Goal: Information Seeking & Learning: Check status

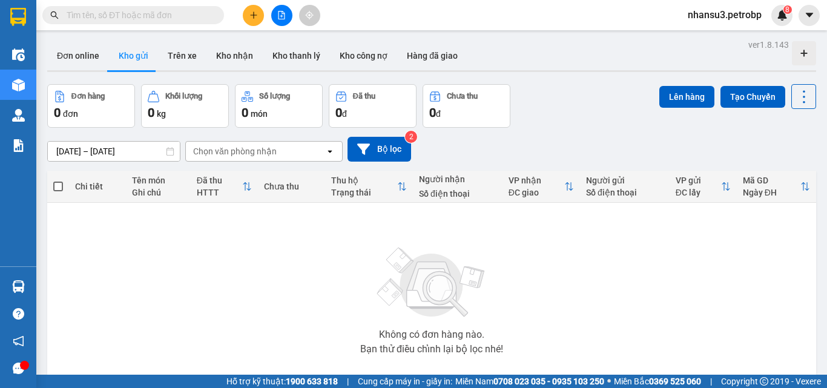
click at [22, 366] on div at bounding box center [24, 365] width 9 height 9
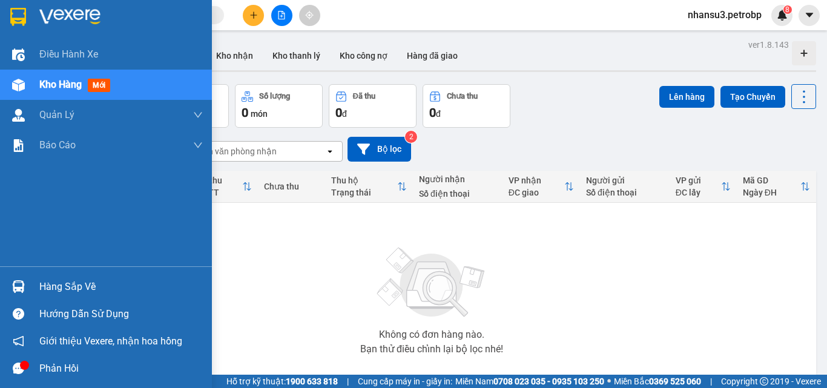
click at [18, 369] on icon "message" at bounding box center [18, 367] width 11 height 11
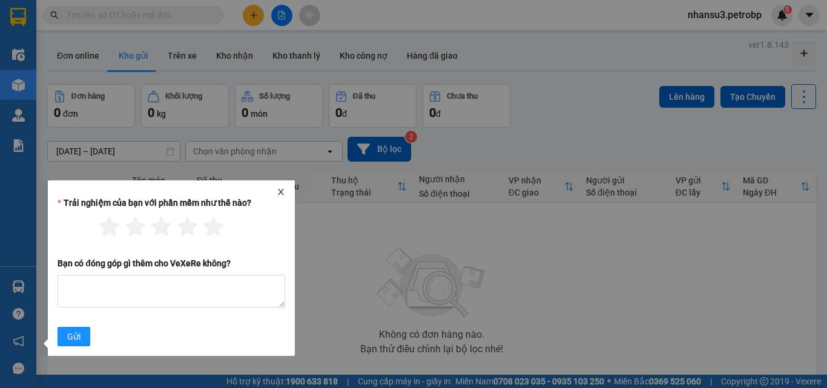
click at [275, 192] on div at bounding box center [171, 192] width 237 height 8
click at [278, 191] on icon "close" at bounding box center [281, 192] width 8 height 8
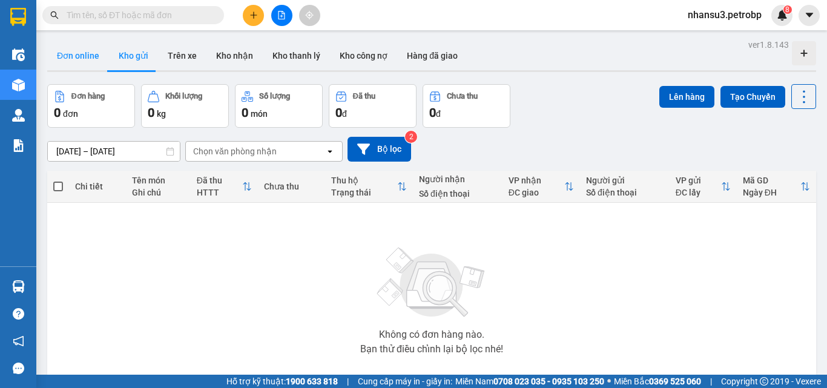
click at [90, 55] on button "Đơn online" at bounding box center [78, 55] width 62 height 29
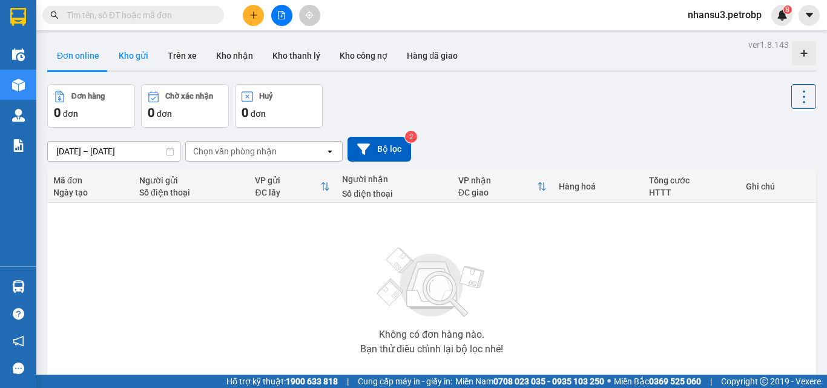
click at [133, 57] on button "Kho gửi" at bounding box center [133, 55] width 49 height 29
type input "[DATE] – [DATE]"
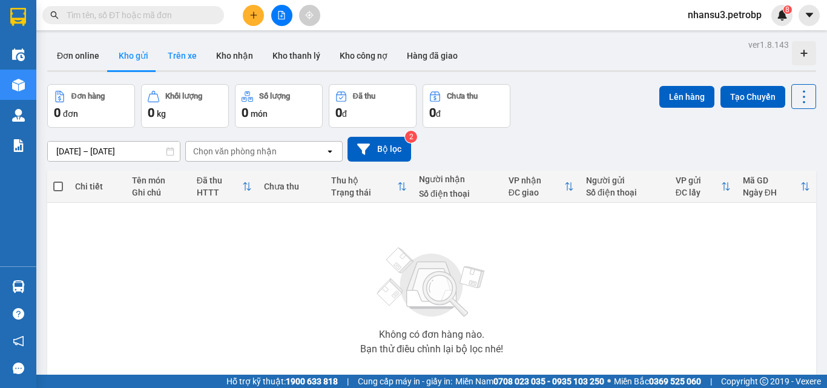
click at [179, 57] on button "Trên xe" at bounding box center [182, 55] width 48 height 29
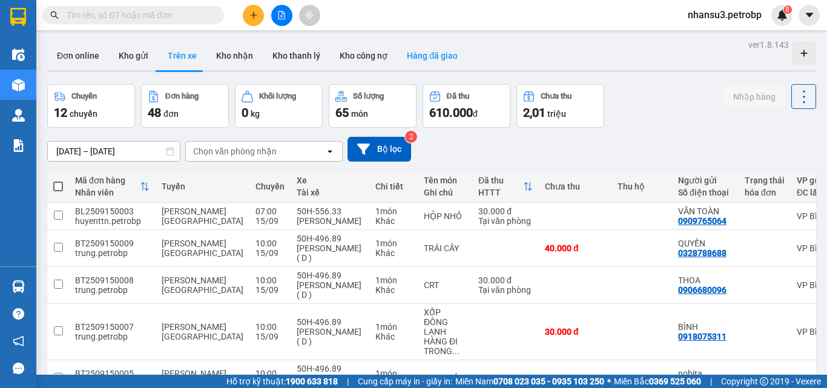
click at [421, 59] on button "Hàng đã giao" at bounding box center [432, 55] width 70 height 29
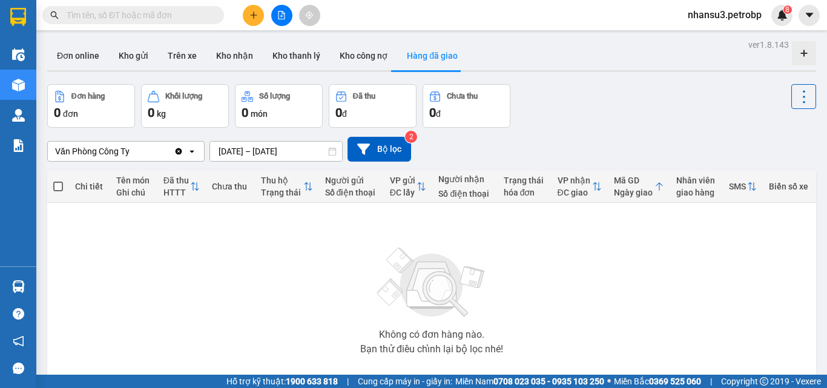
click at [252, 151] on input "[DATE] – [DATE]" at bounding box center [276, 151] width 132 height 19
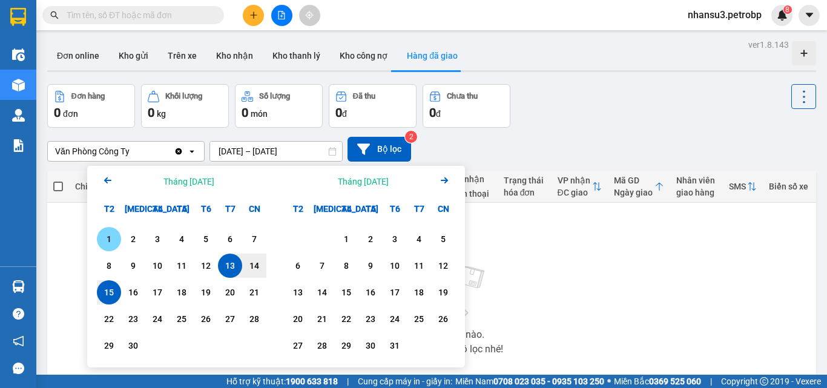
click at [102, 236] on div "1" at bounding box center [108, 239] width 17 height 15
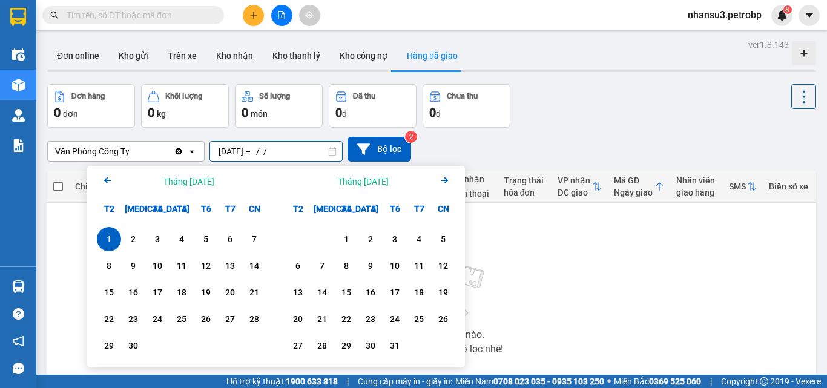
click at [293, 155] on input "[DATE] – / /" at bounding box center [276, 151] width 132 height 19
click at [285, 151] on input "[DATE] – / /" at bounding box center [276, 151] width 132 height 19
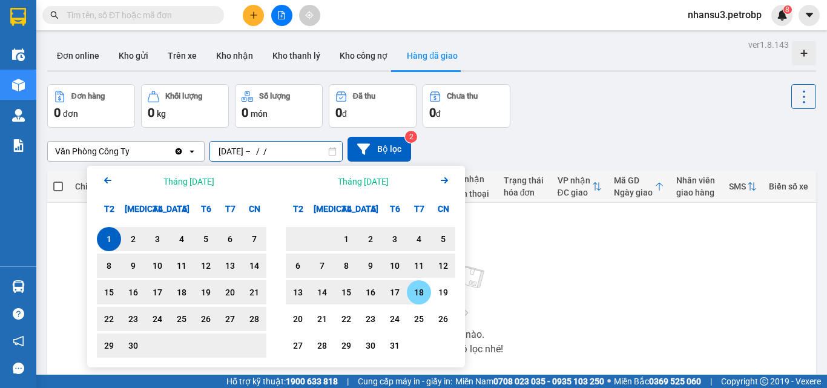
click at [418, 290] on div "18" at bounding box center [418, 292] width 17 height 15
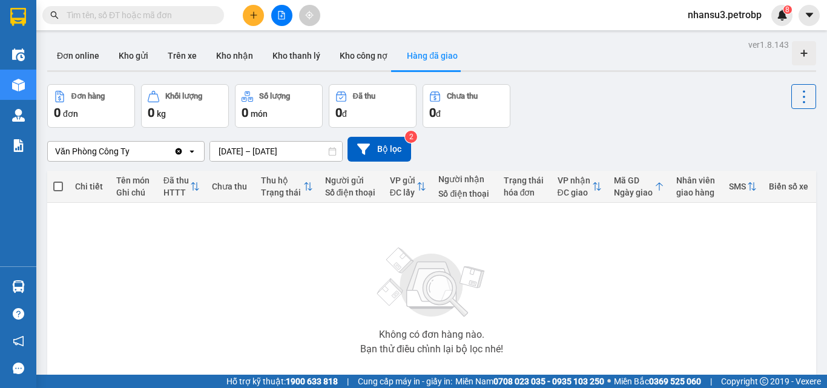
click at [289, 150] on input "[DATE] – [DATE]" at bounding box center [276, 151] width 132 height 19
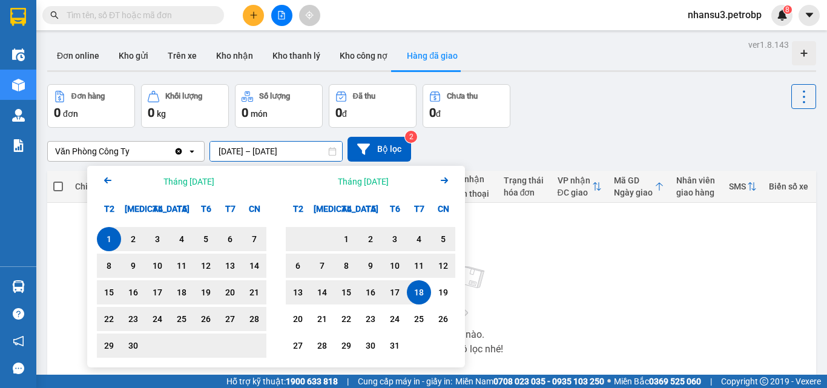
drag, startPoint x: 295, startPoint y: 152, endPoint x: 288, endPoint y: 152, distance: 6.7
click at [288, 152] on input "[DATE] – [DATE]" at bounding box center [276, 151] width 132 height 19
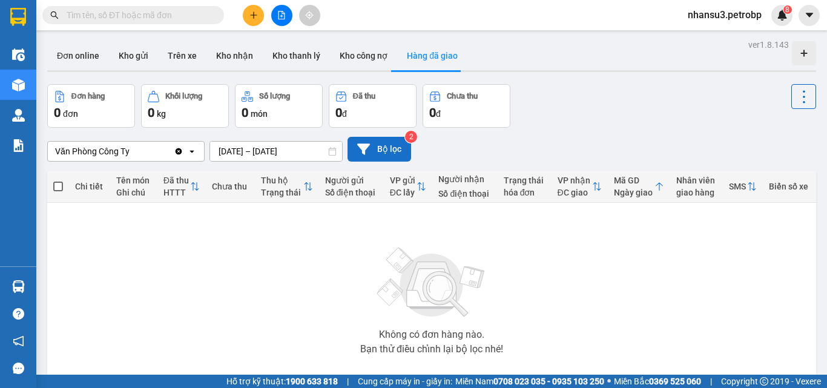
click at [380, 149] on button "Bộ lọc" at bounding box center [379, 149] width 64 height 25
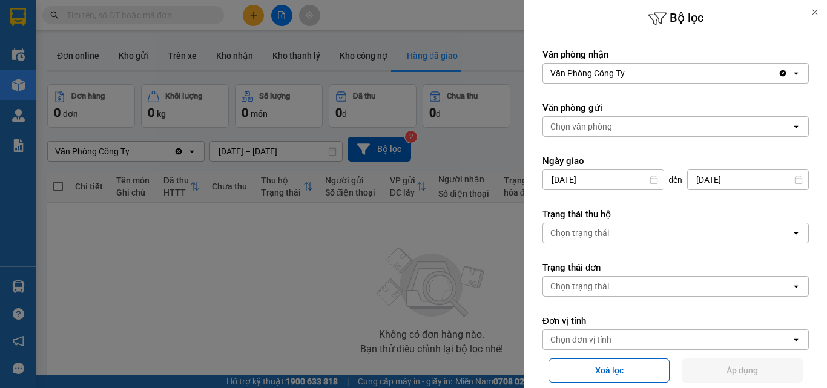
click at [815, 12] on icon at bounding box center [814, 12] width 8 height 8
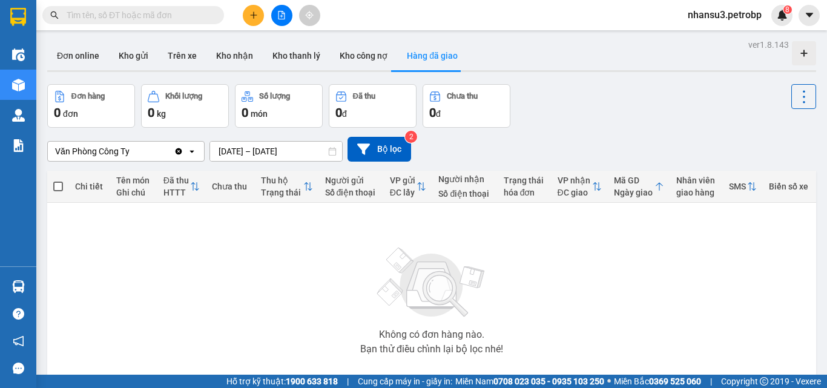
click at [193, 154] on icon "open" at bounding box center [192, 151] width 10 height 10
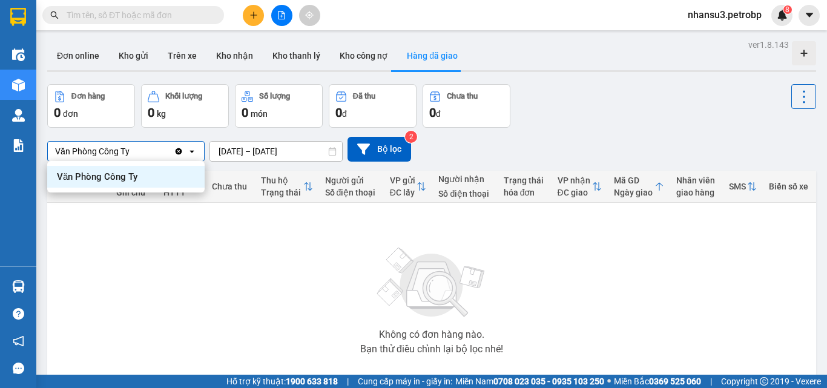
click at [193, 154] on icon "open" at bounding box center [192, 151] width 10 height 10
click at [180, 151] on icon "Clear value" at bounding box center [178, 151] width 7 height 7
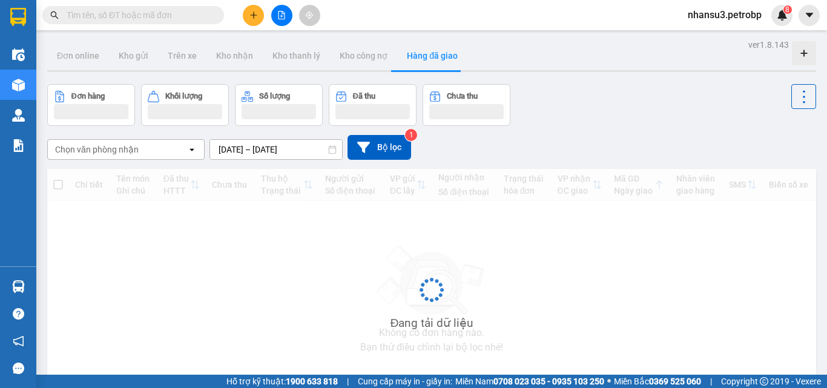
click at [192, 151] on icon "open" at bounding box center [192, 150] width 10 height 10
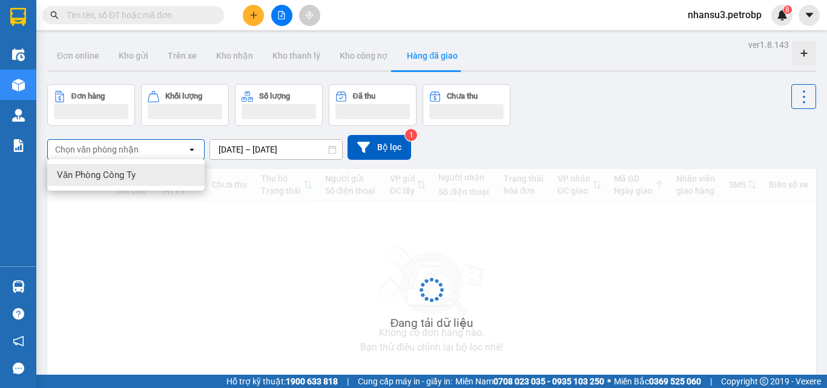
click at [192, 151] on icon "open" at bounding box center [192, 150] width 10 height 10
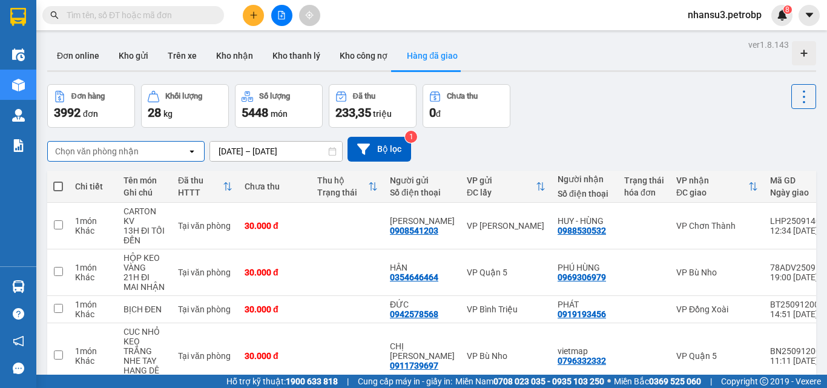
click at [624, 110] on div "Đơn hàng 3992 đơn Khối lượng 28 kg Số lượng 5448 món Đã thu 233,35 triệu Chưa t…" at bounding box center [431, 106] width 768 height 44
click at [660, 142] on div "Chọn văn phòng nhận open [DATE] – [DATE] Press the down arrow key to interact w…" at bounding box center [431, 149] width 768 height 25
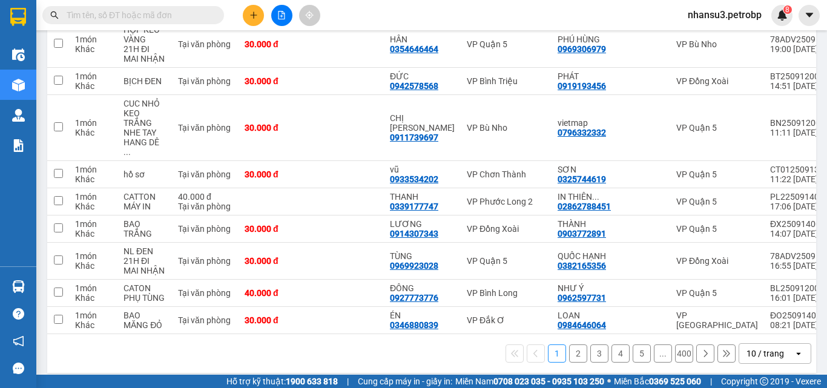
scroll to position [232, 0]
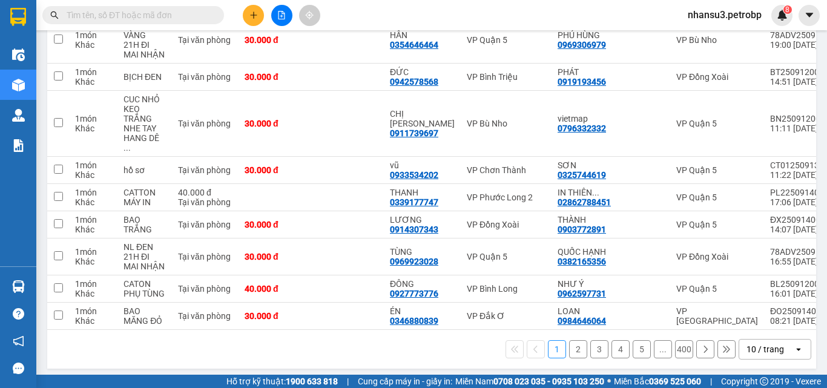
click at [793, 344] on div "open" at bounding box center [801, 348] width 17 height 19
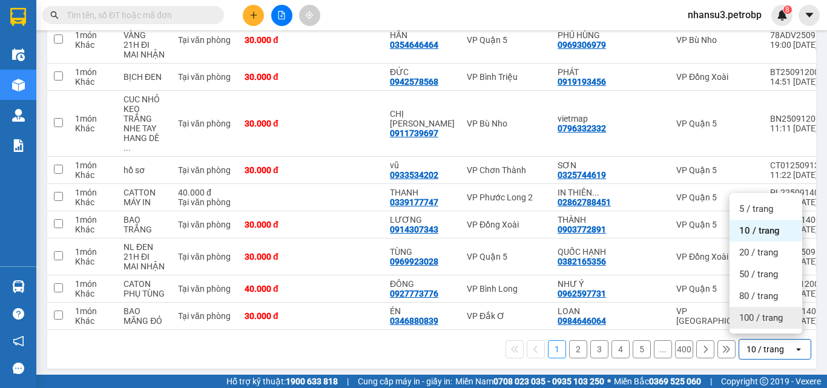
click at [772, 319] on span "100 / trang" at bounding box center [761, 318] width 44 height 12
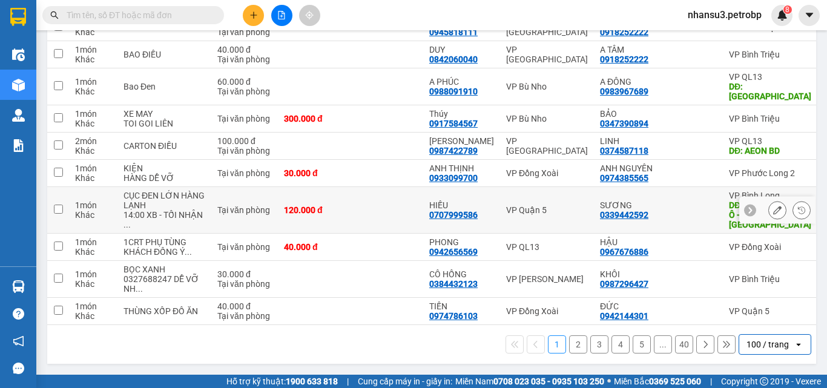
scroll to position [3748, 0]
click at [569, 344] on button "2" at bounding box center [578, 344] width 18 height 18
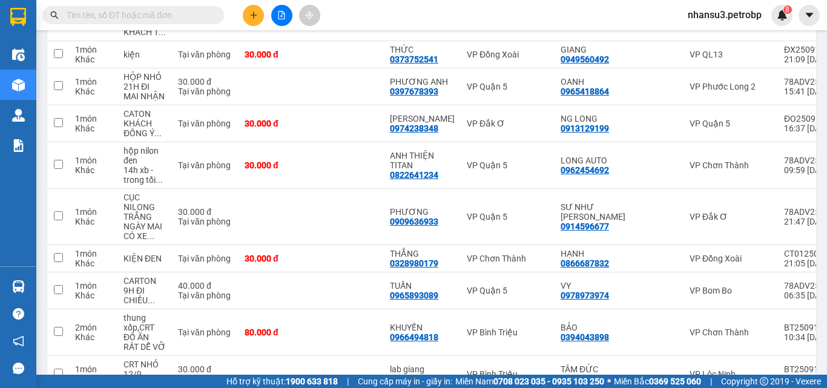
scroll to position [3806, 0]
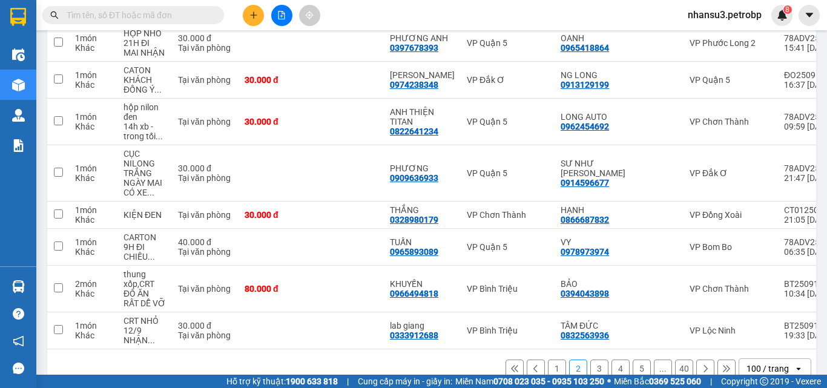
click at [591, 359] on button "3" at bounding box center [599, 368] width 18 height 18
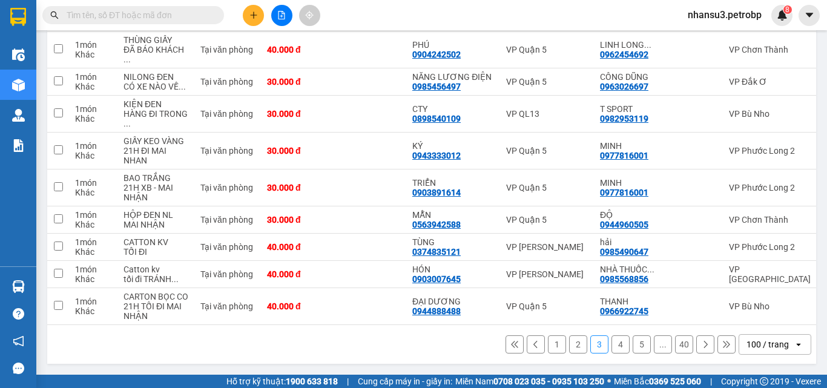
scroll to position [3864, 0]
click at [614, 341] on button "4" at bounding box center [620, 344] width 18 height 18
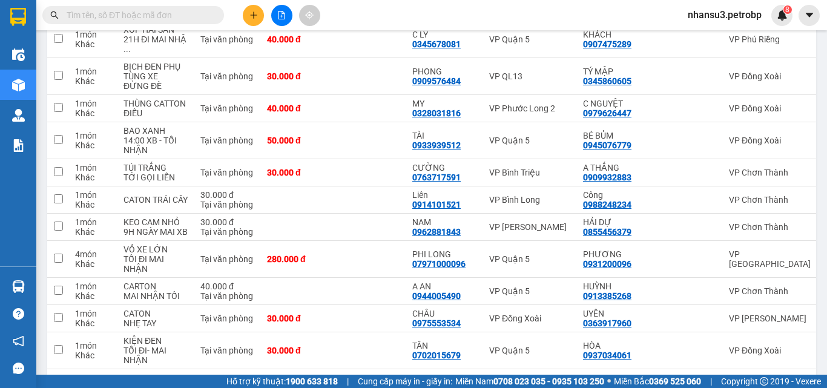
scroll to position [0, 0]
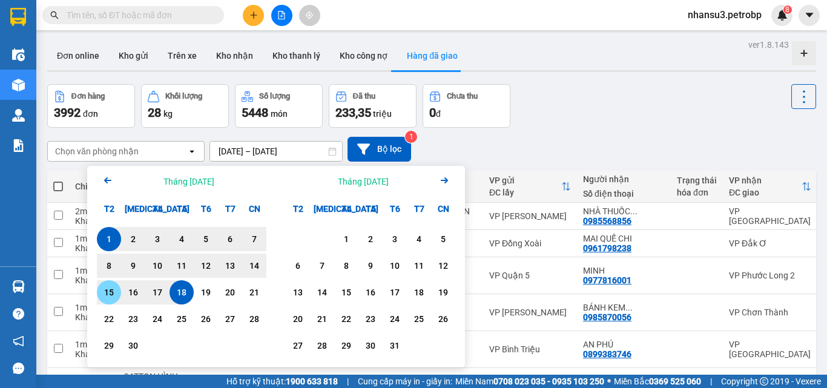
click at [112, 296] on div "15" at bounding box center [108, 292] width 17 height 15
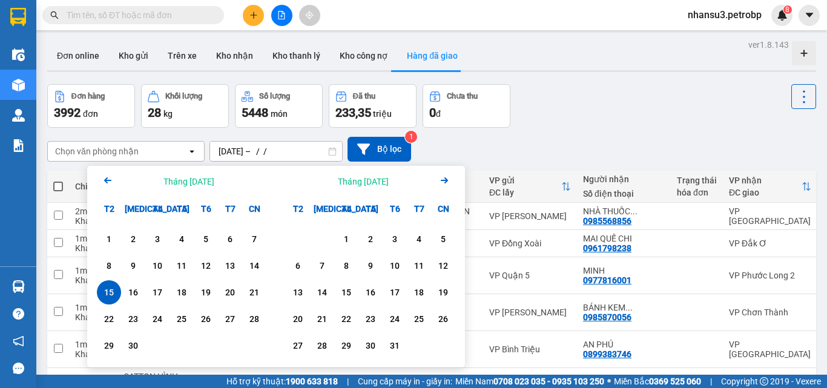
click at [283, 151] on input "[DATE] – / /" at bounding box center [276, 151] width 132 height 19
drag, startPoint x: 258, startPoint y: 151, endPoint x: 218, endPoint y: 160, distance: 41.5
click at [218, 160] on input "[DATE] – / /" at bounding box center [276, 151] width 132 height 19
click at [281, 152] on input "[DATE] – / /" at bounding box center [276, 151] width 132 height 19
paste input "15/0920"
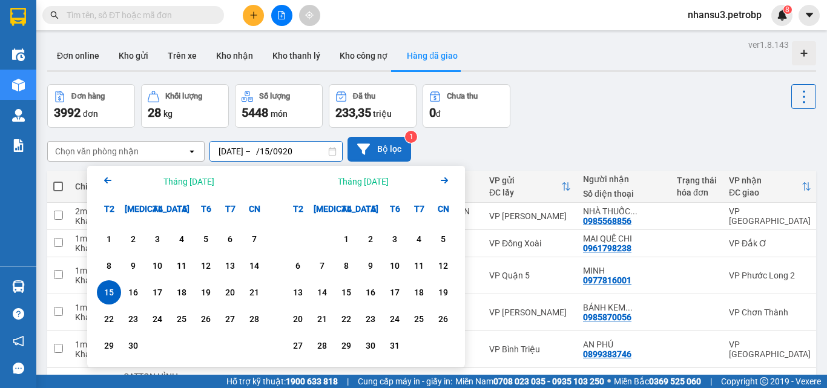
click at [399, 151] on button "Bộ lọc" at bounding box center [379, 149] width 64 height 25
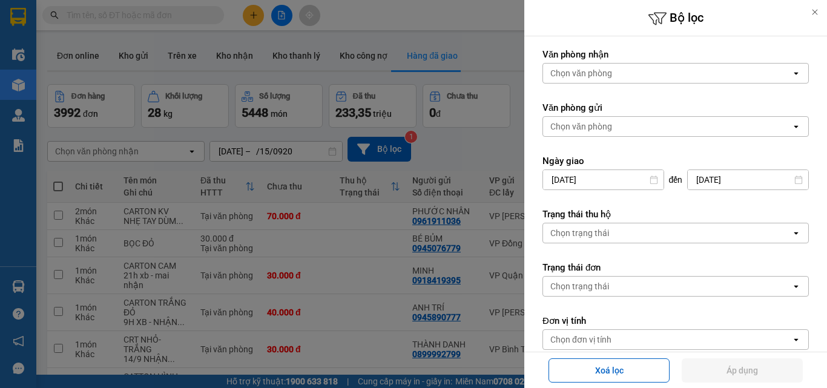
click at [817, 11] on icon at bounding box center [814, 12] width 8 height 8
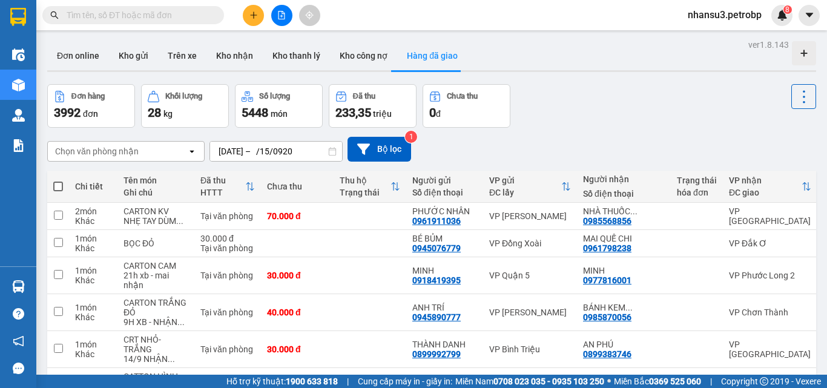
click at [303, 148] on input "[DATE] – /15/0920" at bounding box center [276, 151] width 132 height 19
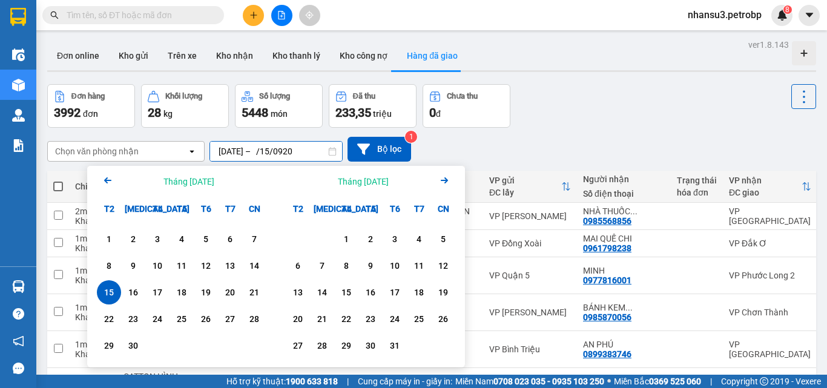
click at [312, 149] on input "[DATE] – /15/0920" at bounding box center [276, 151] width 132 height 19
click at [113, 288] on div "15" at bounding box center [108, 292] width 17 height 15
type input "[DATE] – [DATE]"
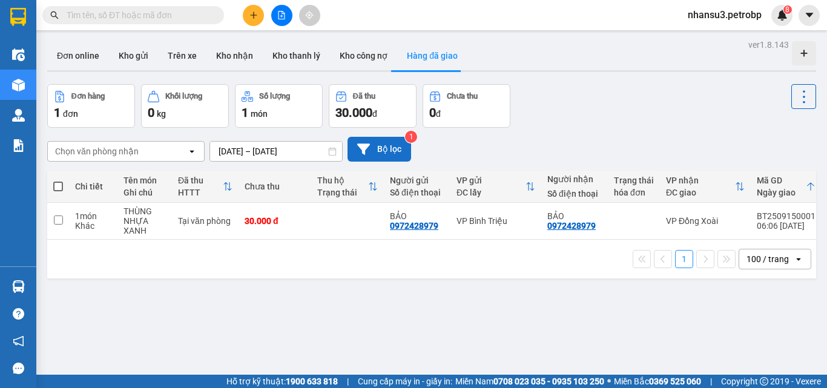
click at [388, 142] on button "Bộ lọc" at bounding box center [379, 149] width 64 height 25
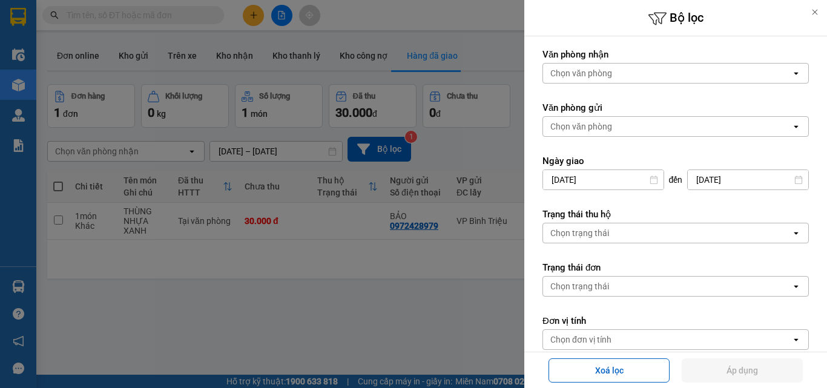
click at [816, 13] on icon at bounding box center [814, 12] width 5 height 5
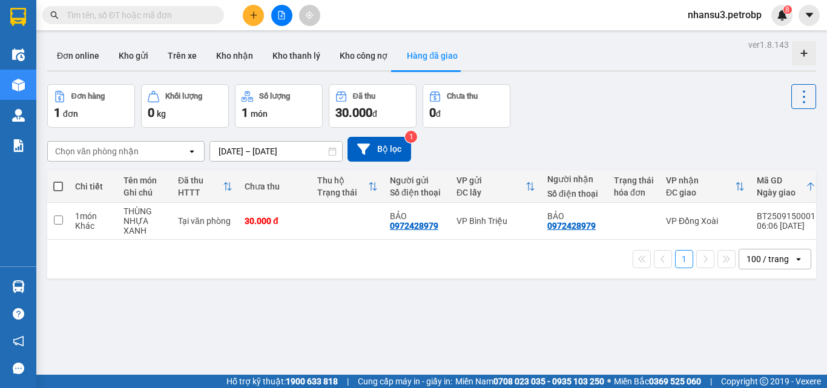
click at [229, 290] on div "ver 1.8.143 Đơn online Kho gửi Trên xe Kho nhận Kho thanh lý Kho công nợ Hàng đ…" at bounding box center [431, 230] width 778 height 388
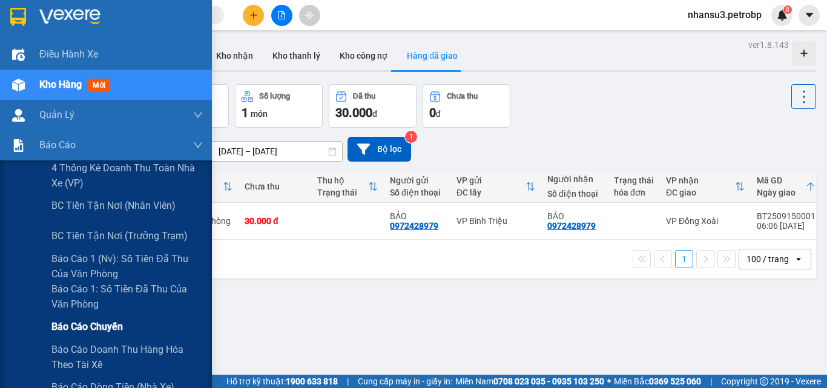
click at [110, 325] on span "Báo cáo chuyến" at bounding box center [86, 326] width 71 height 15
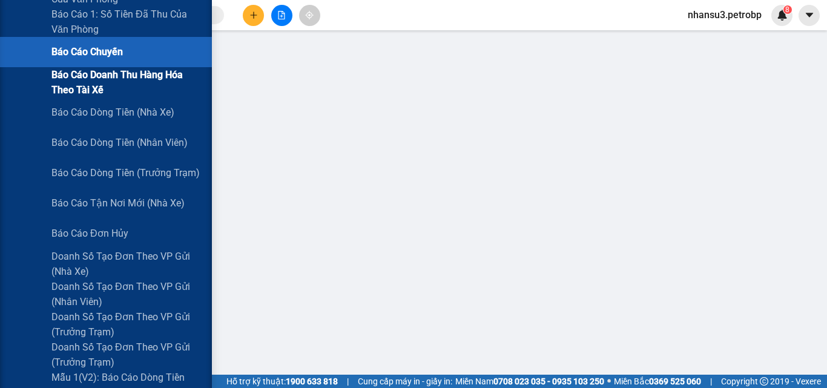
scroll to position [303, 0]
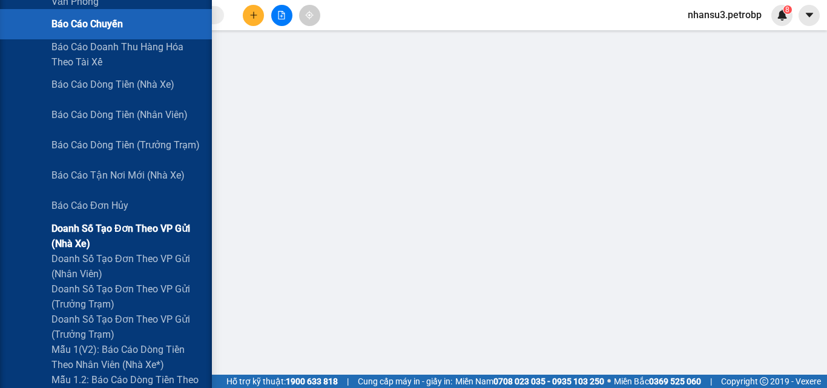
click at [112, 229] on span "Doanh số tạo đơn theo VP gửi (nhà xe)" at bounding box center [126, 236] width 151 height 30
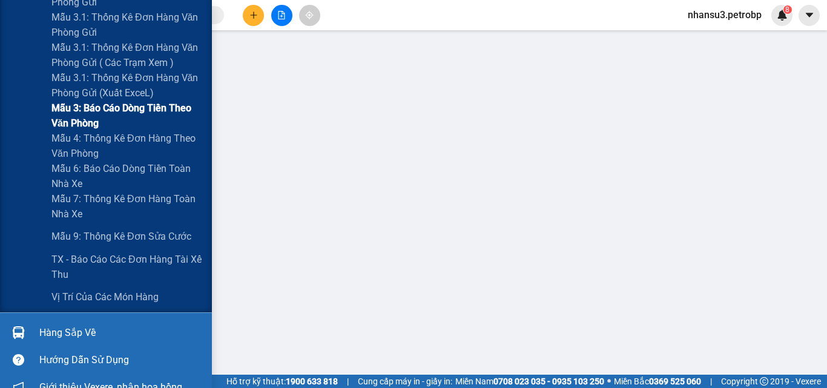
scroll to position [908, 0]
click at [142, 295] on span "Vị trí của các món hàng" at bounding box center [105, 296] width 108 height 15
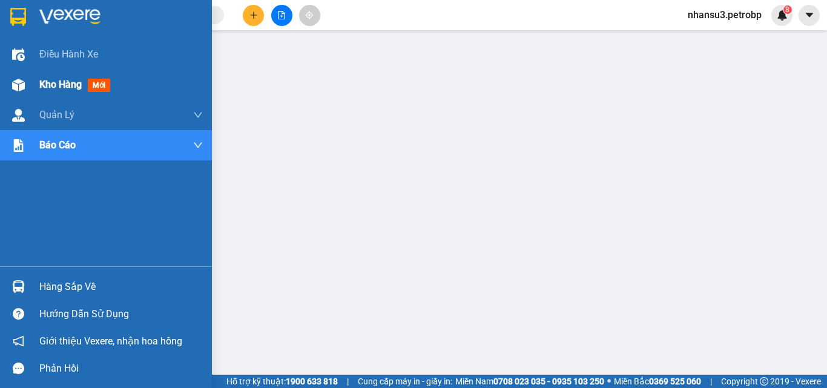
click at [64, 84] on span "Kho hàng" at bounding box center [60, 84] width 42 height 11
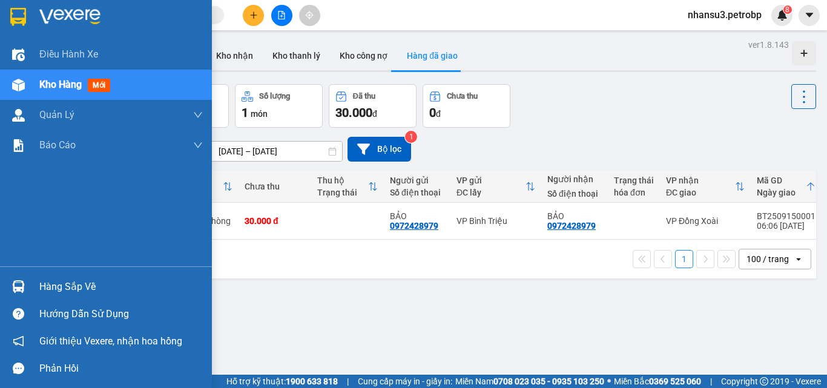
click at [62, 84] on span "Kho hàng" at bounding box center [60, 84] width 42 height 11
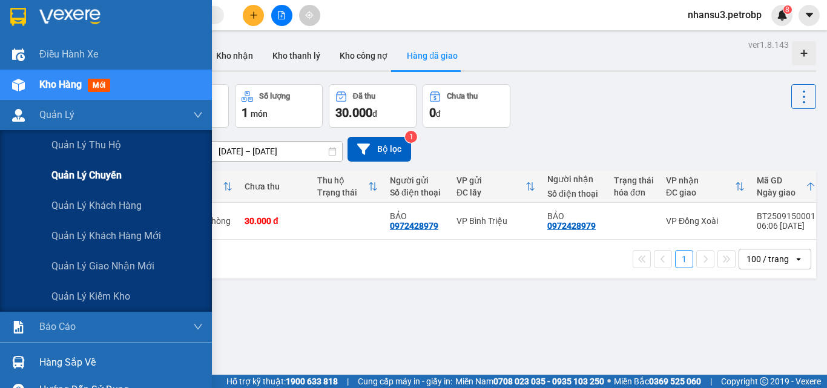
click at [82, 174] on span "Quản lý chuyến" at bounding box center [86, 175] width 70 height 15
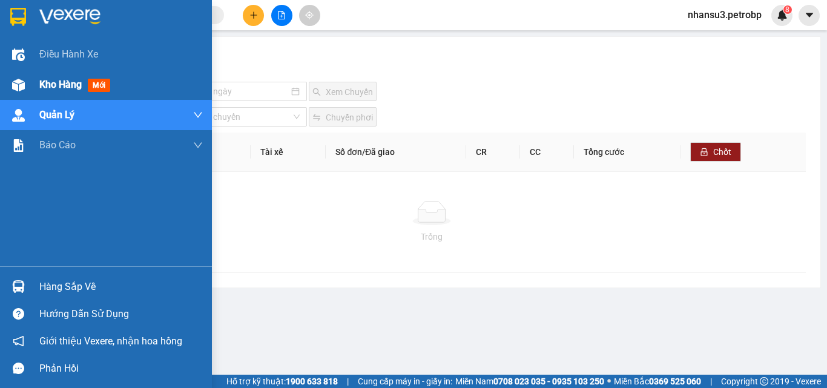
click at [38, 91] on div "Kho hàng mới" at bounding box center [106, 85] width 212 height 30
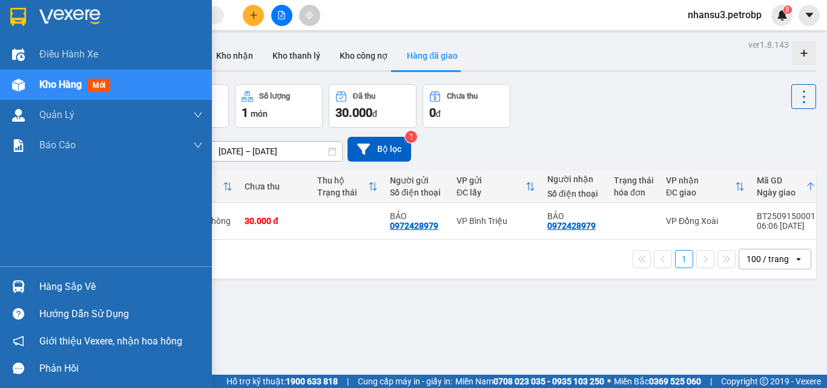
click at [27, 16] on div at bounding box center [18, 16] width 21 height 21
click at [25, 58] on div at bounding box center [18, 54] width 21 height 21
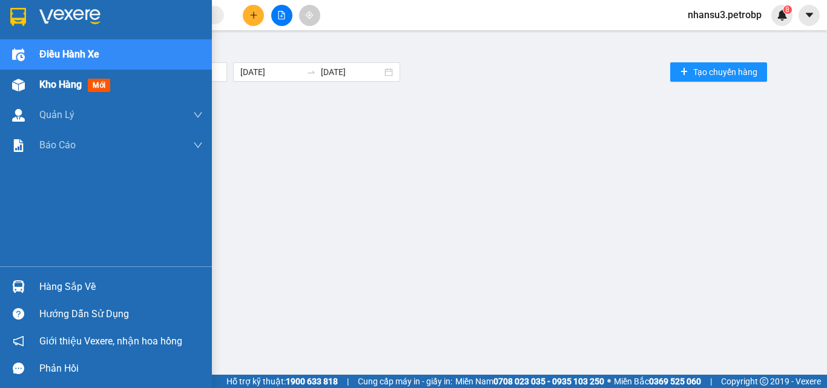
click at [24, 87] on img at bounding box center [18, 85] width 13 height 13
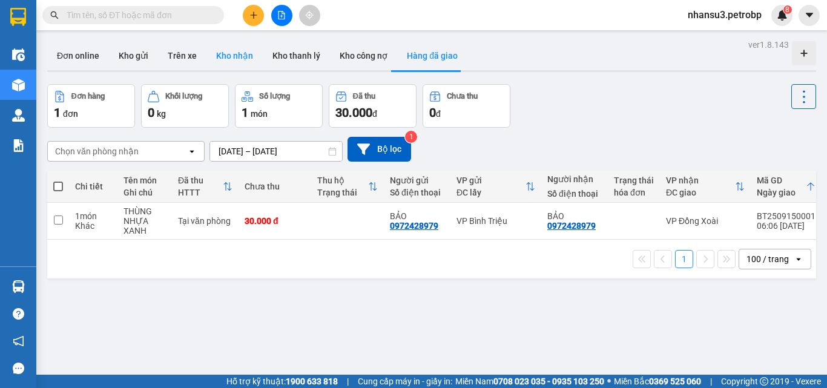
click at [230, 46] on button "Kho nhận" at bounding box center [234, 55] width 56 height 29
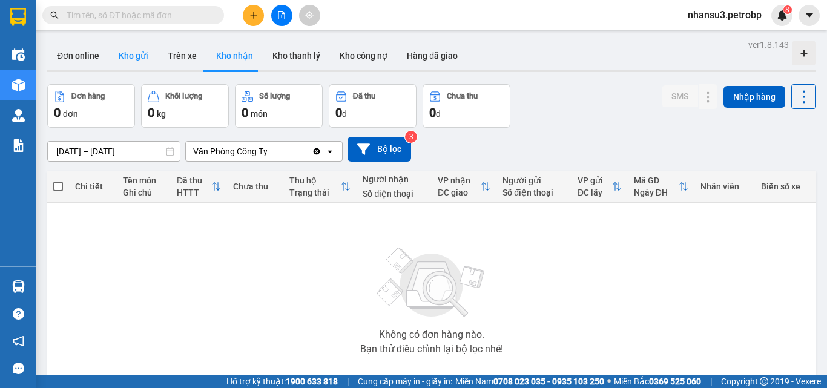
click at [129, 56] on button "Kho gửi" at bounding box center [133, 55] width 49 height 29
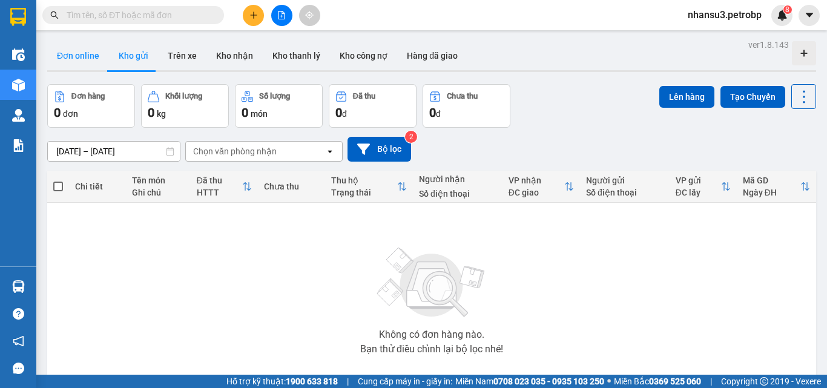
click at [96, 54] on button "Đơn online" at bounding box center [78, 55] width 62 height 29
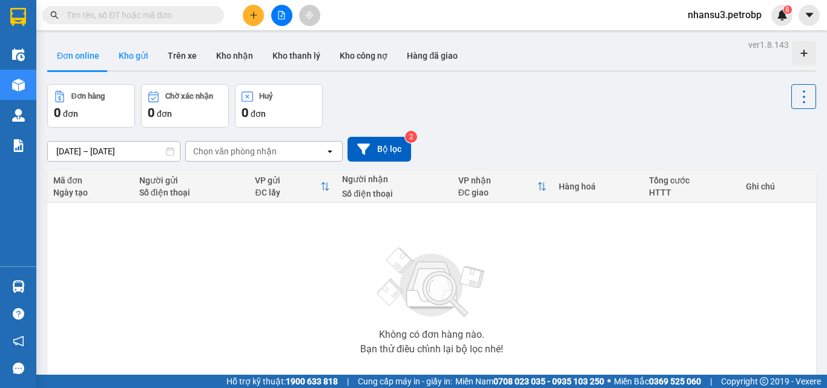
click at [140, 52] on button "Kho gửi" at bounding box center [133, 55] width 49 height 29
type input "[DATE] – [DATE]"
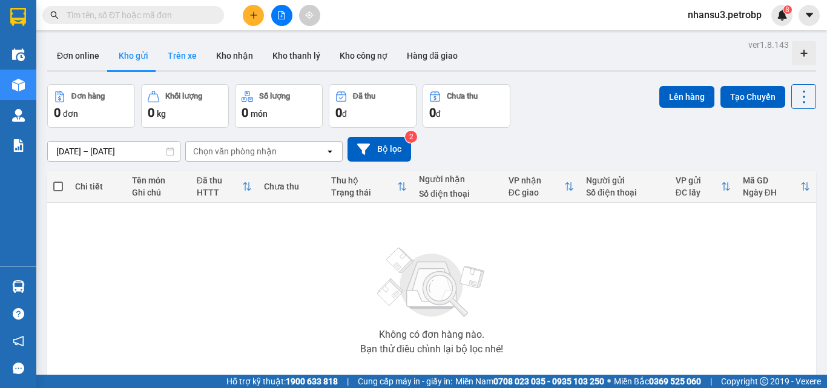
click at [180, 57] on button "Trên xe" at bounding box center [182, 55] width 48 height 29
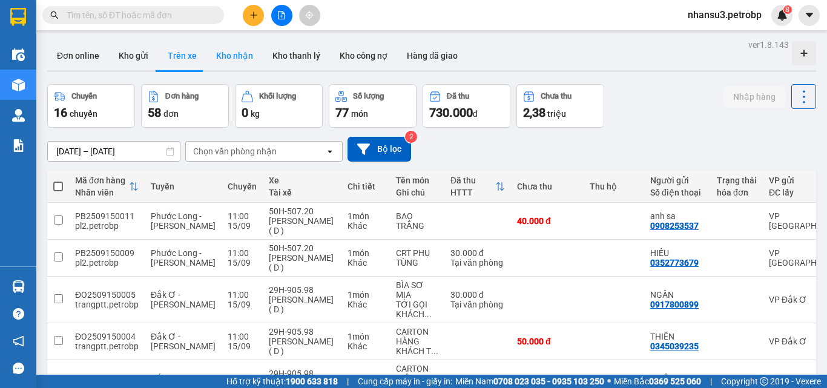
click at [240, 56] on button "Kho nhận" at bounding box center [234, 55] width 56 height 29
type input "[DATE] – [DATE]"
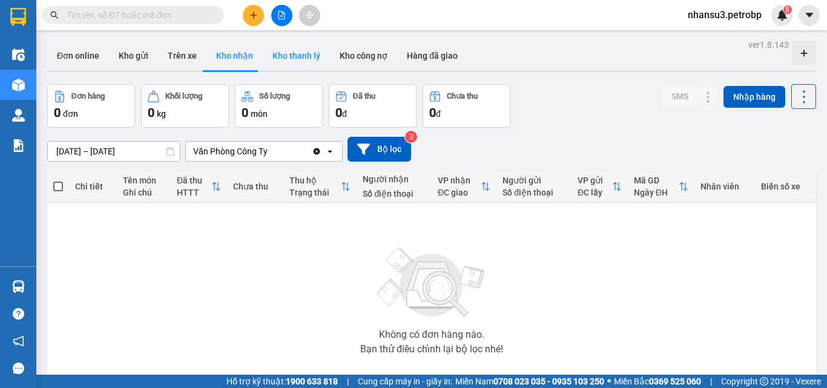
click at [286, 55] on button "Kho thanh lý" at bounding box center [296, 55] width 67 height 29
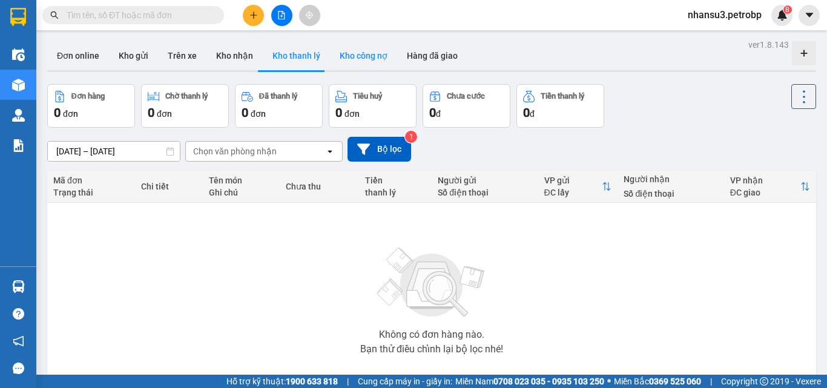
click at [341, 55] on button "Kho công nợ" at bounding box center [363, 55] width 67 height 29
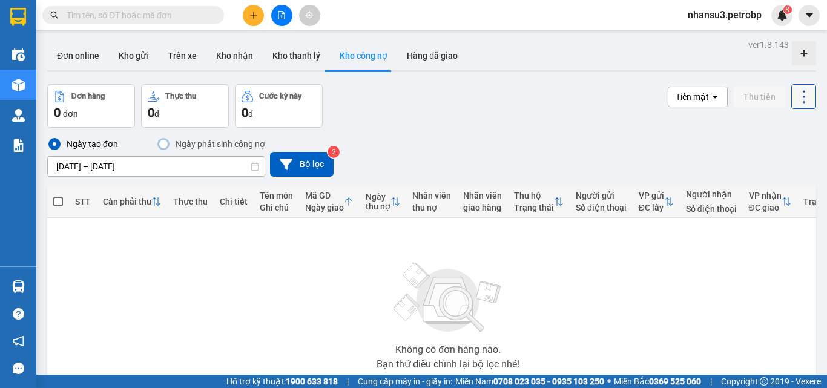
click at [801, 101] on icon at bounding box center [803, 96] width 17 height 17
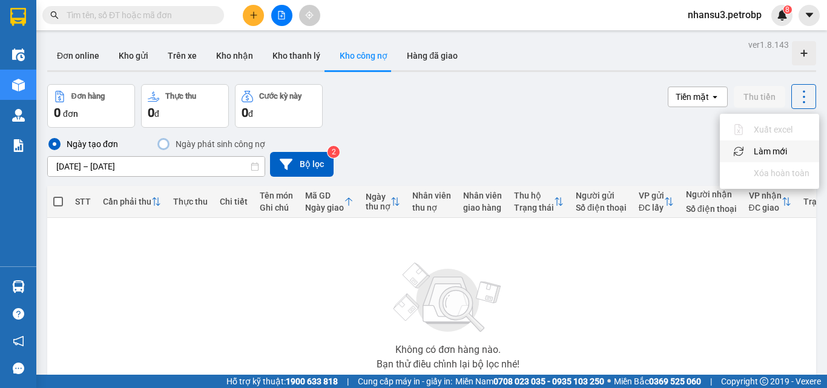
click at [776, 151] on span "Làm mới" at bounding box center [769, 151] width 33 height 12
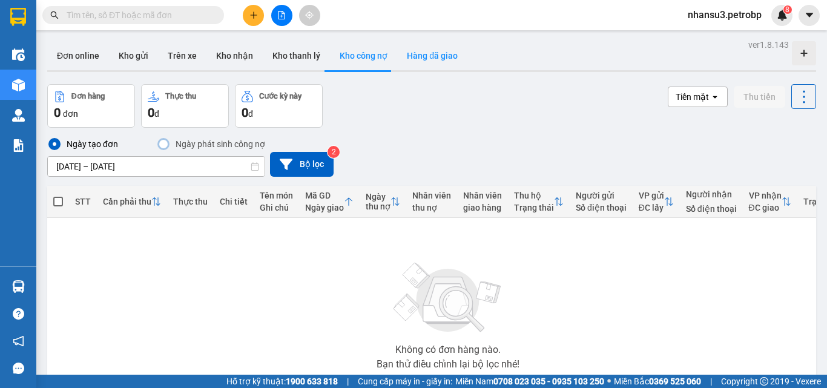
click at [422, 57] on button "Hàng đã giao" at bounding box center [432, 55] width 70 height 29
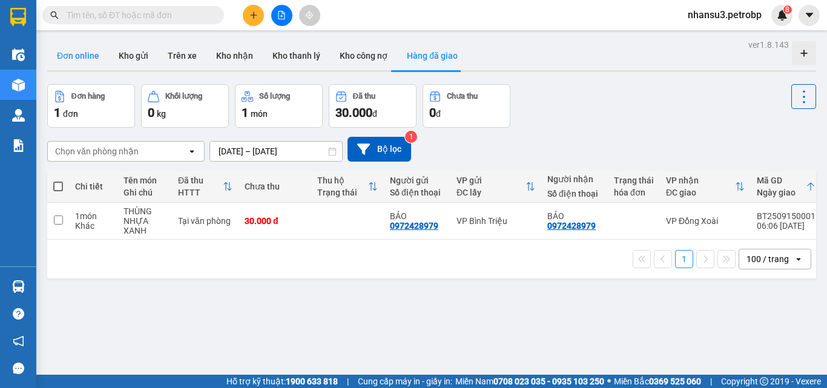
click at [77, 47] on button "Đơn online" at bounding box center [78, 55] width 62 height 29
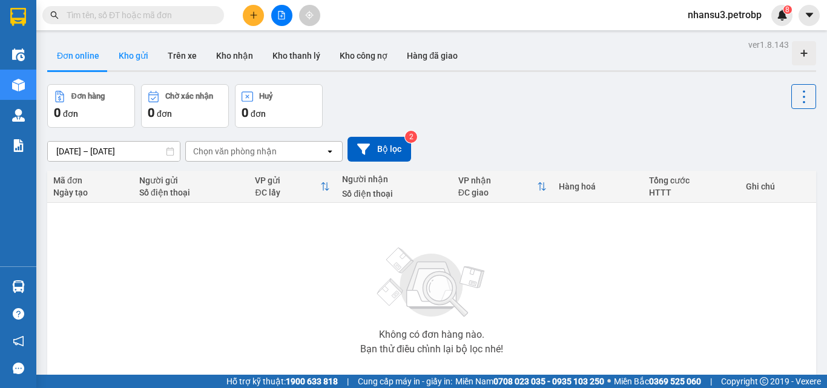
click at [136, 56] on button "Kho gửi" at bounding box center [133, 55] width 49 height 29
type input "[DATE] – [DATE]"
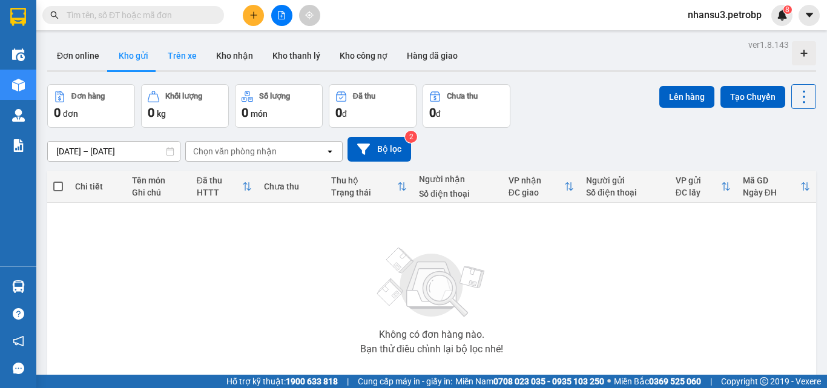
click at [187, 58] on button "Trên xe" at bounding box center [182, 55] width 48 height 29
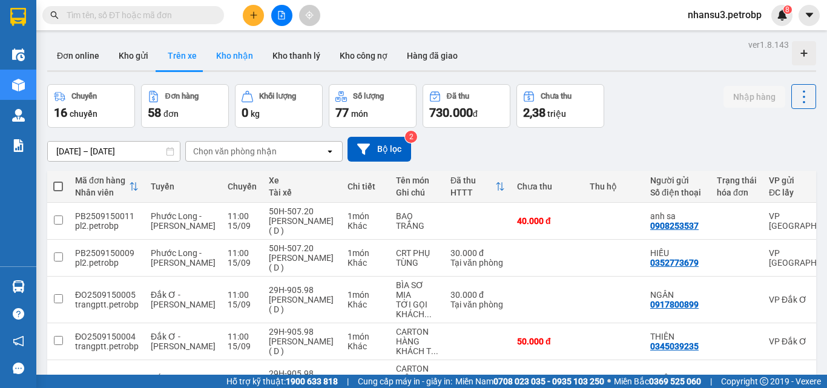
click at [226, 51] on button "Kho nhận" at bounding box center [234, 55] width 56 height 29
type input "[DATE] – [DATE]"
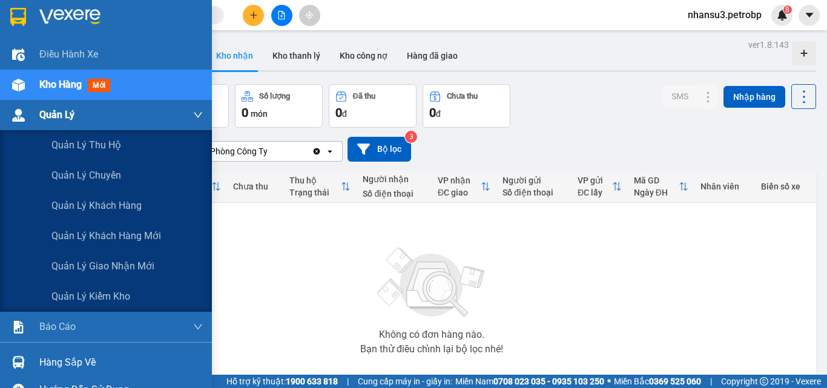
click at [58, 119] on span "Quản Lý" at bounding box center [56, 114] width 35 height 15
click at [98, 168] on span "Quản lý chuyến" at bounding box center [86, 175] width 70 height 15
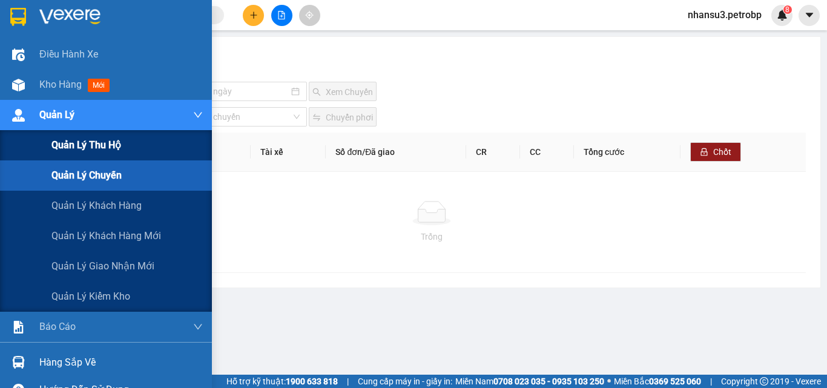
click at [73, 141] on span "Quản lý thu hộ" at bounding box center [86, 144] width 70 height 15
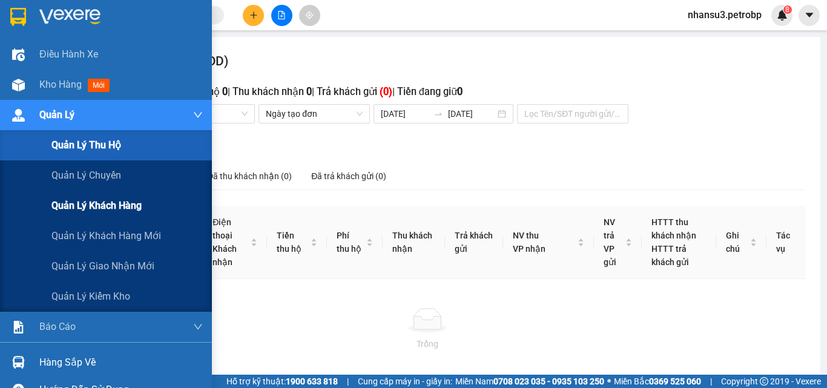
click at [107, 205] on span "Quản lý khách hàng" at bounding box center [96, 205] width 90 height 15
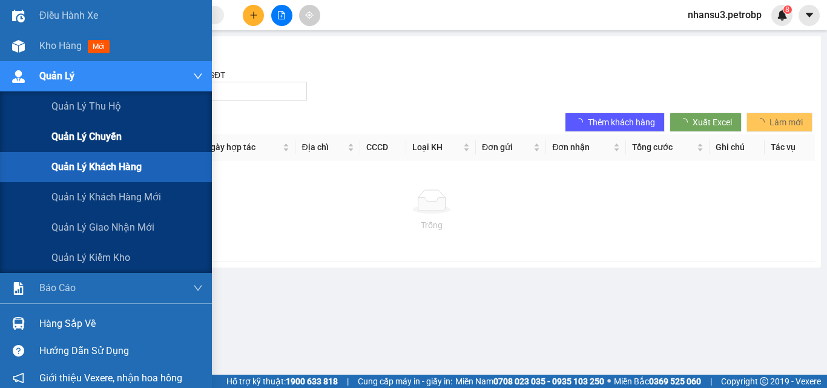
scroll to position [61, 0]
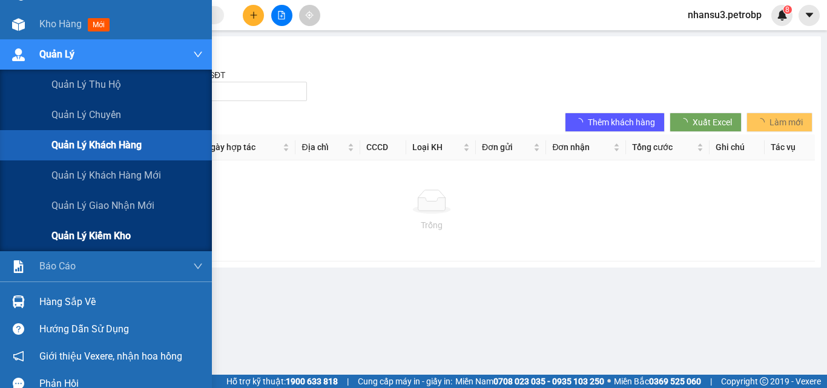
click at [107, 235] on span "Quản lý kiểm kho" at bounding box center [90, 235] width 79 height 15
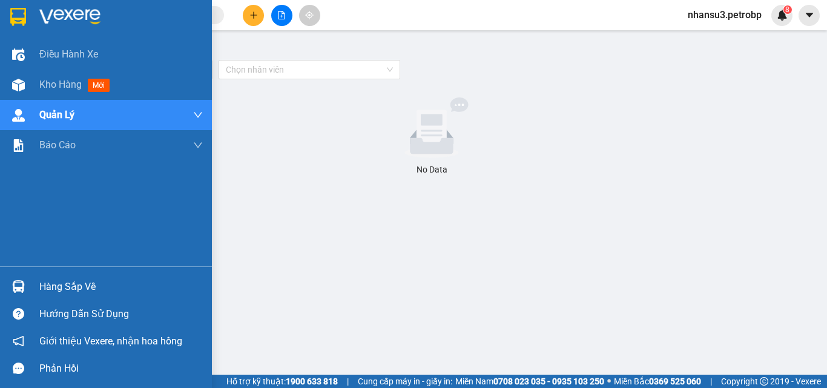
click at [77, 287] on div "Hàng sắp về" at bounding box center [120, 287] width 163 height 18
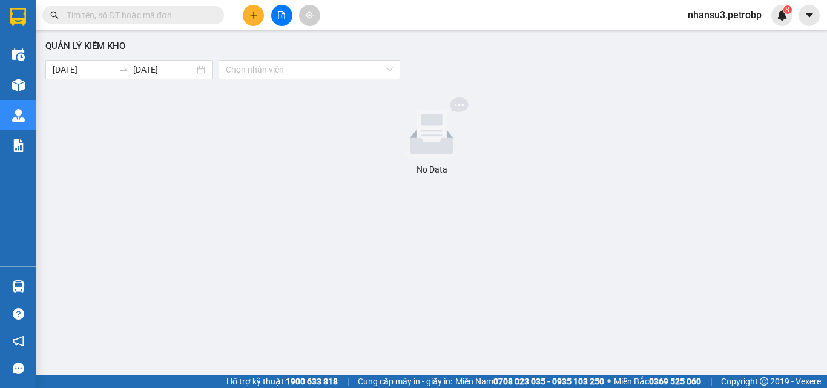
click at [698, 283] on section "Kết quả tìm kiếm ( 0 ) Bộ lọc No Data nhansu3.petrobp 8 Điều hành xe Kho hàng m…" at bounding box center [413, 194] width 827 height 388
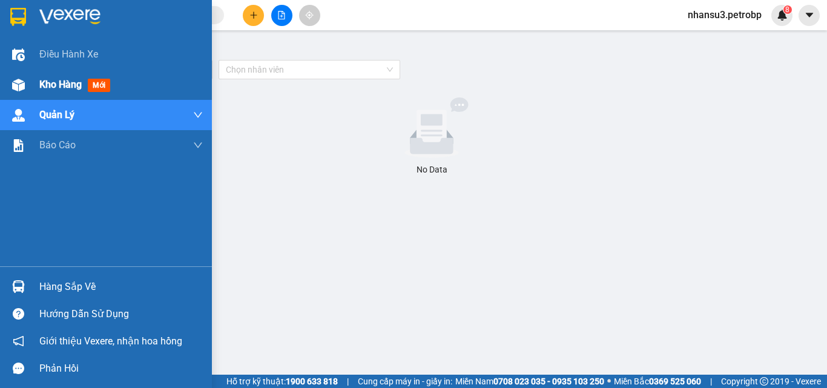
click at [59, 86] on span "Kho hàng" at bounding box center [60, 84] width 42 height 11
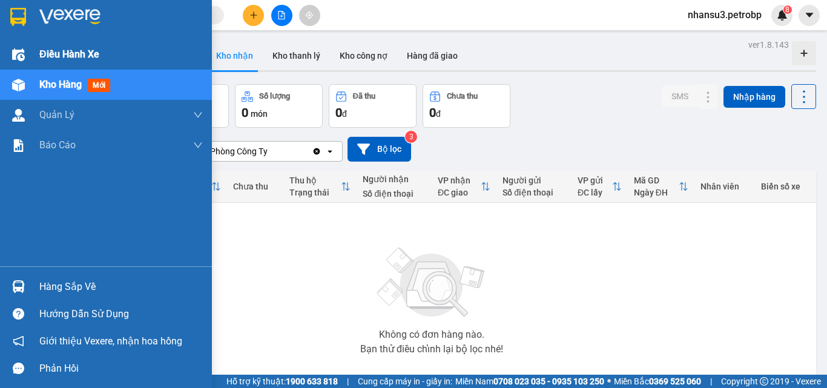
click at [41, 59] on span "Điều hành xe" at bounding box center [69, 54] width 60 height 15
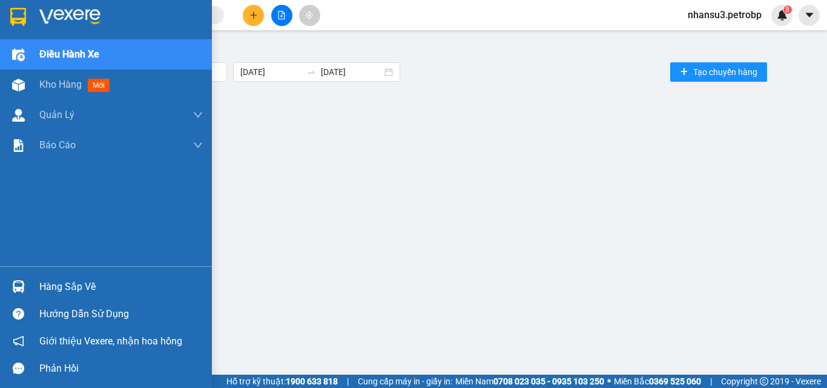
click at [62, 56] on span "Điều hành xe" at bounding box center [69, 54] width 60 height 15
click at [57, 82] on span "Kho hàng" at bounding box center [60, 84] width 42 height 11
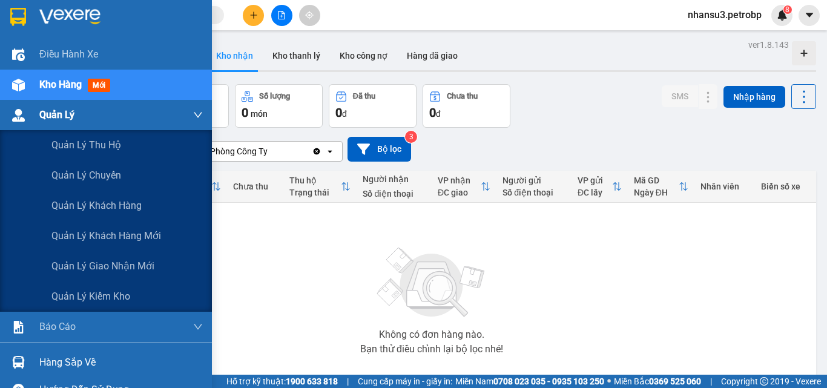
click at [22, 116] on img at bounding box center [18, 115] width 13 height 13
click at [108, 148] on span "Quản lý thu hộ" at bounding box center [86, 144] width 70 height 15
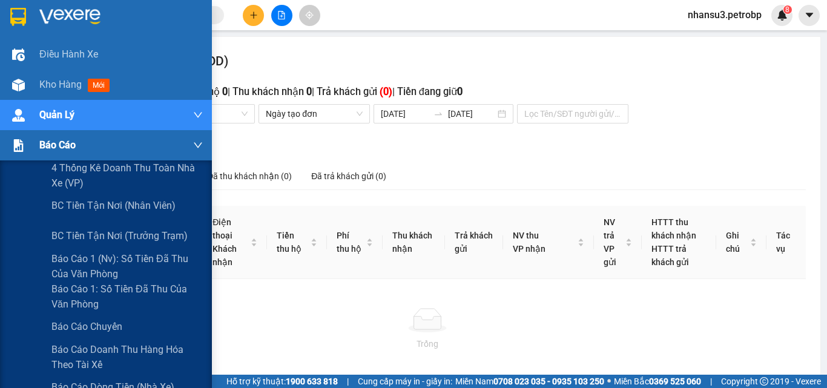
click at [36, 142] on div "Báo cáo" at bounding box center [106, 145] width 212 height 30
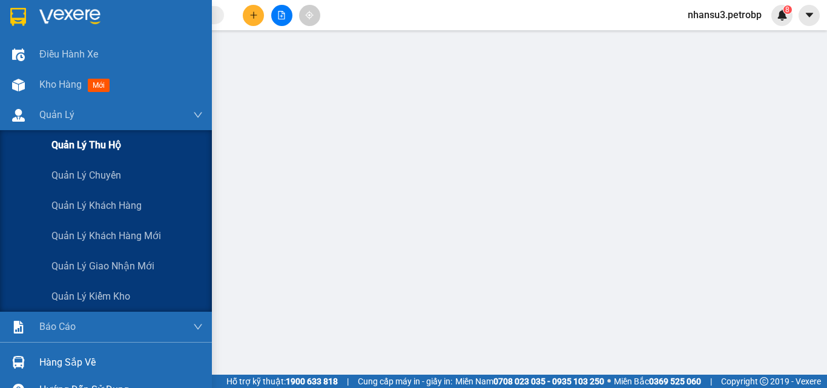
click at [84, 143] on span "Quản lý thu hộ" at bounding box center [86, 144] width 70 height 15
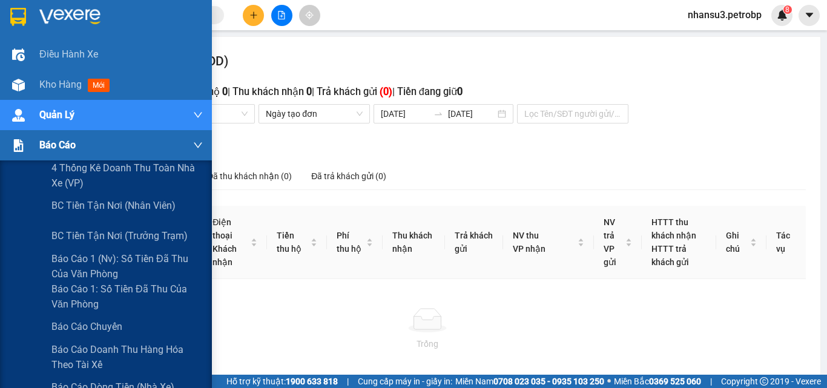
click at [54, 139] on span "Báo cáo" at bounding box center [57, 144] width 36 height 15
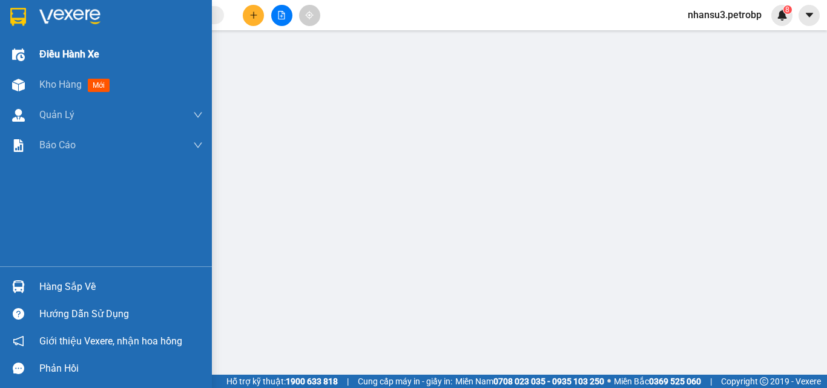
click at [13, 51] on img at bounding box center [18, 54] width 13 height 13
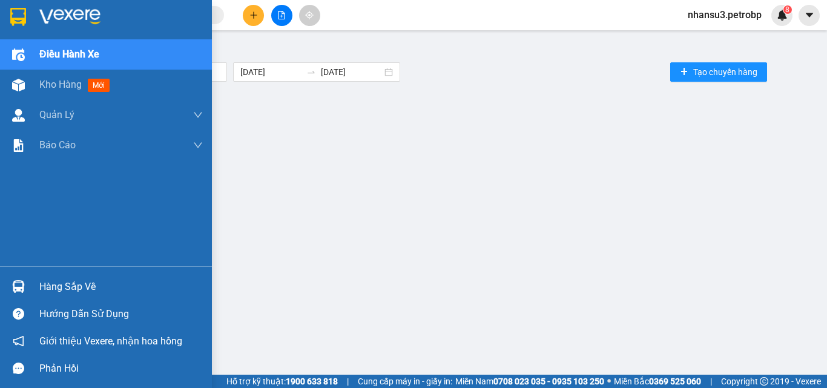
click at [18, 9] on img at bounding box center [18, 17] width 16 height 18
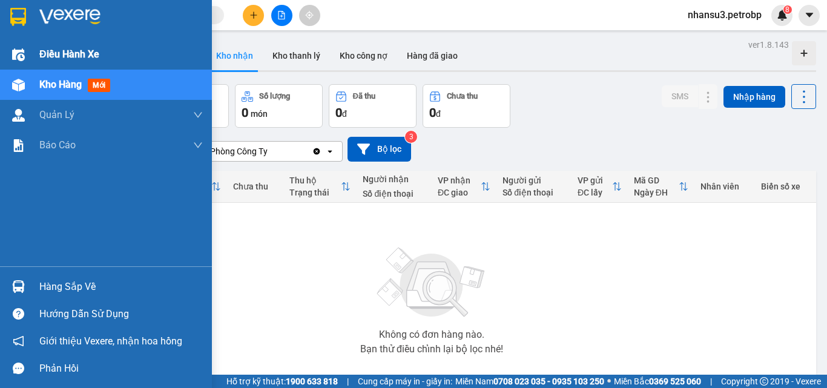
click at [27, 55] on div at bounding box center [18, 54] width 21 height 21
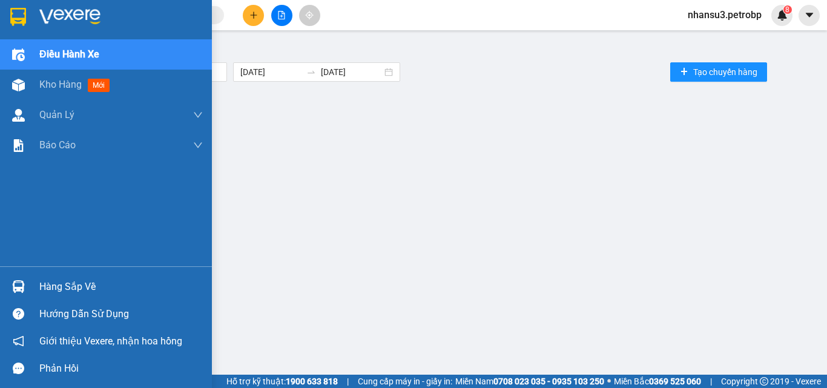
click at [25, 61] on div at bounding box center [18, 54] width 21 height 21
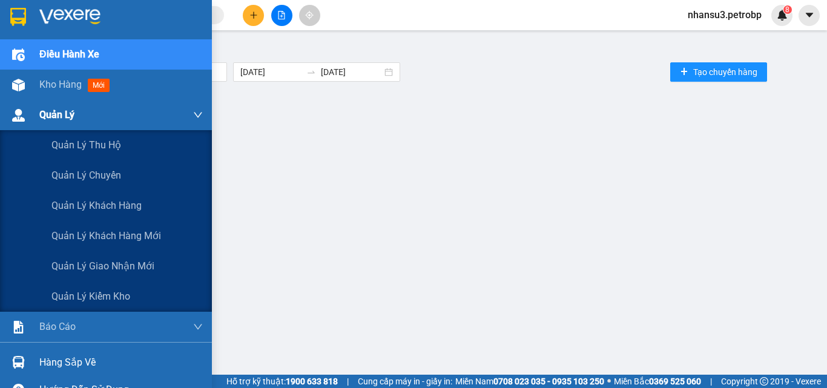
click at [62, 113] on span "Quản Lý" at bounding box center [56, 114] width 35 height 15
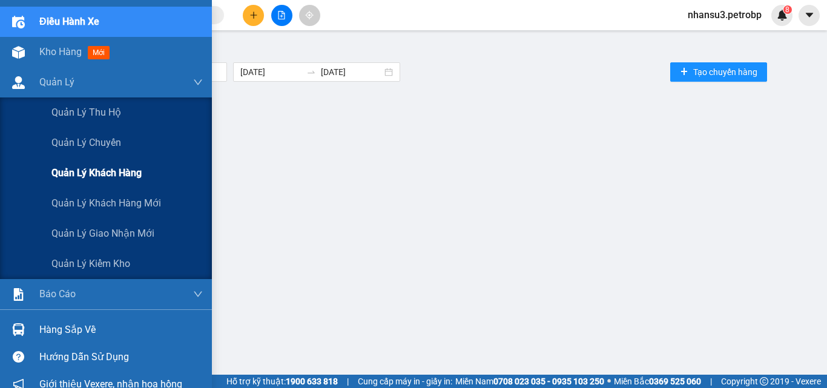
scroll to position [61, 0]
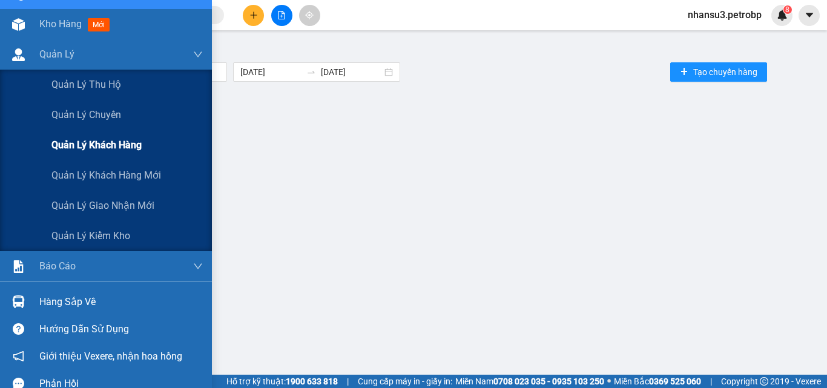
click at [108, 140] on span "Quản lý khách hàng" at bounding box center [96, 144] width 90 height 15
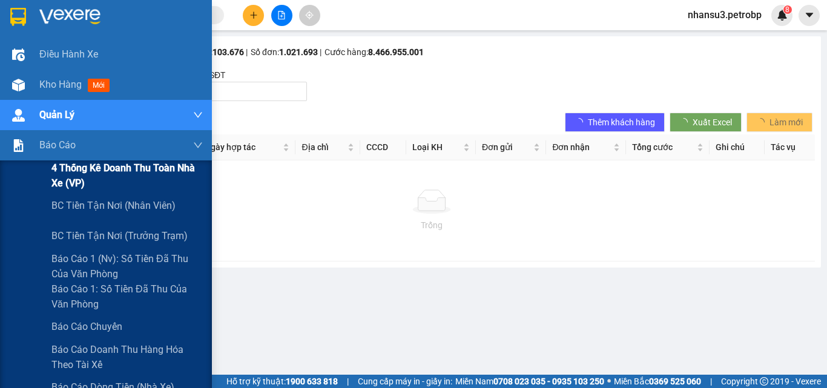
click at [81, 171] on span "4 Thống kê doanh thu toàn nhà xe (VP)" at bounding box center [126, 175] width 151 height 30
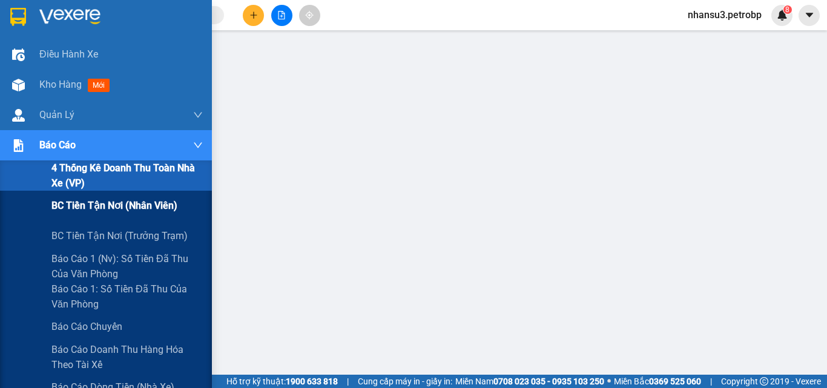
click at [111, 205] on span "BC tiền tận nơi (nhân viên)" at bounding box center [114, 205] width 126 height 15
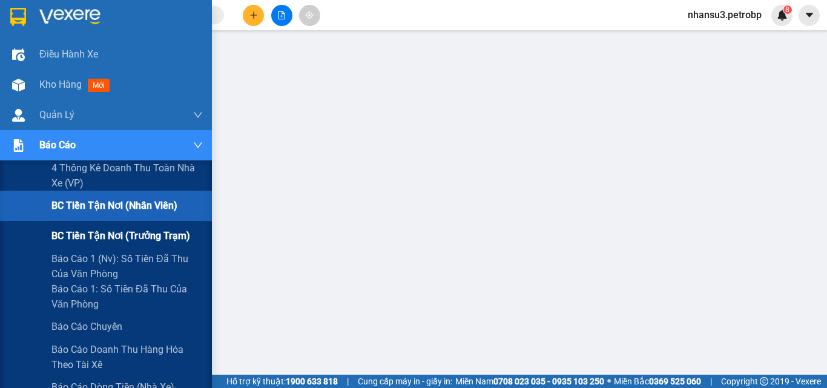
click at [85, 240] on span "BC tiền tận nơi (trưởng trạm)" at bounding box center [120, 235] width 139 height 15
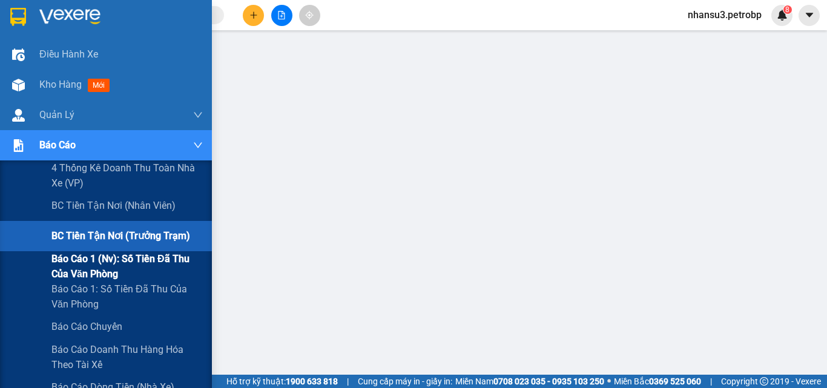
click at [119, 262] on span "Báo cáo 1 (nv): Số tiền đã thu của văn phòng" at bounding box center [126, 266] width 151 height 30
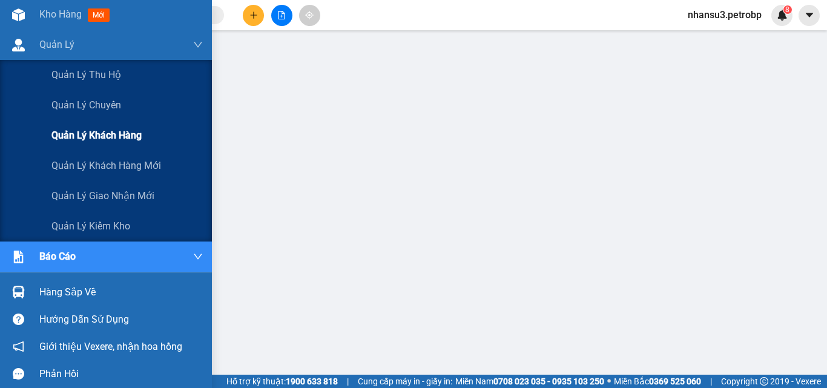
scroll to position [76, 0]
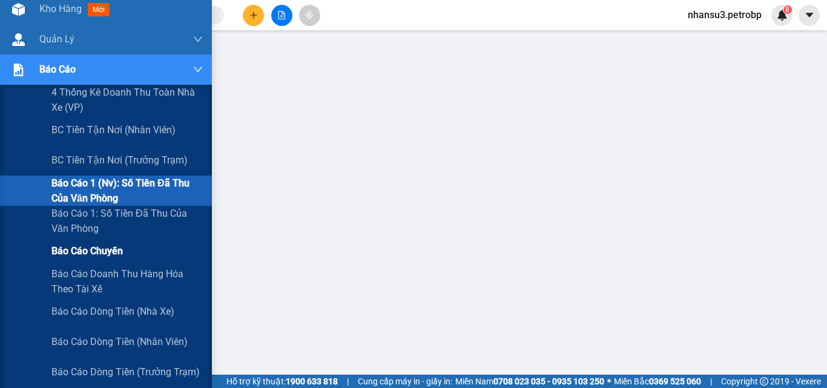
click at [79, 247] on span "Báo cáo chuyến" at bounding box center [86, 250] width 71 height 15
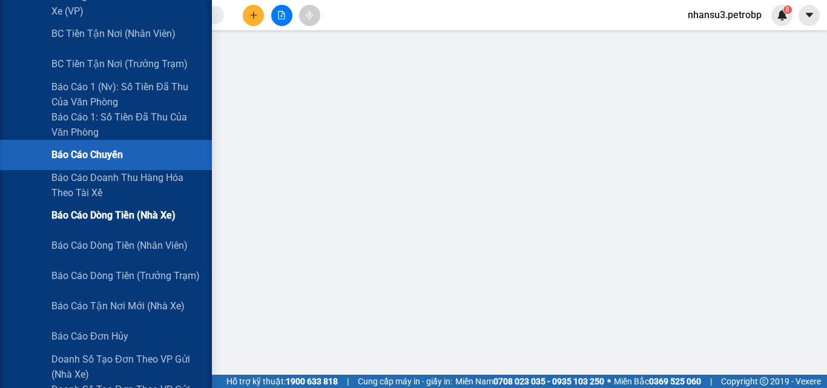
scroll to position [182, 0]
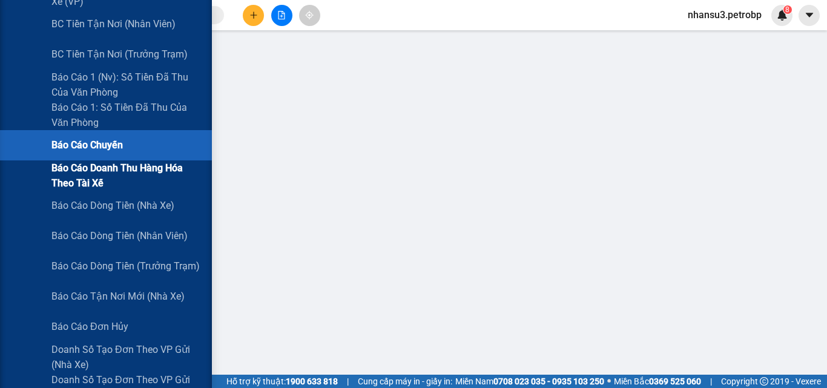
click at [136, 164] on span "Báo cáo doanh thu hàng hóa theo tài xế" at bounding box center [126, 175] width 151 height 30
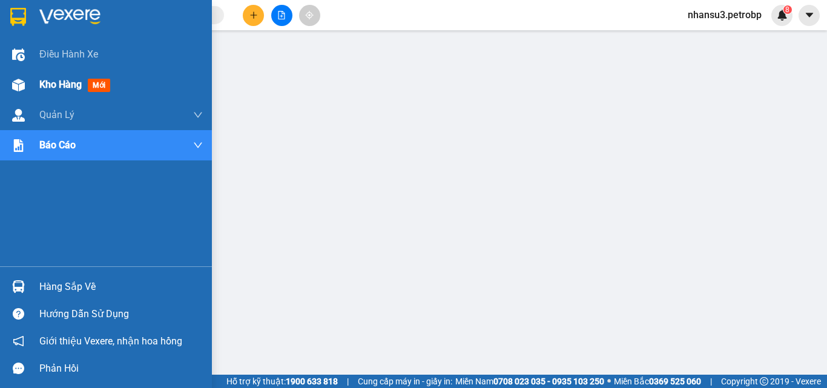
click at [67, 81] on span "Kho hàng" at bounding box center [60, 84] width 42 height 11
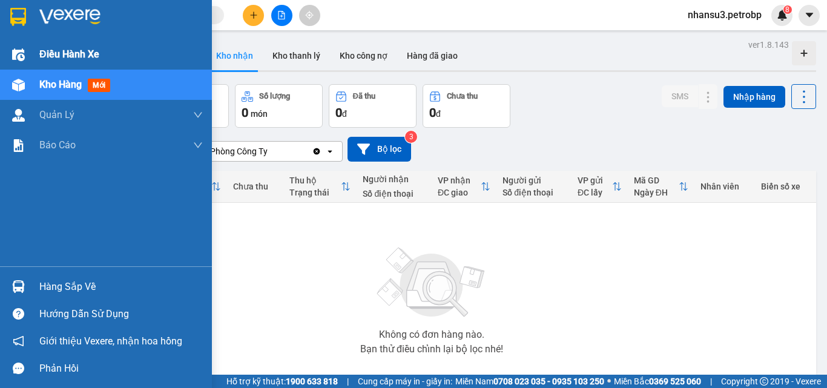
click at [33, 56] on div "Điều hành xe" at bounding box center [106, 54] width 212 height 30
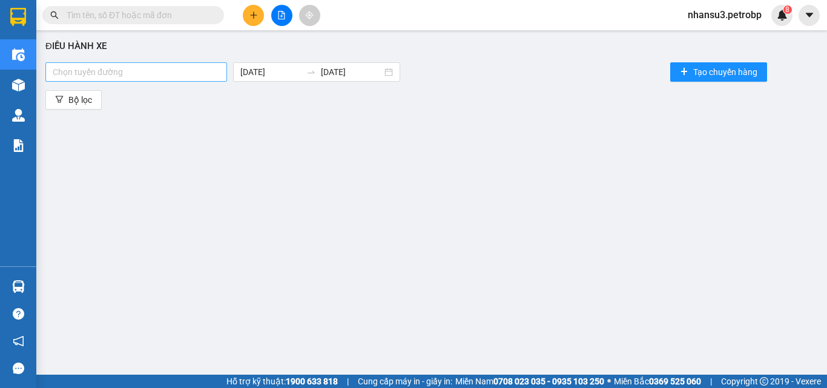
click at [210, 78] on div at bounding box center [135, 72] width 175 height 15
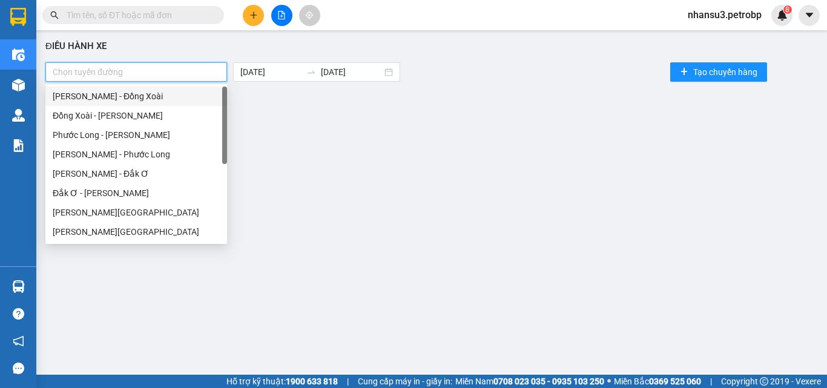
click at [136, 96] on div "[PERSON_NAME] - Đồng Xoài" at bounding box center [136, 96] width 167 height 13
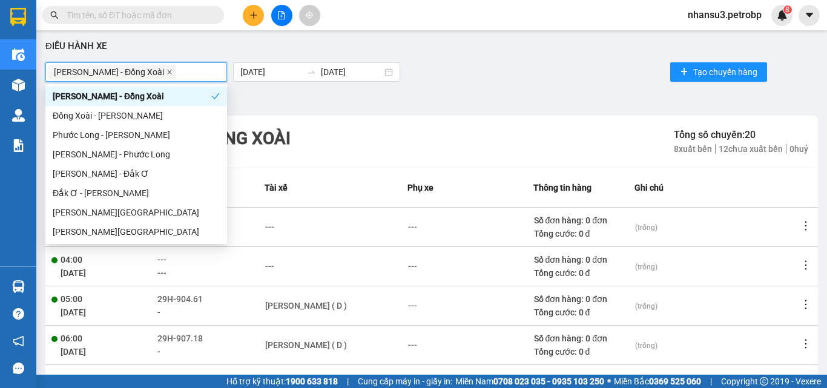
click at [168, 74] on icon "close" at bounding box center [170, 72] width 4 height 4
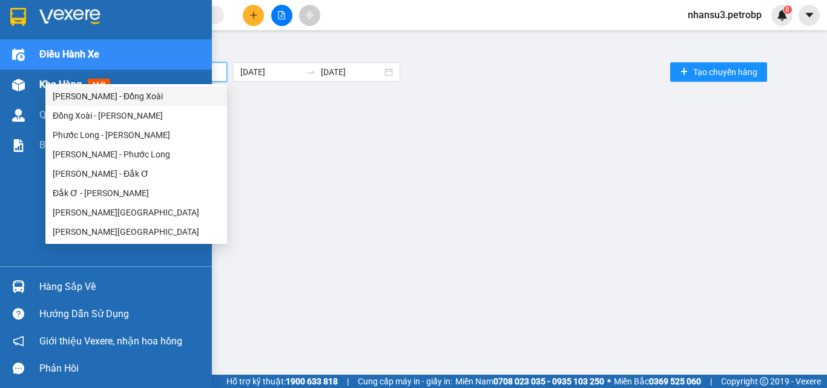
click at [21, 86] on img at bounding box center [18, 85] width 13 height 13
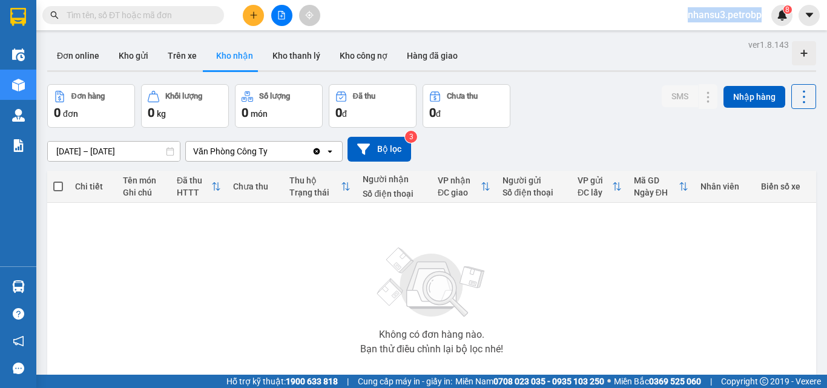
drag, startPoint x: 761, startPoint y: 17, endPoint x: 686, endPoint y: 24, distance: 74.7
click at [686, 24] on div "nhansu3.petrobp 8" at bounding box center [735, 15] width 114 height 21
copy span "nhansu3.petrobp"
click at [281, 14] on icon "file-add" at bounding box center [281, 15] width 8 height 8
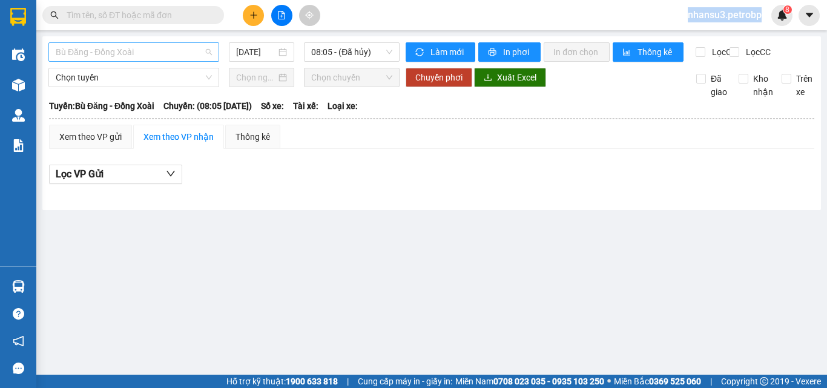
click at [156, 46] on span "Bù Đăng - Đồng Xoài" at bounding box center [134, 52] width 156 height 18
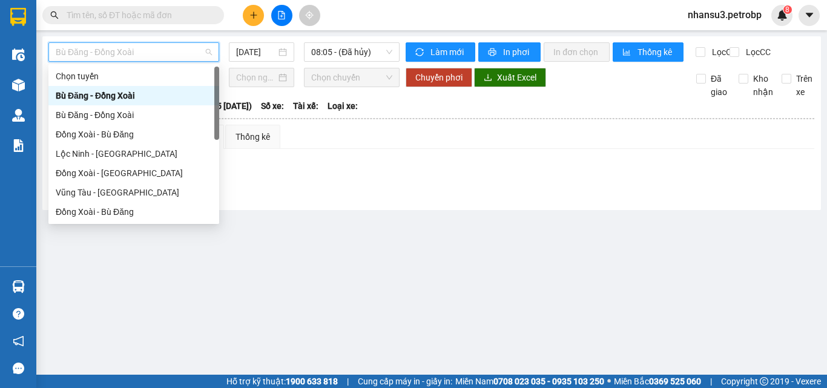
click at [156, 46] on span "Bù Đăng - Đồng Xoài" at bounding box center [134, 52] width 156 height 18
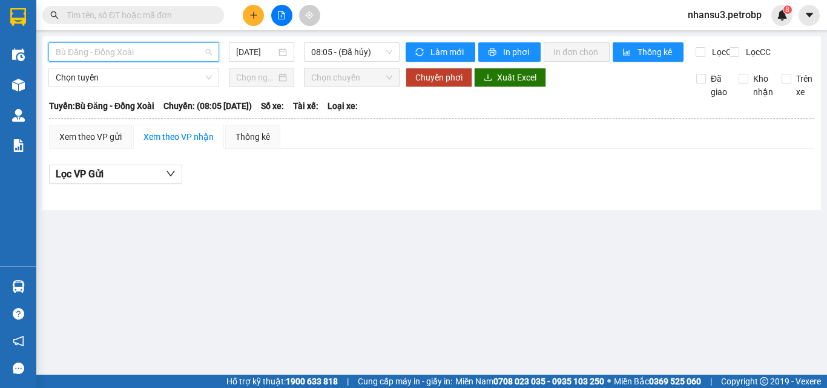
click at [156, 51] on span "Bù Đăng - Đồng Xoài" at bounding box center [134, 52] width 156 height 18
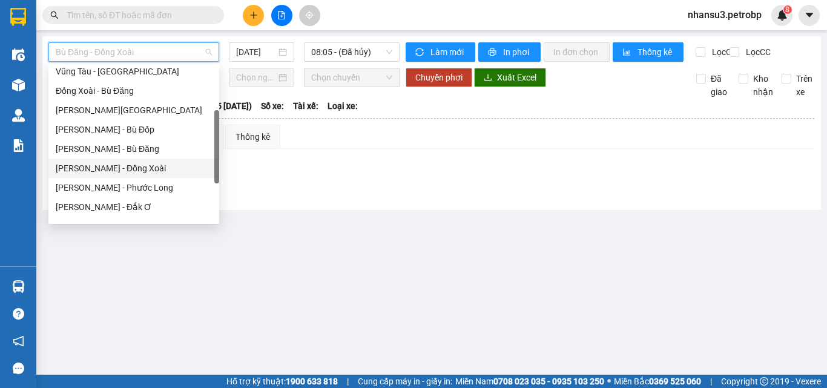
scroll to position [121, 0]
click at [132, 191] on div "[PERSON_NAME] - Phước Long" at bounding box center [134, 187] width 156 height 13
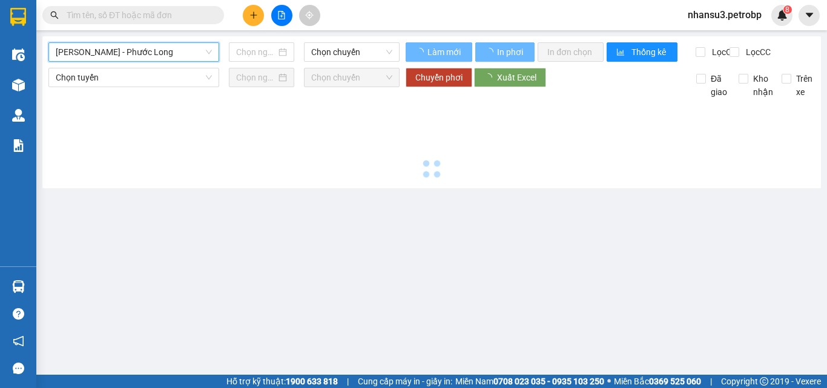
type input "[DATE]"
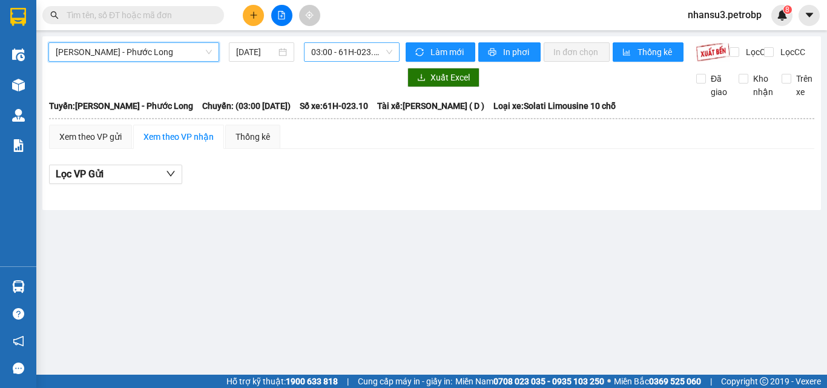
click at [349, 54] on span "03:00 - 61H-023.10" at bounding box center [351, 52] width 81 height 18
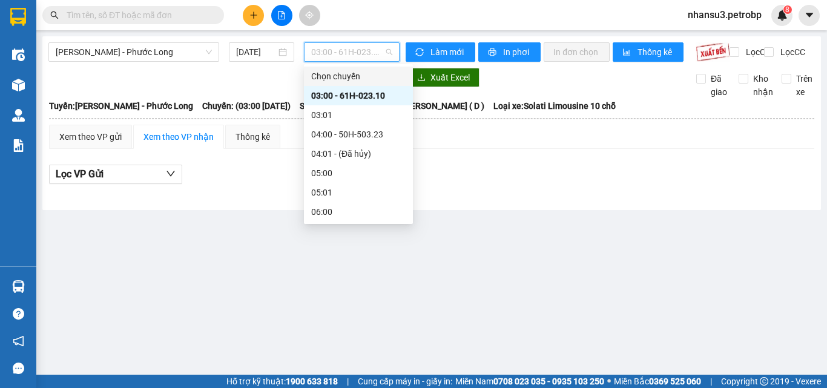
click at [318, 74] on div "Chọn chuyến" at bounding box center [358, 76] width 94 height 13
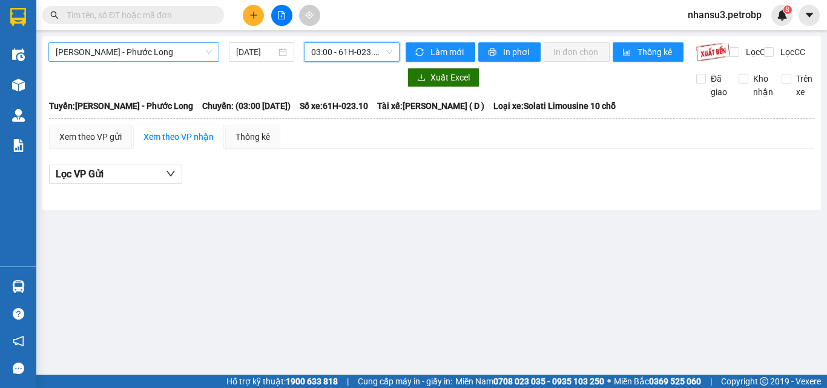
click at [194, 45] on span "[PERSON_NAME] - Phước Long" at bounding box center [134, 52] width 156 height 18
click at [195, 48] on span "[PERSON_NAME] - Phước Long" at bounding box center [134, 52] width 156 height 18
click at [373, 53] on span "03:00 - 61H-023.10" at bounding box center [351, 52] width 81 height 18
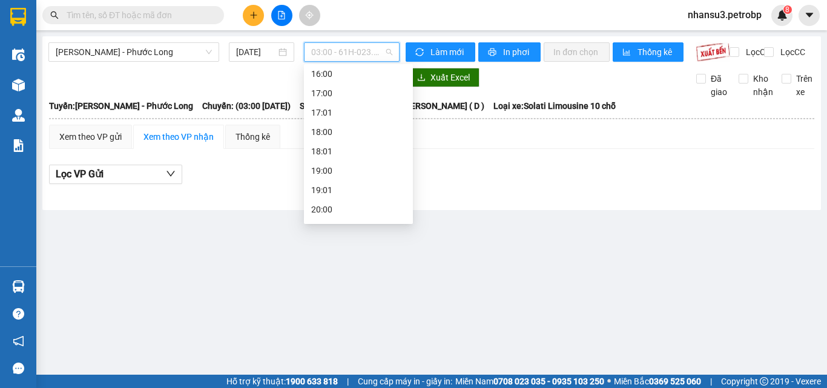
scroll to position [697, 0]
click at [229, 62] on div "[PERSON_NAME] - Phước Long [DATE] 03:00 - 61H-023.10" at bounding box center [223, 51] width 351 height 19
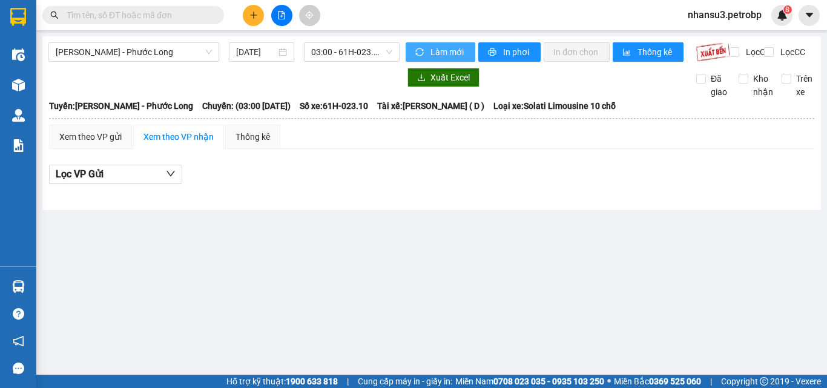
click at [456, 51] on span "Làm mới" at bounding box center [447, 51] width 35 height 13
click at [335, 210] on div "[PERSON_NAME] - Phước Long [DATE] 03:00 - 61H-023.10 Làm mới In phơi In đơn ch…" at bounding box center [431, 123] width 778 height 174
click at [185, 54] on span "[PERSON_NAME] - Phước Long" at bounding box center [134, 52] width 156 height 18
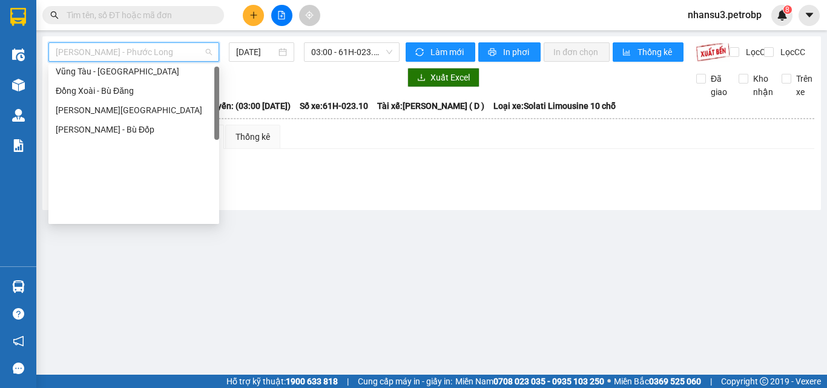
scroll to position [0, 0]
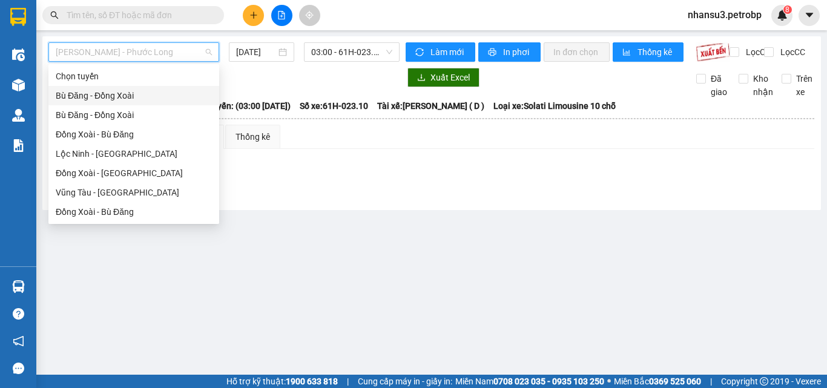
click at [422, 210] on div "[PERSON_NAME] - Phước Long [DATE] 03:00 - 61H-023.10 Làm mới In phơi In đơn ch…" at bounding box center [431, 123] width 778 height 174
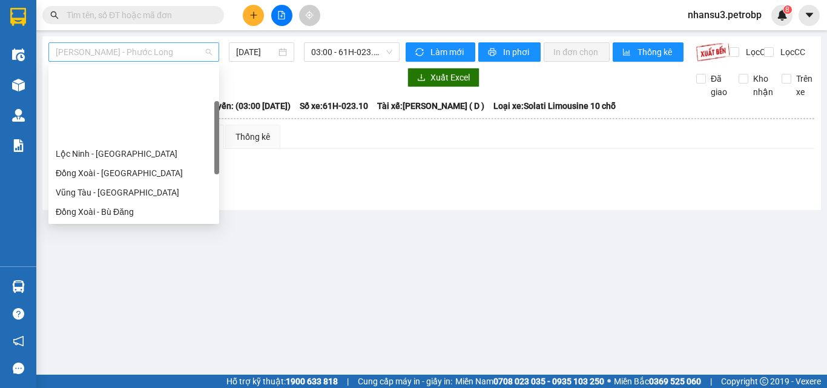
click at [178, 56] on span "[PERSON_NAME] - Phước Long" at bounding box center [134, 52] width 156 height 18
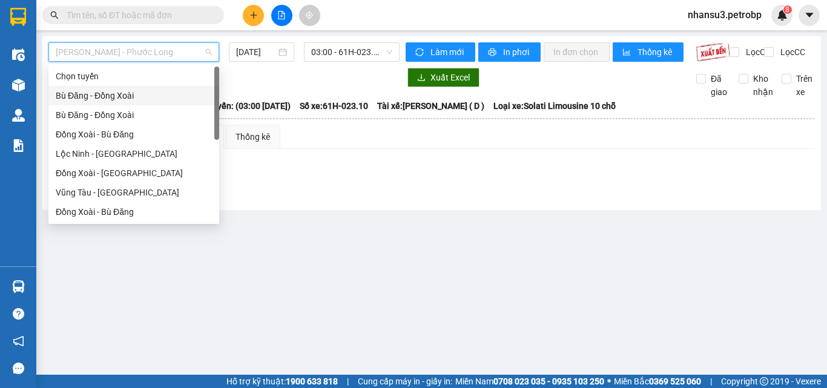
click at [120, 100] on div "Bù Đăng - Đồng Xoài" at bounding box center [134, 95] width 156 height 13
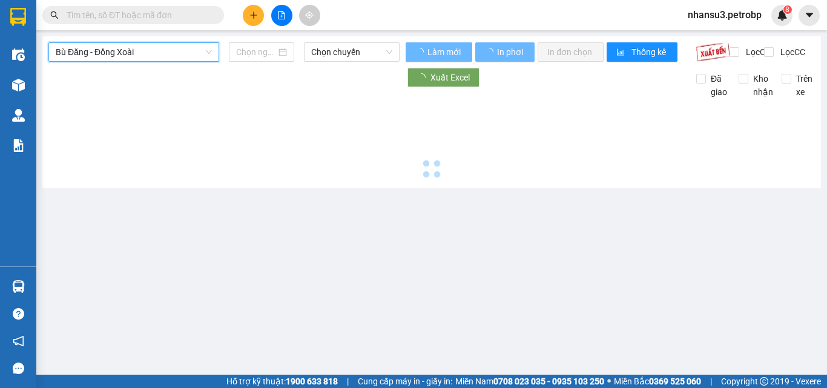
type input "[DATE]"
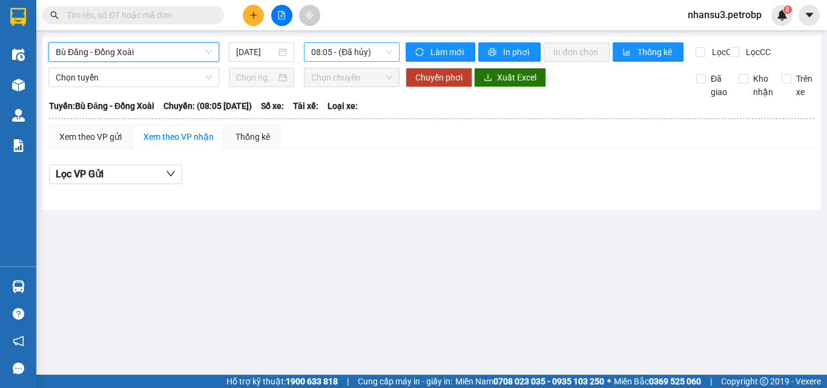
click at [353, 52] on span "08:05 - (Đã hủy)" at bounding box center [351, 52] width 81 height 18
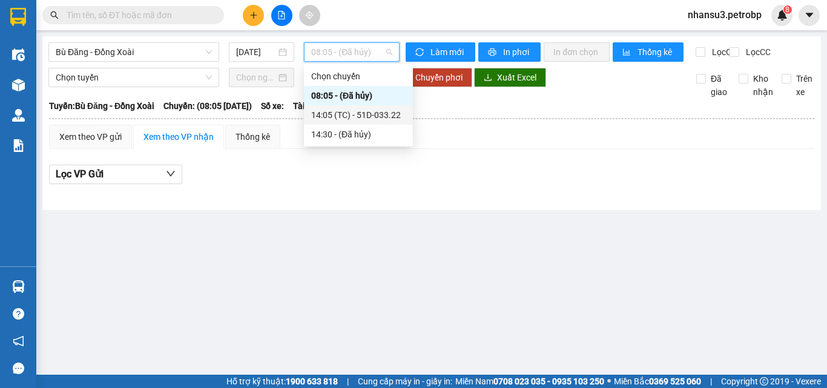
click at [379, 113] on div "14:05 (TC) - 51D-033.22" at bounding box center [358, 114] width 94 height 13
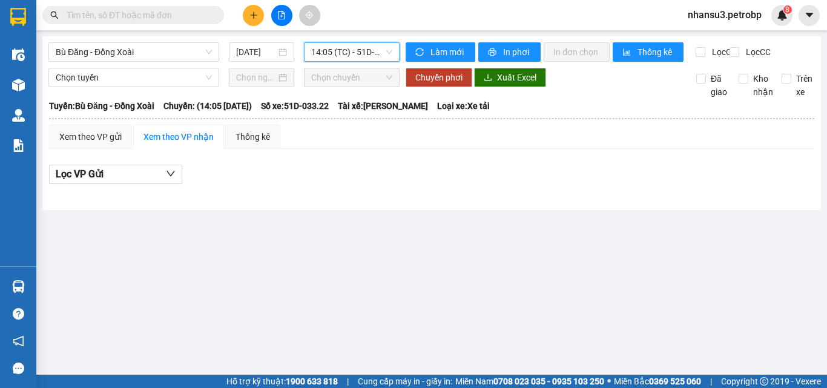
click at [370, 47] on span "14:05 (TC) - 51D-033.22" at bounding box center [351, 52] width 81 height 18
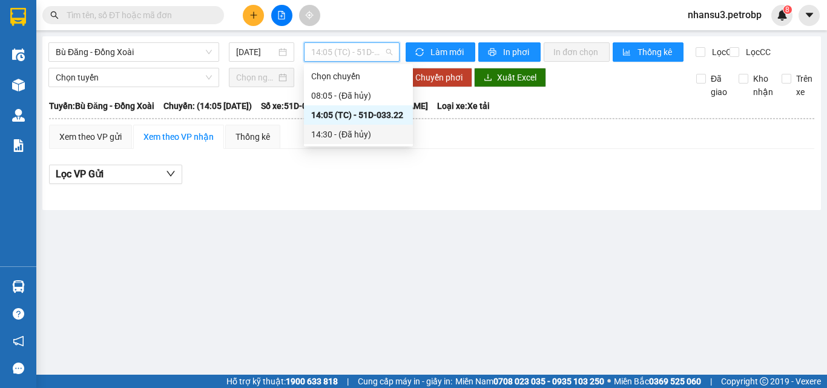
click at [346, 136] on div "14:30 - (Đã hủy)" at bounding box center [358, 134] width 94 height 13
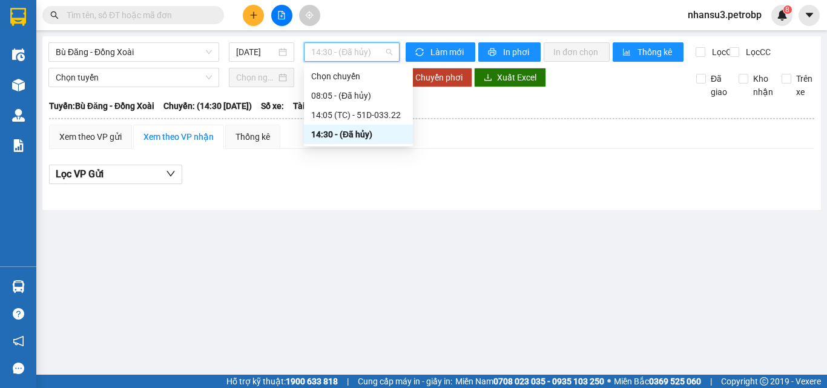
click at [356, 46] on span "14:30 - (Đã hủy)" at bounding box center [351, 52] width 81 height 18
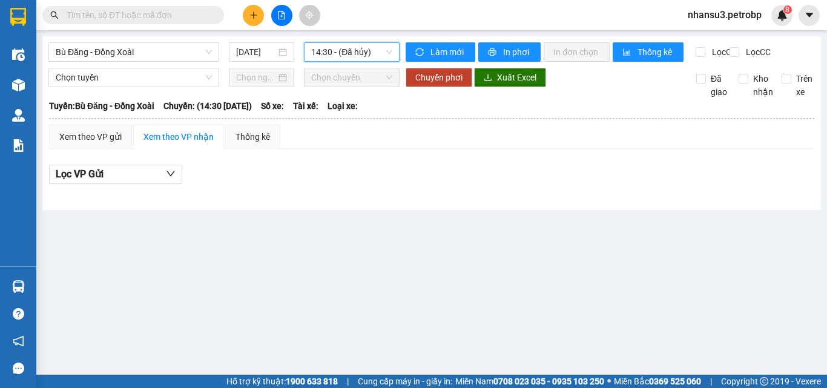
click at [356, 45] on span "14:30 - (Đã hủy)" at bounding box center [351, 52] width 81 height 18
click at [205, 56] on span "Bù Đăng - Đồng Xoài" at bounding box center [134, 52] width 156 height 18
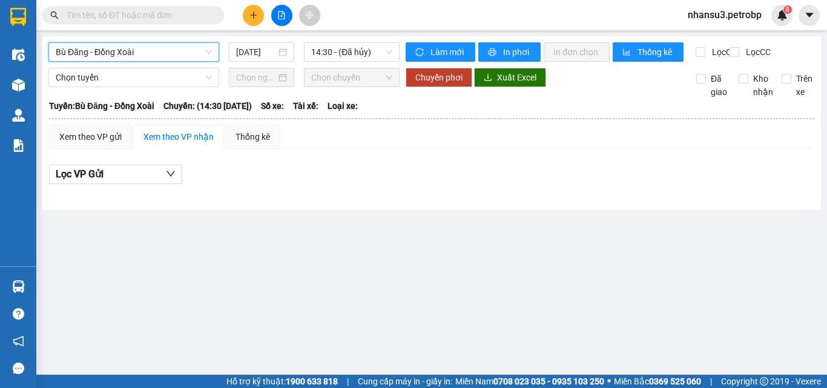
click at [205, 56] on span "Bù Đăng - Đồng Xoài" at bounding box center [134, 52] width 156 height 18
click at [319, 48] on span "14:30 - (Đã hủy)" at bounding box center [351, 52] width 81 height 18
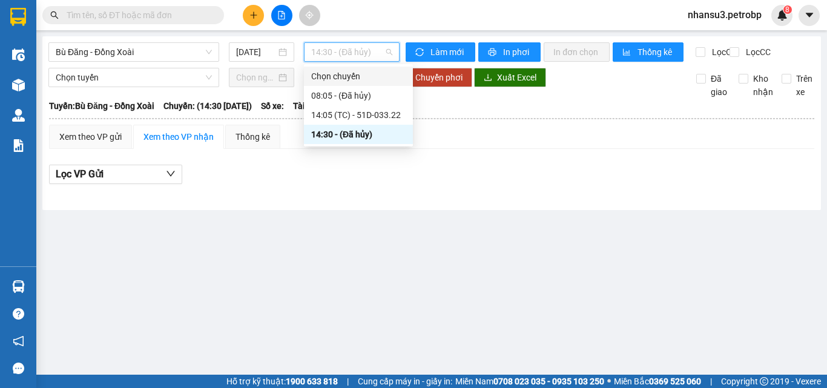
click at [346, 74] on div "Chọn chuyến" at bounding box center [358, 76] width 94 height 13
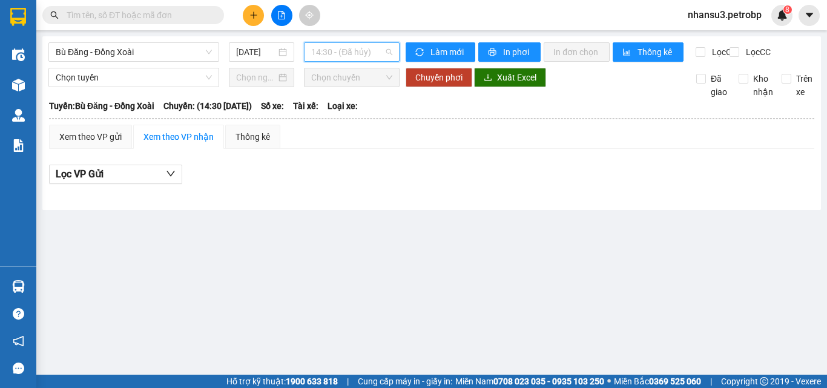
click at [358, 48] on span "14:30 - (Đã hủy)" at bounding box center [351, 52] width 81 height 18
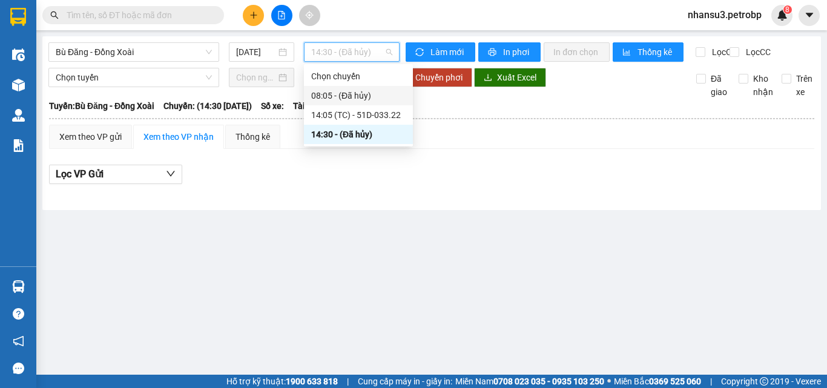
click at [352, 97] on div "08:05 - (Đã hủy)" at bounding box center [358, 95] width 94 height 13
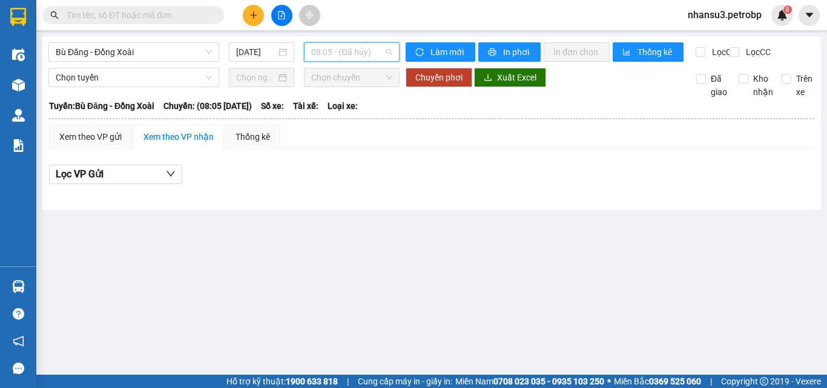
click at [352, 58] on span "08:05 - (Đã hủy)" at bounding box center [351, 52] width 81 height 18
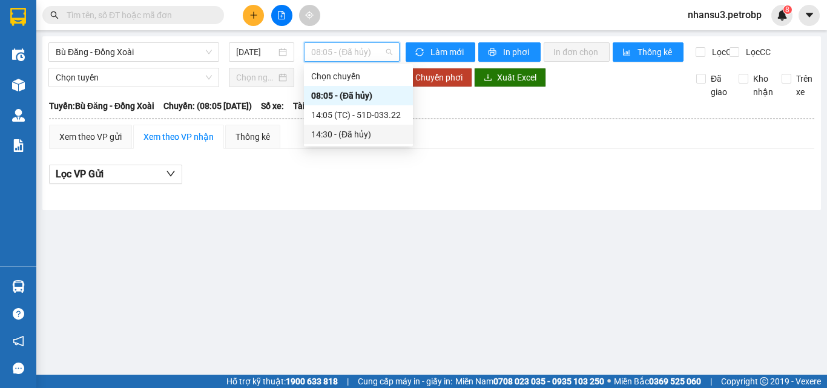
click at [356, 209] on div "Bù Đăng - [GEOGRAPHIC_DATA] [DATE] 08:05 - (Đã hủy) Làm mới In phơi In đơn chọn…" at bounding box center [431, 123] width 778 height 174
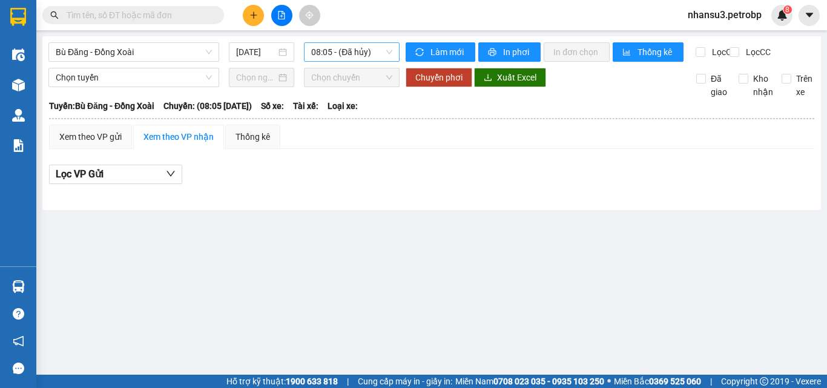
click at [366, 54] on span "08:05 - (Đã hủy)" at bounding box center [351, 52] width 81 height 18
click at [387, 248] on main "Bù Đăng - [GEOGRAPHIC_DATA] [DATE] 08:05 - (Đã hủy) Làm mới In phơi In đơn chọn…" at bounding box center [413, 187] width 827 height 375
click at [359, 50] on span "08:05 - (Đã hủy)" at bounding box center [351, 52] width 81 height 18
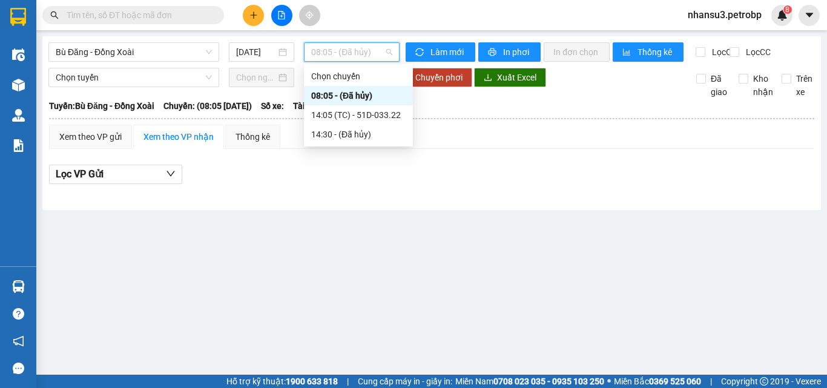
click at [364, 88] on div "08:05 - (Đã hủy)" at bounding box center [358, 95] width 109 height 19
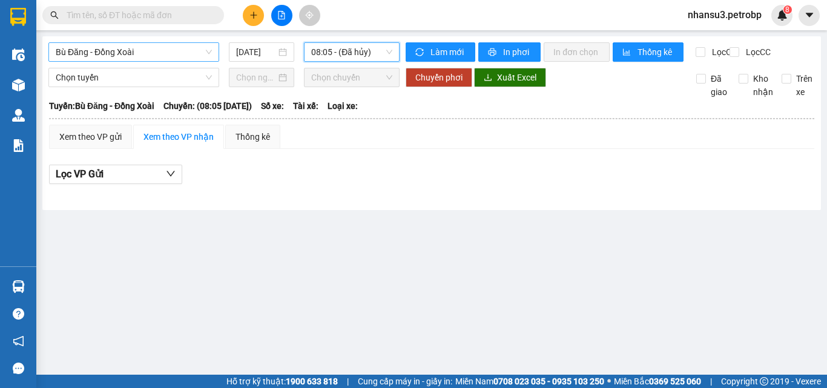
click at [191, 54] on span "Bù Đăng - Đồng Xoài" at bounding box center [134, 52] width 156 height 18
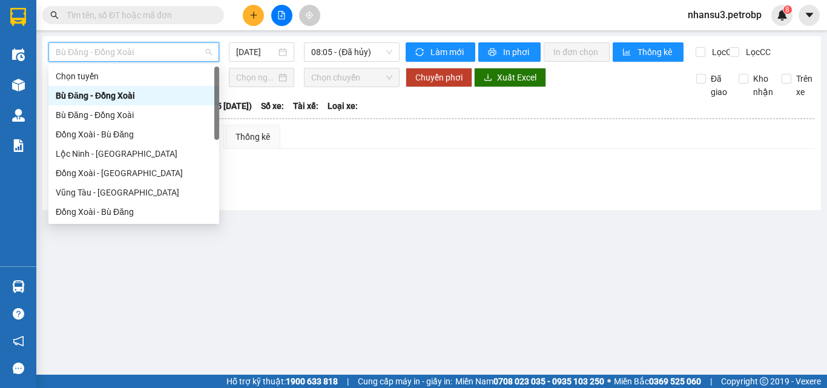
click at [191, 54] on span "Bù Đăng - Đồng Xoài" at bounding box center [134, 52] width 156 height 18
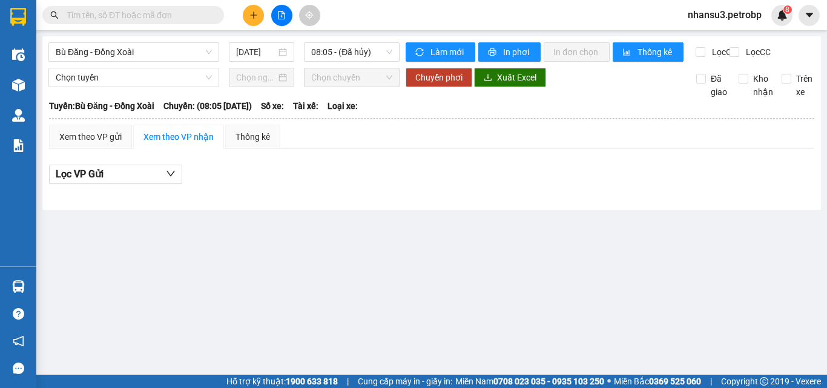
click at [587, 87] on div "Chuyển phơi Xuất Excel" at bounding box center [541, 77] width 273 height 19
click at [134, 87] on span "Chọn tuyến" at bounding box center [134, 77] width 156 height 18
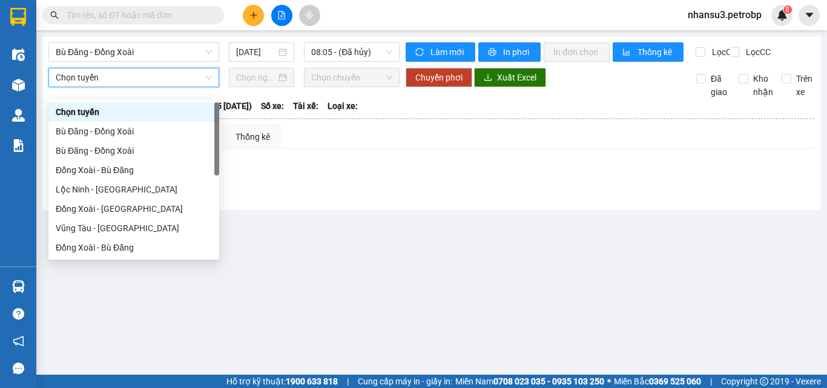
click at [132, 87] on span "Chọn tuyến" at bounding box center [134, 77] width 156 height 18
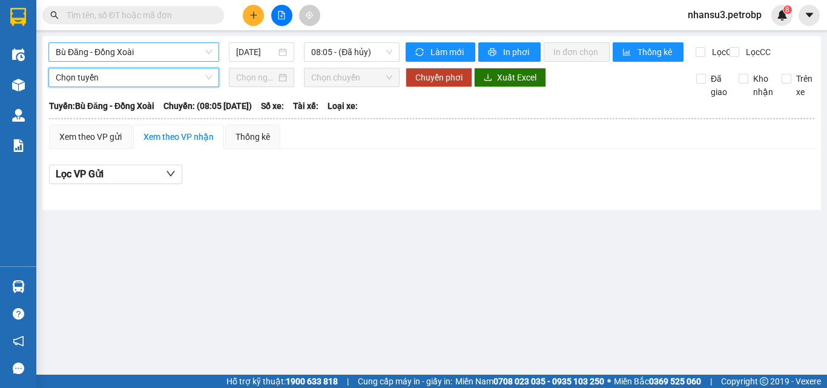
click at [128, 49] on span "Bù Đăng - Đồng Xoài" at bounding box center [134, 52] width 156 height 18
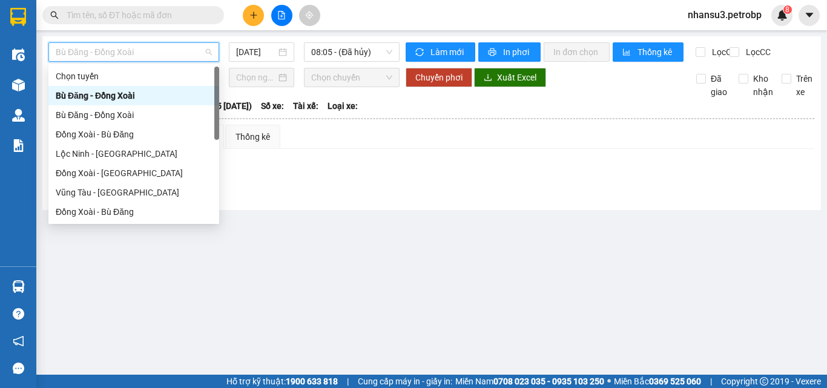
click at [125, 97] on div "Bù Đăng - Đồng Xoài" at bounding box center [134, 95] width 156 height 13
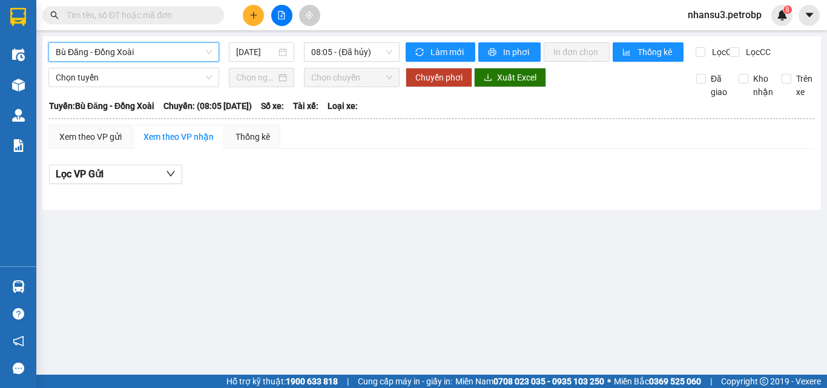
click at [166, 54] on span "Bù Đăng - Đồng Xoài" at bounding box center [134, 52] width 156 height 18
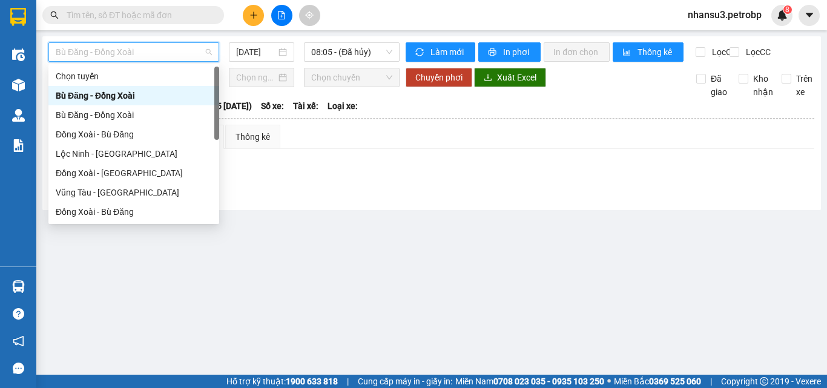
click at [105, 96] on div "Bù Đăng - Đồng Xoài" at bounding box center [134, 95] width 156 height 13
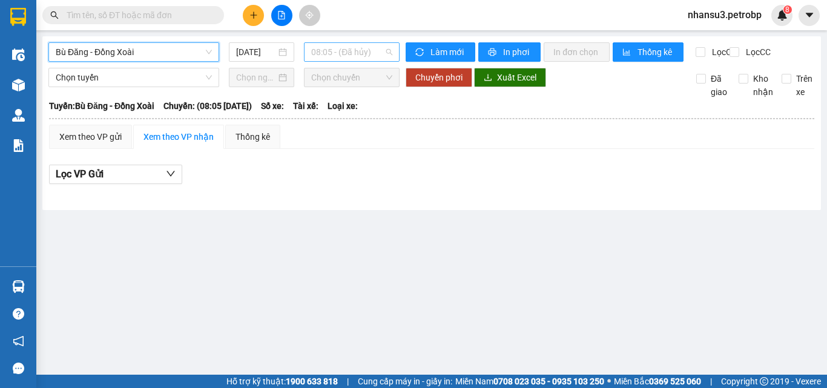
click at [342, 46] on span "08:05 - (Đã hủy)" at bounding box center [351, 52] width 81 height 18
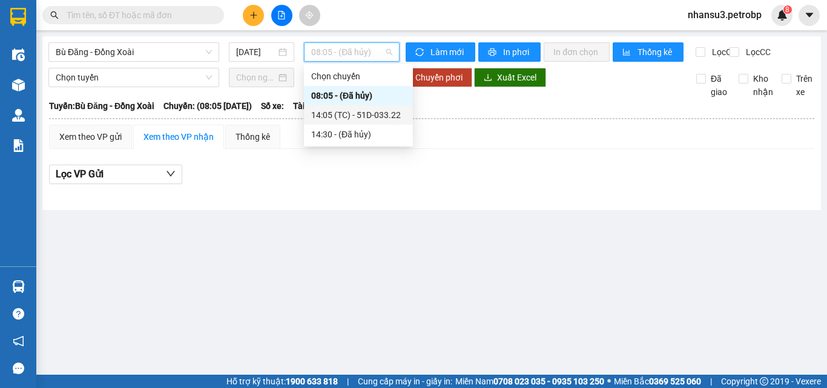
click at [346, 114] on div "14:05 (TC) - 51D-033.22" at bounding box center [358, 114] width 94 height 13
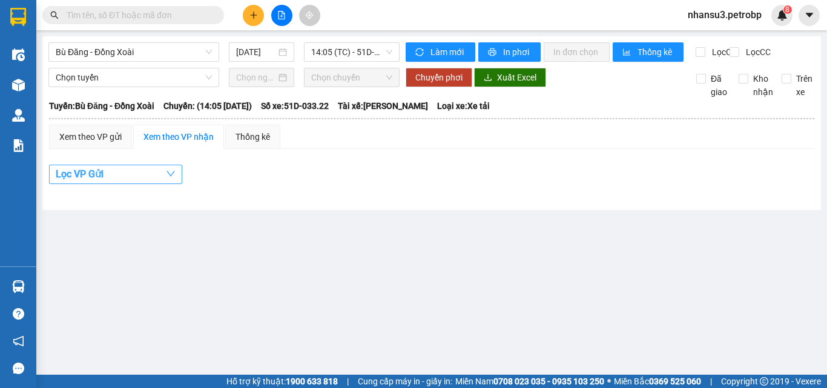
click at [151, 183] on button "Lọc VP Gửi" at bounding box center [115, 174] width 133 height 19
click at [332, 254] on main "Bù Đăng - [GEOGRAPHIC_DATA] [DATE] 14:05 (TC) - 51D-033.22 Làm mới In phơi In đ…" at bounding box center [413, 187] width 827 height 375
click at [362, 55] on span "14:05 (TC) - 51D-033.22" at bounding box center [351, 52] width 81 height 18
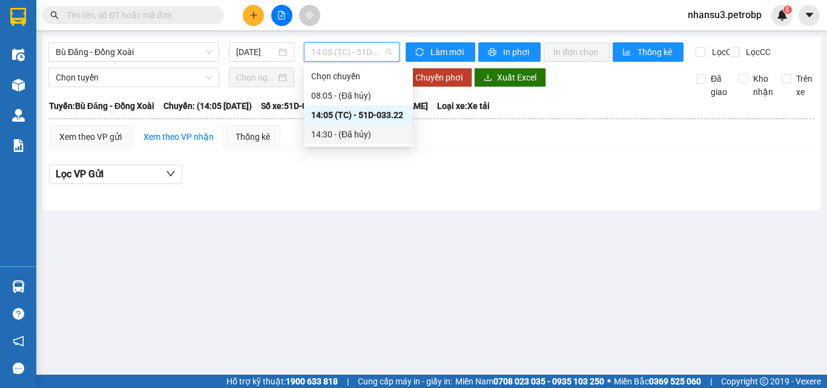
click at [352, 134] on div "14:30 - (Đã hủy)" at bounding box center [358, 134] width 94 height 13
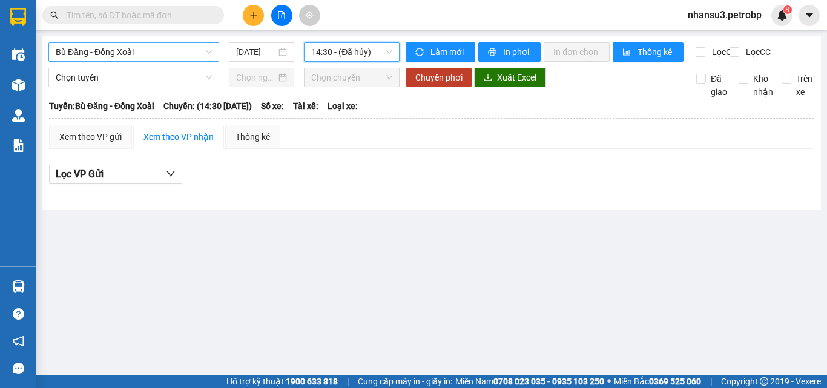
click at [152, 45] on span "Bù Đăng - Đồng Xoài" at bounding box center [134, 52] width 156 height 18
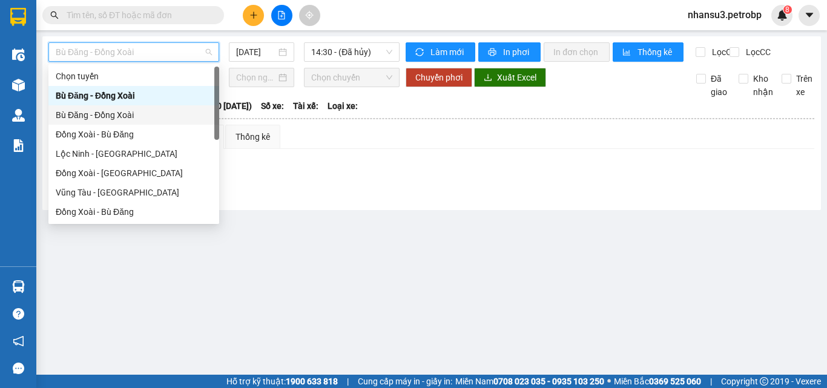
click at [100, 116] on div "Bù Đăng - Đồng Xoài" at bounding box center [134, 114] width 156 height 13
type input "[DATE]"
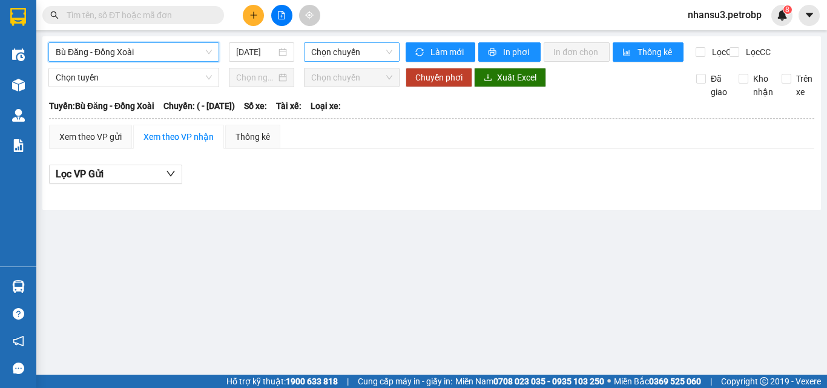
click at [359, 57] on span "Chọn chuyến" at bounding box center [351, 52] width 81 height 18
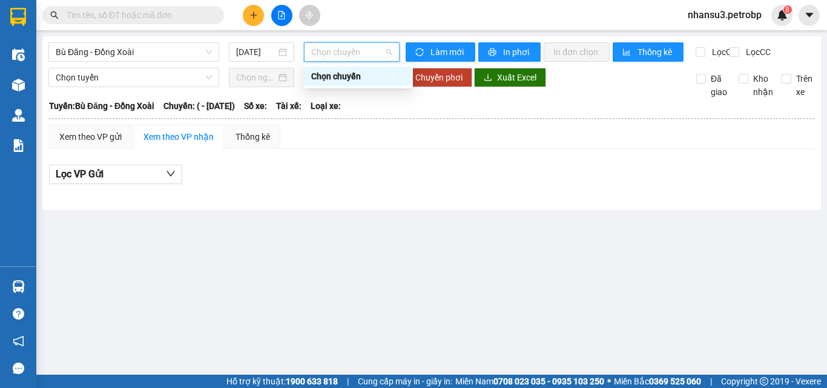
click at [359, 57] on span "Chọn chuyến" at bounding box center [351, 52] width 81 height 18
click at [149, 53] on span "Bù Đăng - Đồng Xoài" at bounding box center [134, 52] width 156 height 18
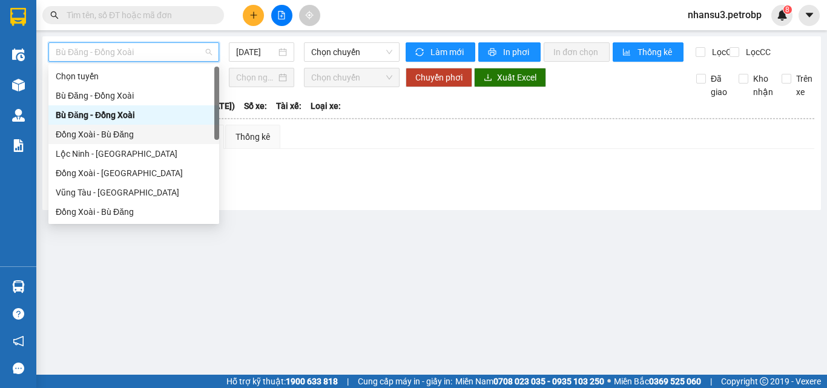
click at [99, 134] on div "Đồng Xoài - Bù Đăng" at bounding box center [134, 134] width 156 height 13
type input "[DATE]"
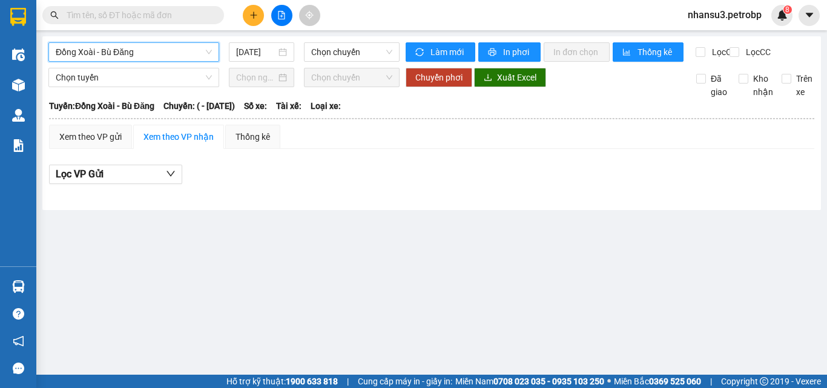
click at [94, 54] on span "Đồng Xoài - Bù Đăng" at bounding box center [134, 52] width 156 height 18
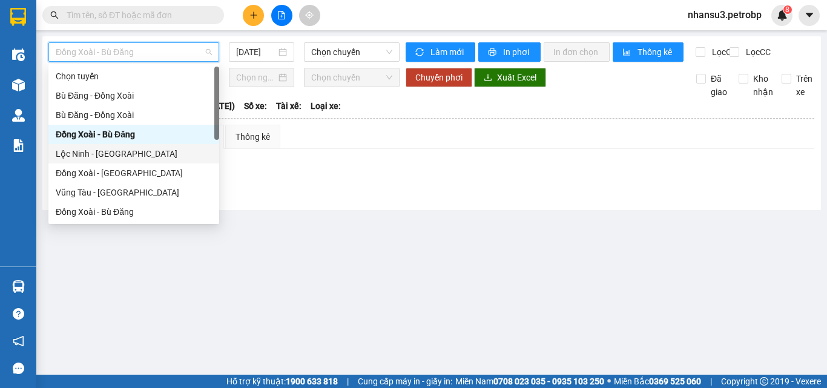
click at [102, 158] on div "Lộc Ninh - [GEOGRAPHIC_DATA]" at bounding box center [134, 153] width 156 height 13
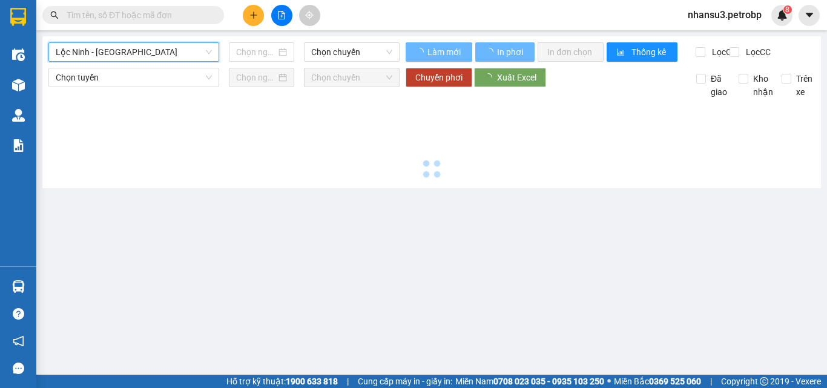
type input "[DATE]"
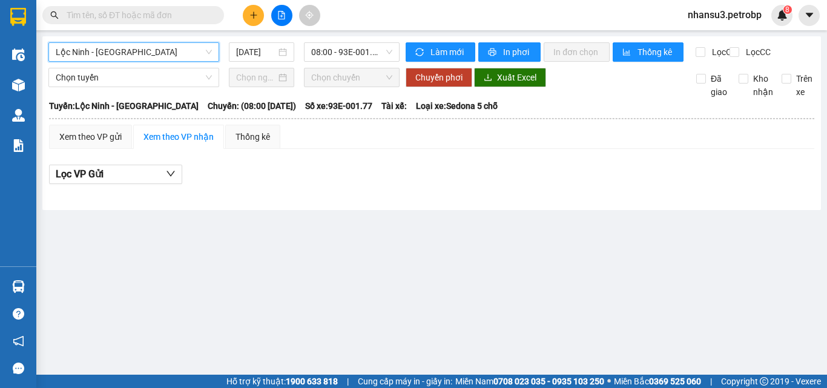
click at [153, 51] on span "Lộc Ninh - [GEOGRAPHIC_DATA]" at bounding box center [134, 52] width 156 height 18
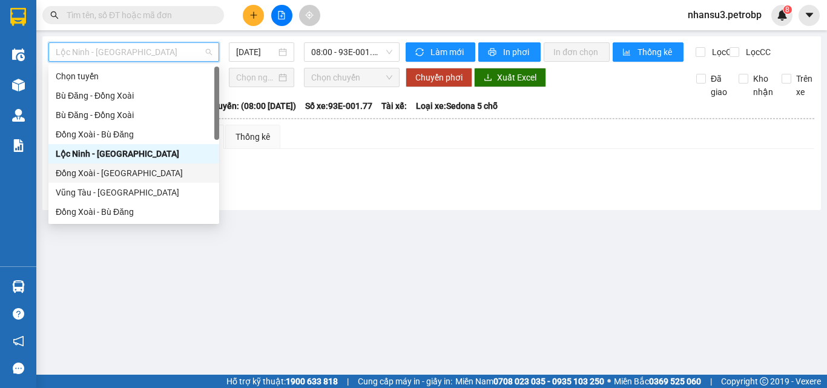
click at [106, 176] on div "Đồng Xoài - [GEOGRAPHIC_DATA]" at bounding box center [134, 172] width 156 height 13
type input "[DATE]"
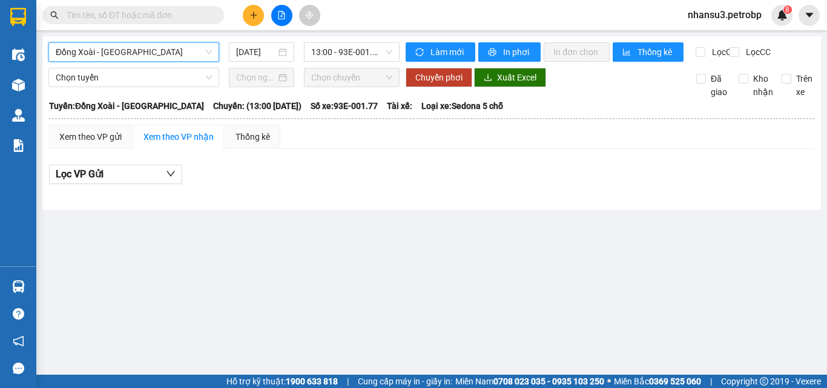
click at [147, 54] on span "Đồng Xoài - [GEOGRAPHIC_DATA]" at bounding box center [134, 52] width 156 height 18
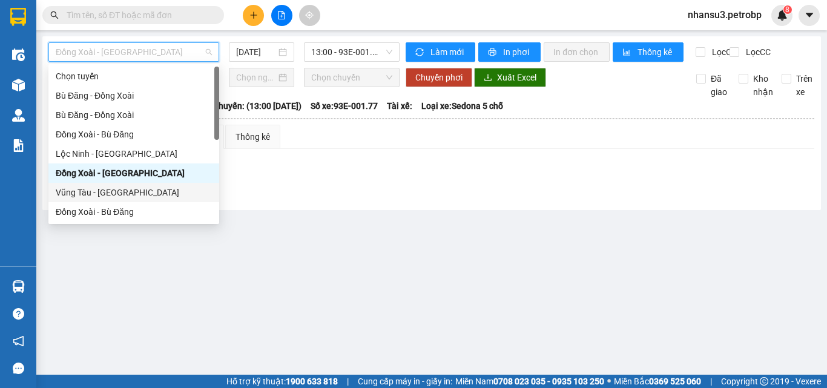
click at [105, 193] on div "Vũng Tàu - [GEOGRAPHIC_DATA]" at bounding box center [134, 192] width 156 height 13
type input "[DATE]"
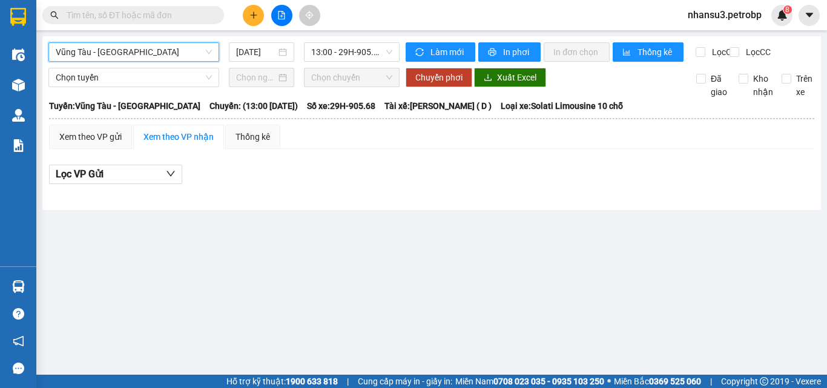
click at [143, 53] on span "Vũng Tàu - [GEOGRAPHIC_DATA]" at bounding box center [134, 52] width 156 height 18
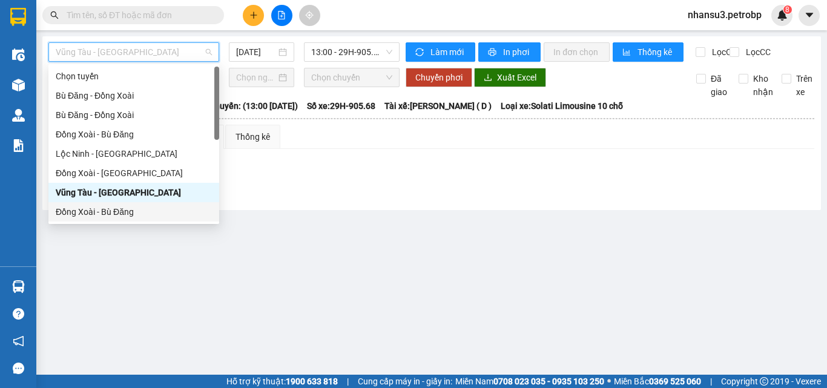
click at [95, 213] on div "Đồng Xoài - Bù Đăng" at bounding box center [134, 211] width 156 height 13
type input "[DATE]"
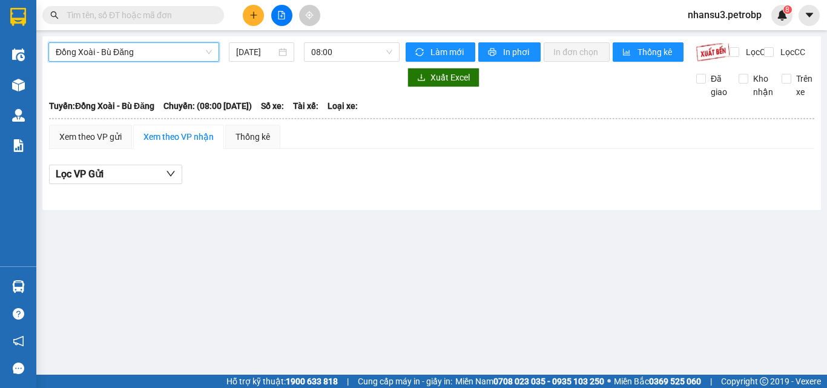
click at [159, 62] on div "Đồng Xoài - Bù Đăng Đồng Xoài - Bù Đăng [DATE] 08:00" at bounding box center [223, 51] width 351 height 19
click at [157, 50] on span "Đồng Xoài - Bù Đăng" at bounding box center [134, 52] width 156 height 18
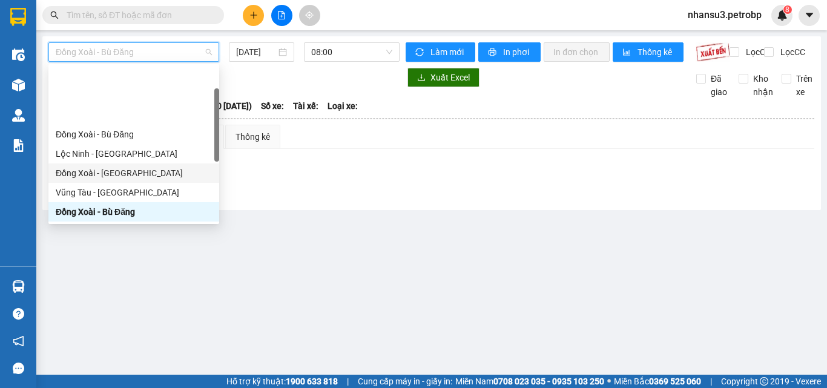
scroll to position [61, 0]
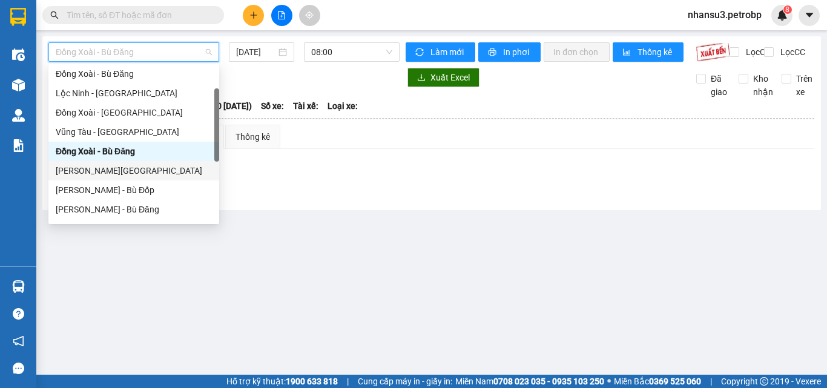
click at [124, 169] on div "[PERSON_NAME][GEOGRAPHIC_DATA]" at bounding box center [134, 170] width 156 height 13
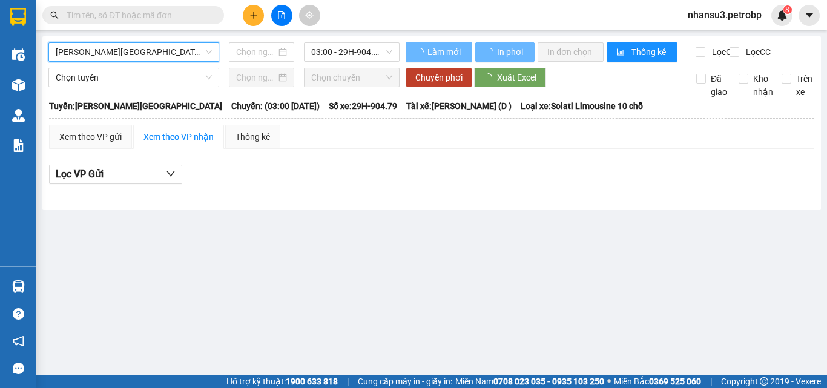
type input "[DATE]"
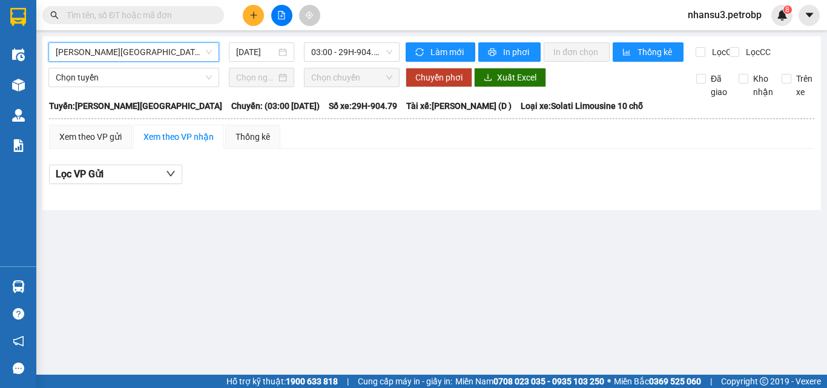
click at [151, 50] on span "[PERSON_NAME][GEOGRAPHIC_DATA]" at bounding box center [134, 52] width 156 height 18
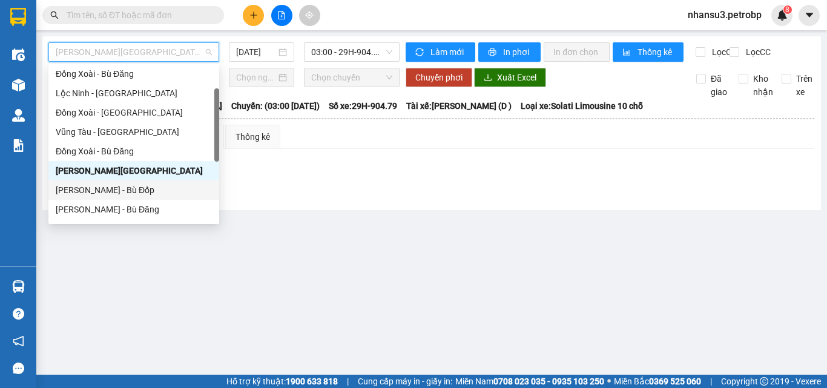
click at [121, 189] on div "[PERSON_NAME] - Bù Đốp" at bounding box center [134, 189] width 156 height 13
type input "[DATE]"
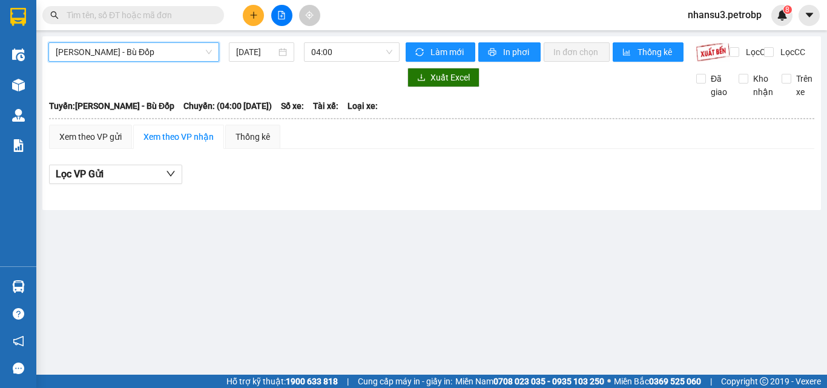
click at [151, 55] on span "[PERSON_NAME] - Bù Đốp" at bounding box center [134, 52] width 156 height 18
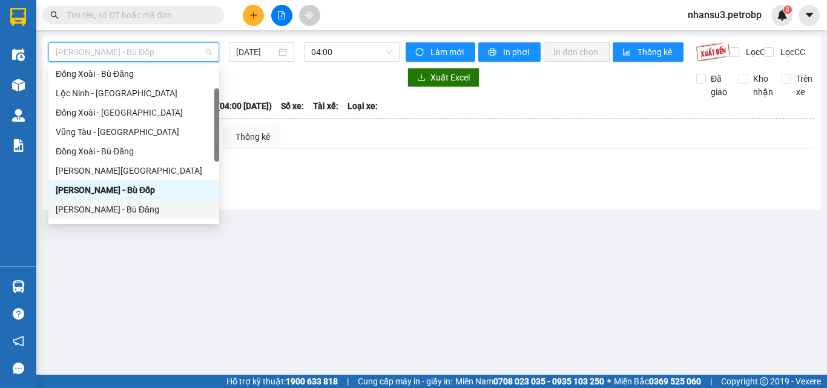
click at [118, 211] on div "[PERSON_NAME] - Bù Đăng" at bounding box center [134, 209] width 156 height 13
type input "[DATE]"
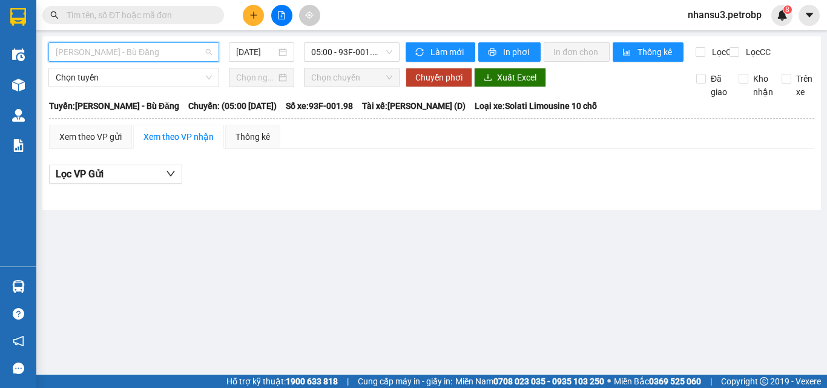
click at [170, 48] on span "[PERSON_NAME] - Bù Đăng" at bounding box center [134, 52] width 156 height 18
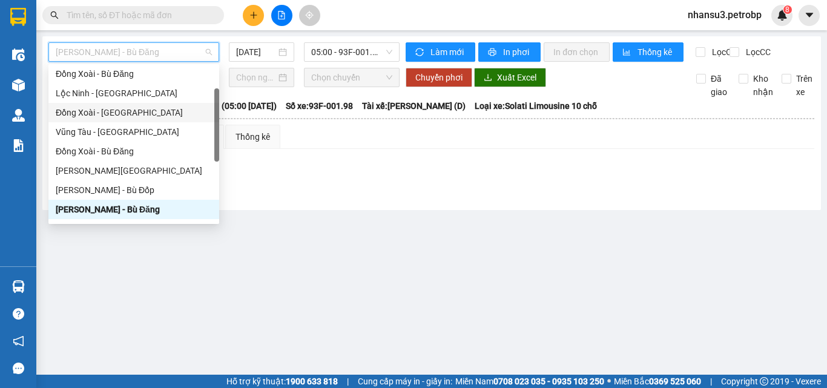
scroll to position [121, 0]
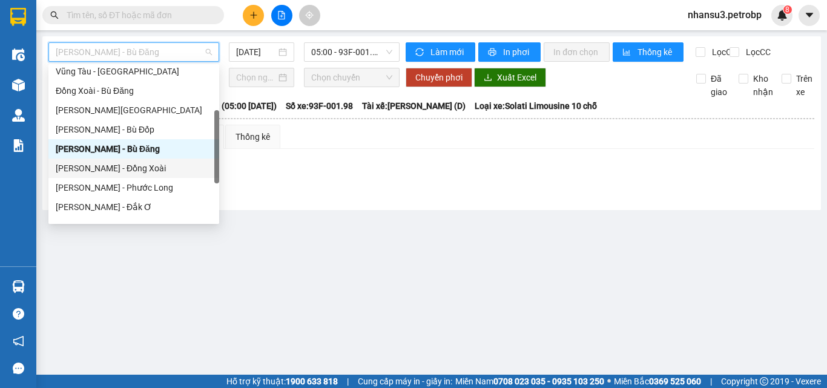
click at [122, 168] on div "[PERSON_NAME] - Đồng Xoài" at bounding box center [134, 168] width 156 height 13
type input "[DATE]"
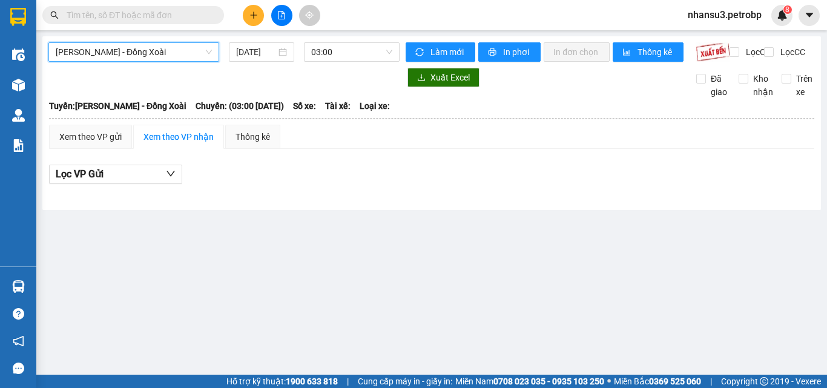
click at [136, 54] on span "[PERSON_NAME] - Đồng Xoài" at bounding box center [134, 52] width 156 height 18
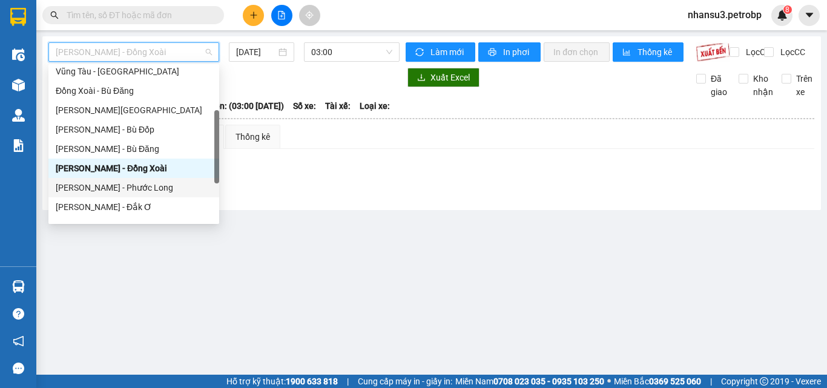
click at [137, 190] on div "[PERSON_NAME] - Phước Long" at bounding box center [134, 187] width 156 height 13
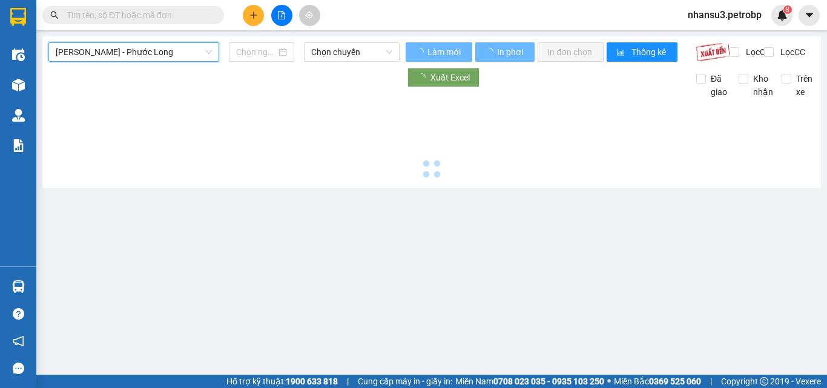
type input "[DATE]"
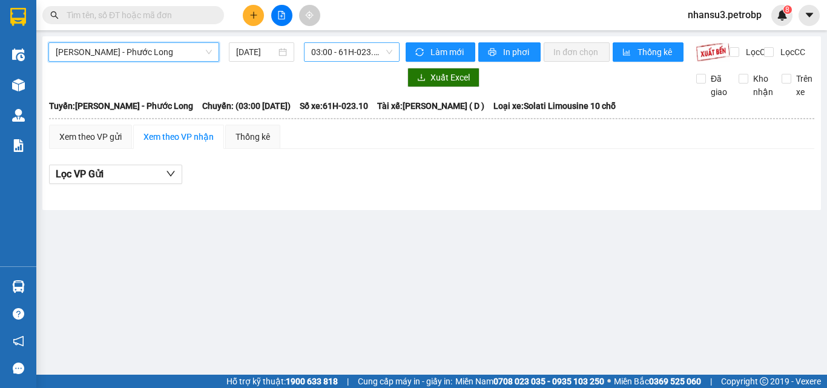
click at [347, 50] on span "03:00 - 61H-023.10" at bounding box center [351, 52] width 81 height 18
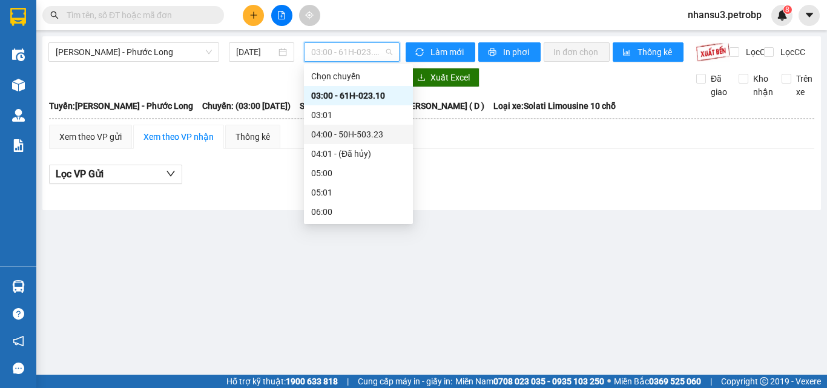
click at [344, 129] on div "04:00 - 50H-503.23" at bounding box center [358, 134] width 94 height 13
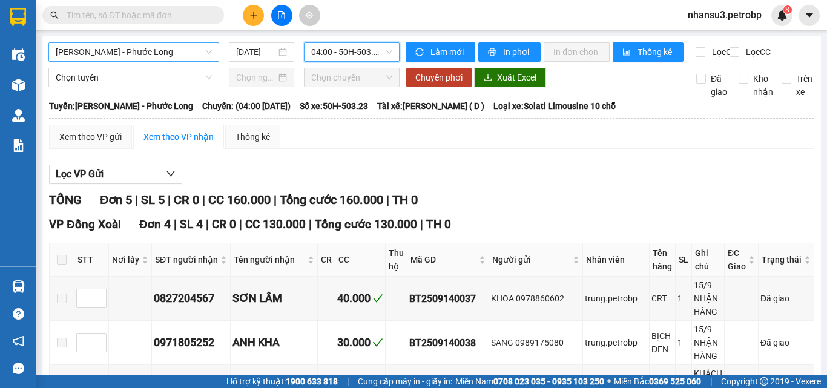
click at [140, 54] on span "[PERSON_NAME] - Phước Long" at bounding box center [134, 52] width 156 height 18
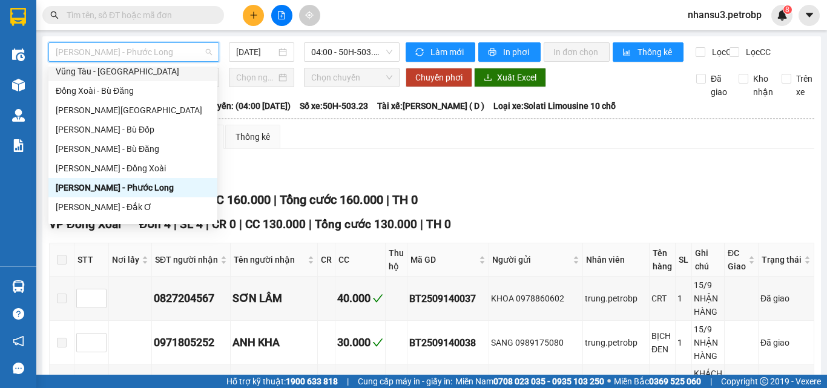
scroll to position [182, 0]
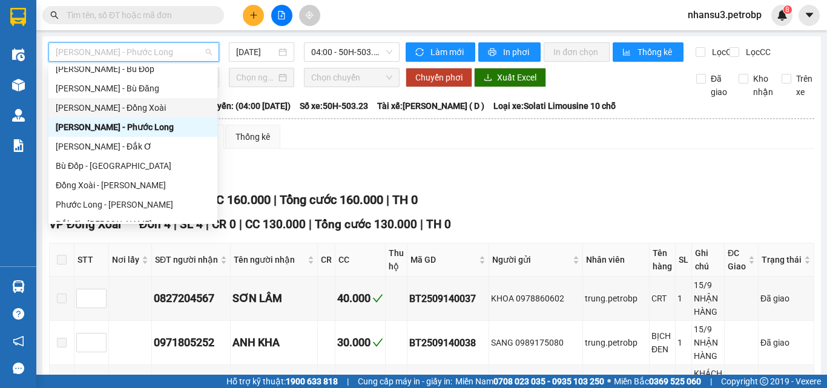
click at [122, 109] on div "[PERSON_NAME] - Đồng Xoài" at bounding box center [133, 107] width 154 height 13
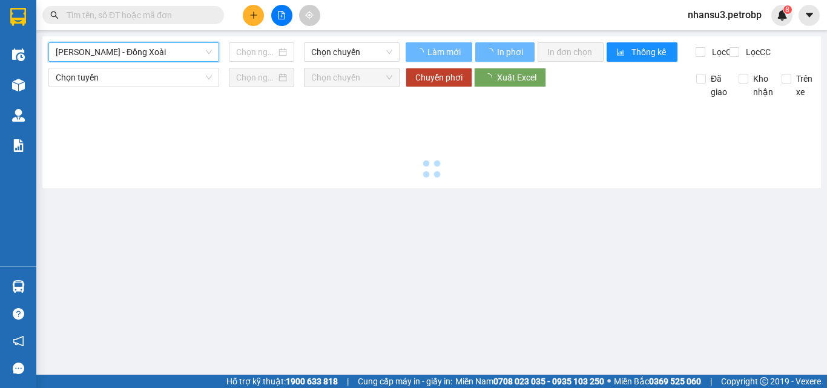
type input "[DATE]"
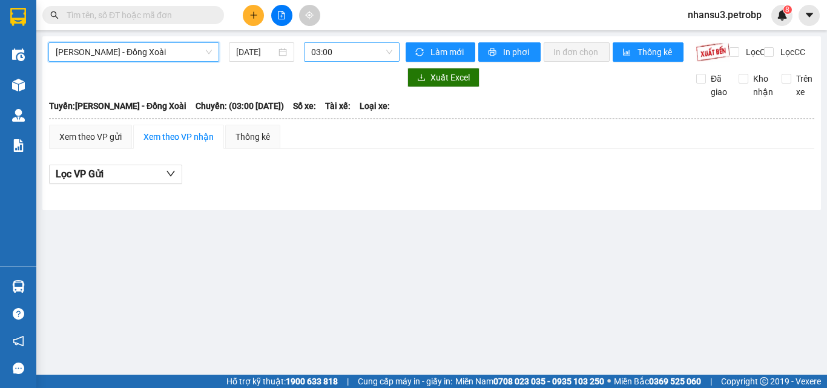
click at [354, 55] on span "03:00" at bounding box center [351, 52] width 81 height 18
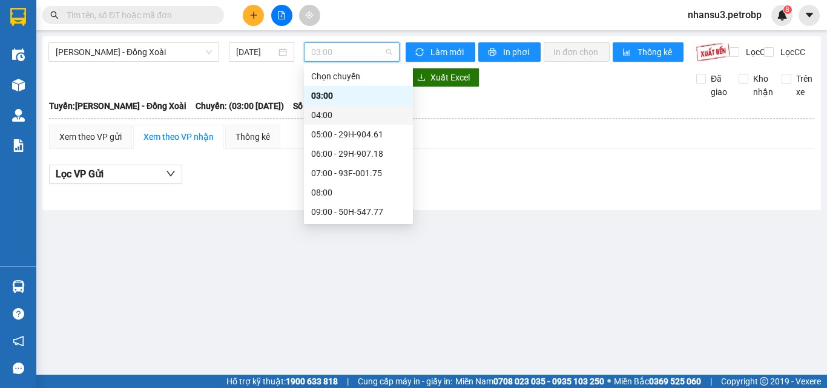
click at [338, 117] on div "04:00" at bounding box center [358, 114] width 94 height 13
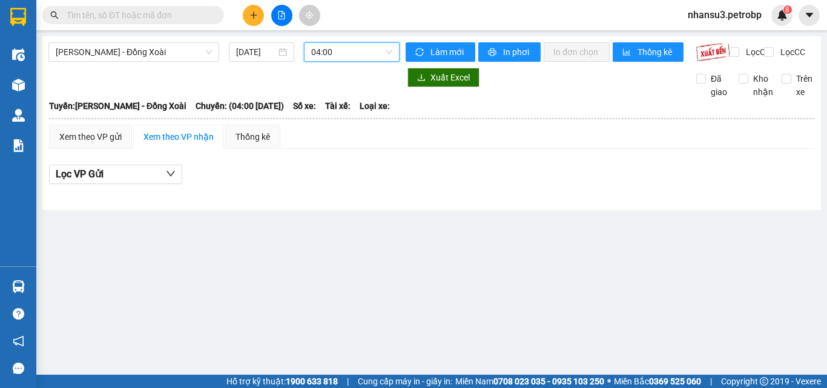
click at [348, 53] on span "04:00" at bounding box center [351, 52] width 81 height 18
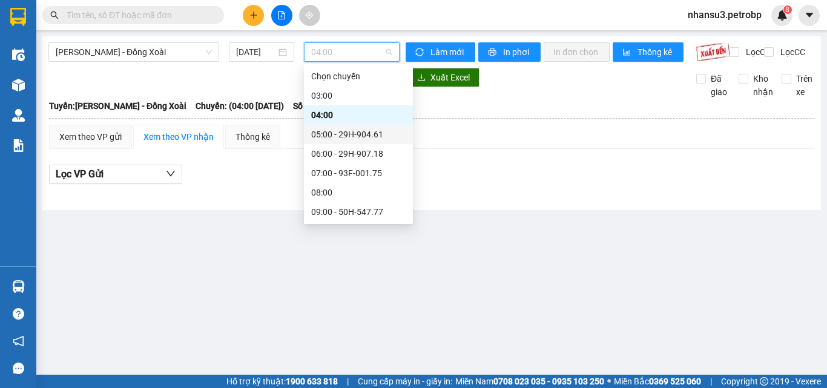
click at [349, 131] on div "05:00 - 29H-904.61" at bounding box center [358, 134] width 94 height 13
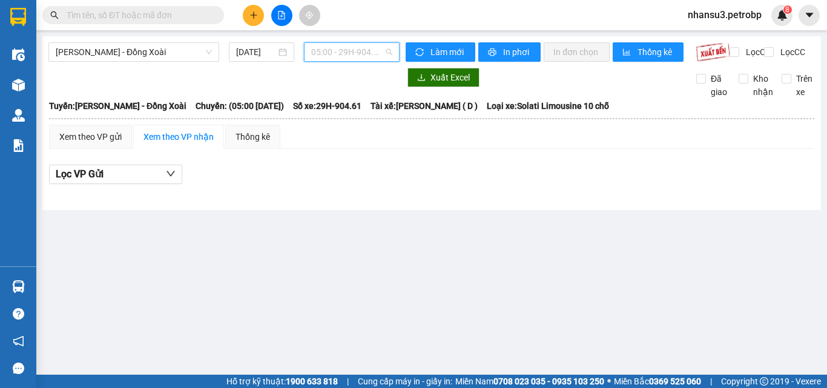
click at [344, 45] on span "05:00 - 29H-904.61" at bounding box center [351, 52] width 81 height 18
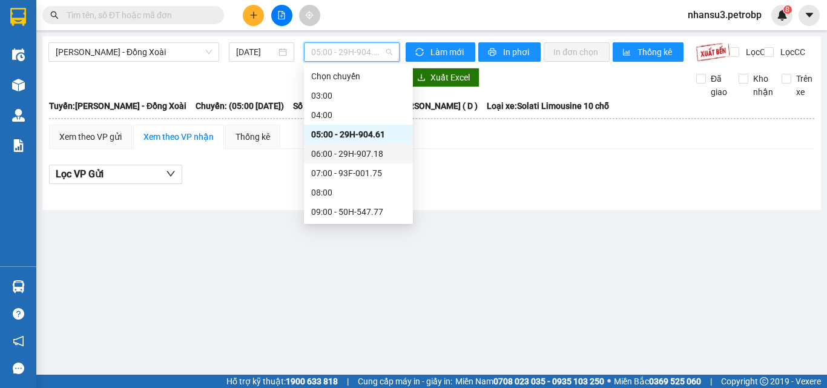
click at [352, 152] on div "06:00 - 29H-907.18" at bounding box center [358, 153] width 94 height 13
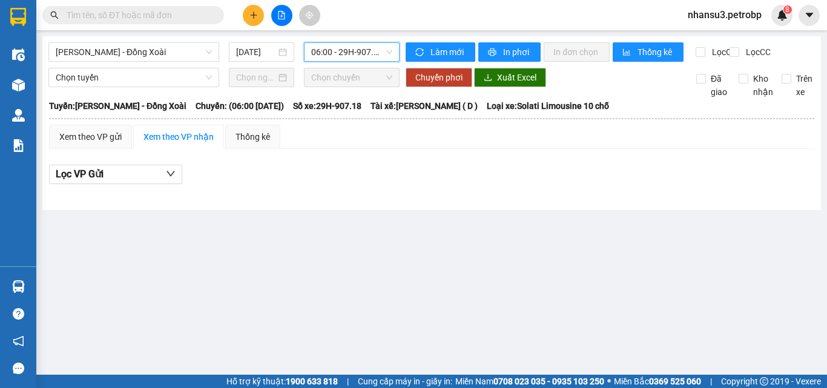
click at [349, 48] on span "06:00 - 29H-907.18" at bounding box center [351, 52] width 81 height 18
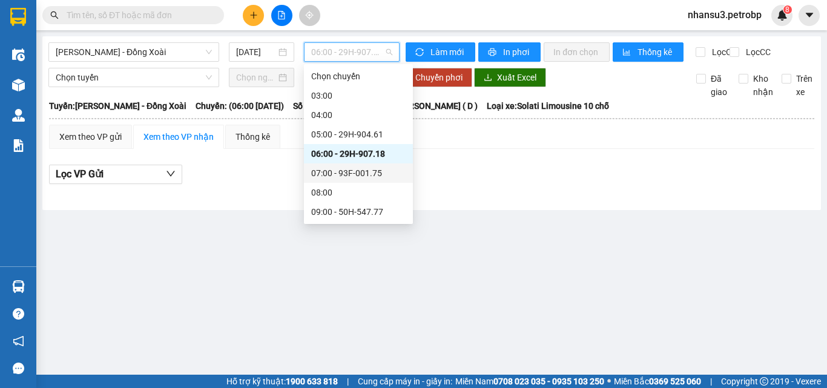
click at [353, 172] on div "07:00 - 93F-001.75" at bounding box center [358, 172] width 94 height 13
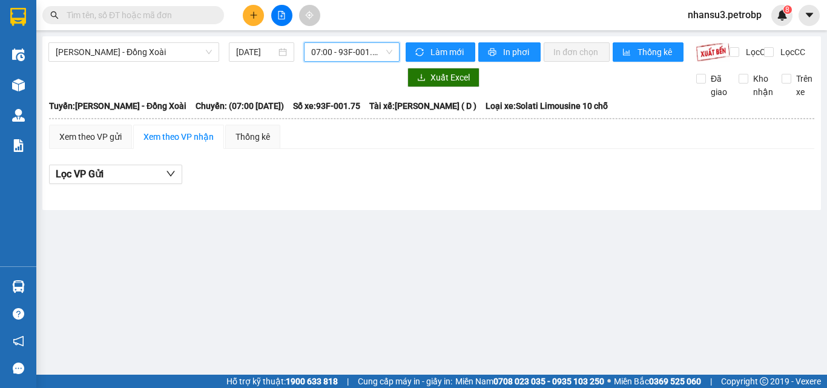
click at [331, 53] on span "07:00 - 93F-001.75" at bounding box center [351, 52] width 81 height 18
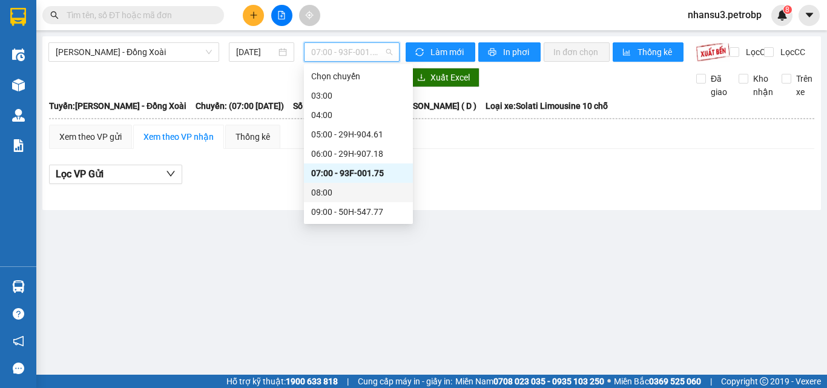
click at [335, 197] on div "08:00" at bounding box center [358, 192] width 94 height 13
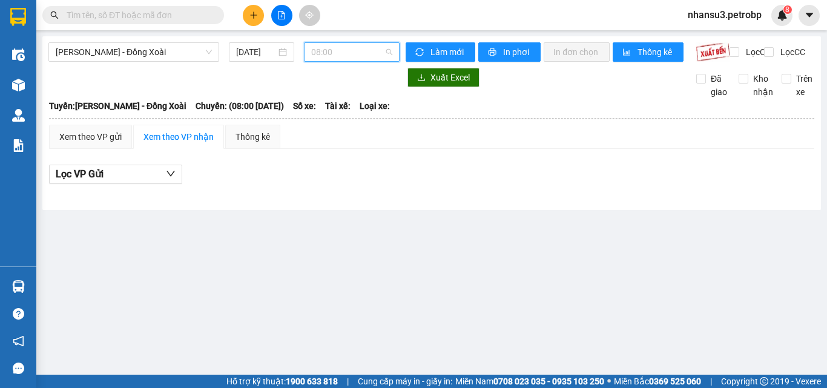
click at [335, 50] on span "08:00" at bounding box center [351, 52] width 81 height 18
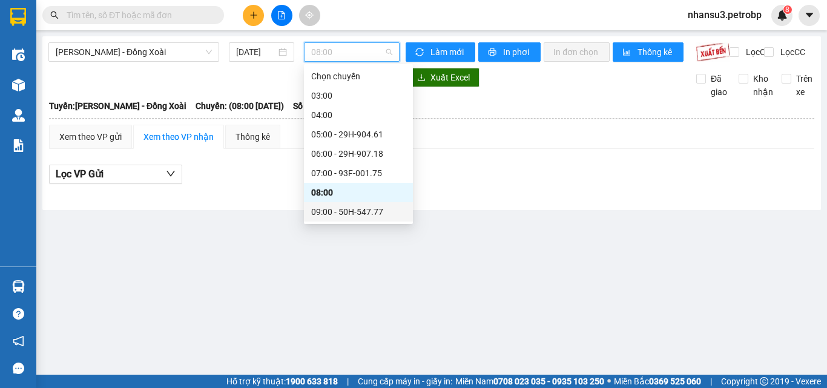
click at [345, 215] on div "09:00 - 50H-547.77" at bounding box center [358, 211] width 94 height 13
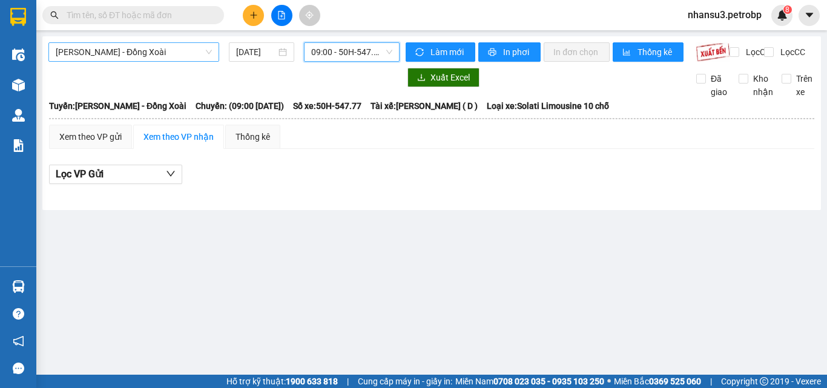
click at [166, 53] on span "[PERSON_NAME] - Đồng Xoài" at bounding box center [134, 52] width 156 height 18
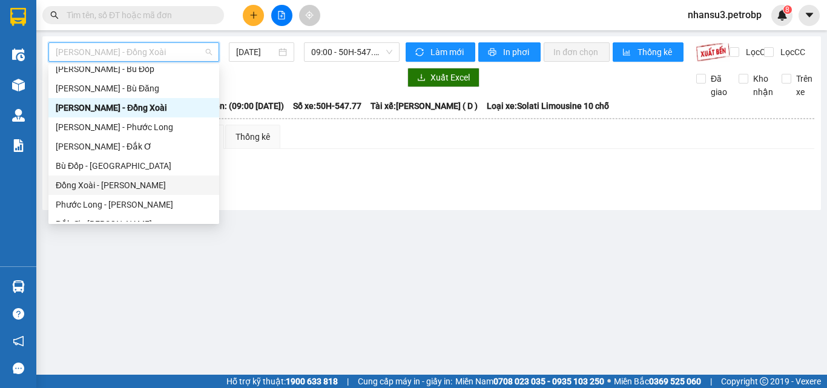
click at [128, 185] on div "Đồng Xoài - [PERSON_NAME]" at bounding box center [134, 184] width 156 height 13
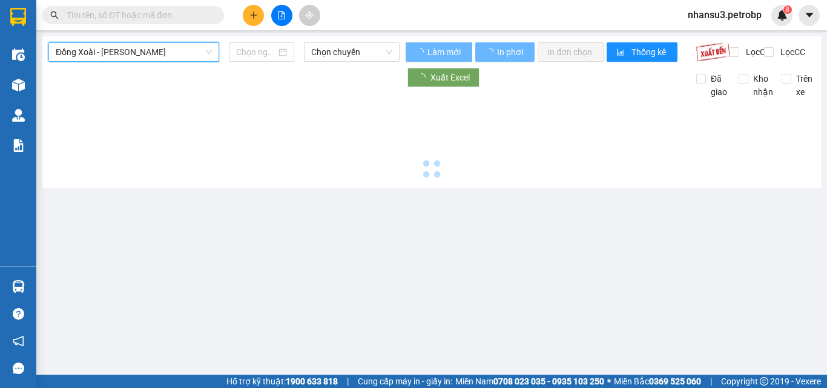
type input "[DATE]"
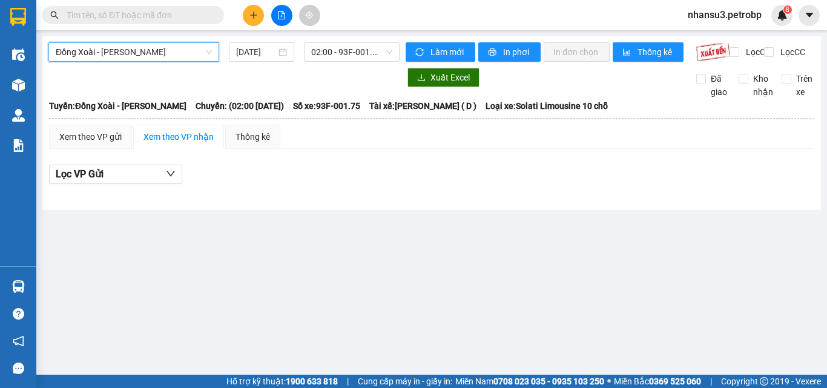
click at [354, 40] on div "Đồng Xoài - [PERSON_NAME] Đồng Xoài - [GEOGRAPHIC_DATA] [DATE] 02:00 - 93F-001.…" at bounding box center [431, 123] width 778 height 174
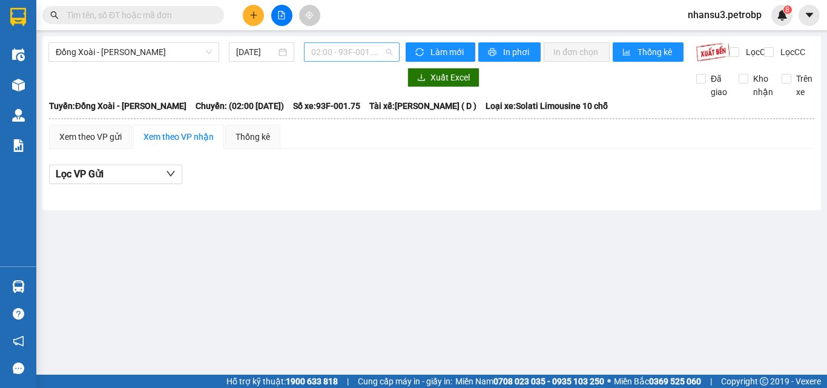
click at [350, 51] on span "02:00 - 93F-001.75" at bounding box center [351, 52] width 81 height 18
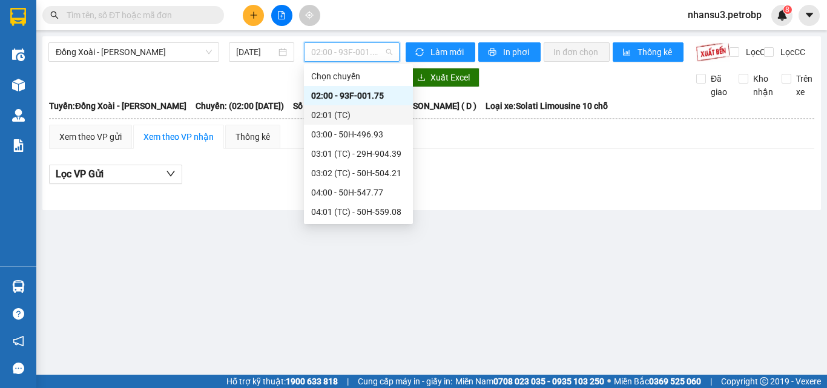
click at [349, 111] on div "02:01 (TC)" at bounding box center [358, 114] width 94 height 13
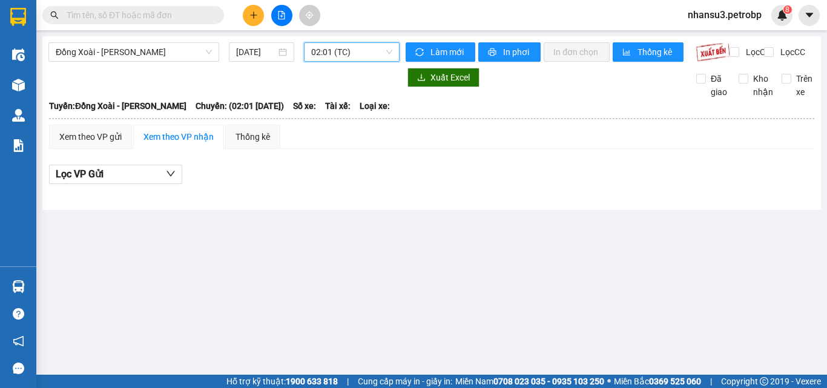
click at [355, 59] on span "02:01 (TC)" at bounding box center [351, 52] width 81 height 18
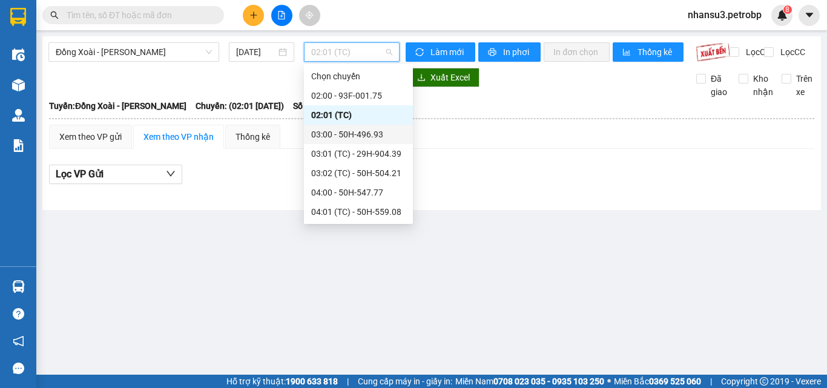
click at [357, 133] on div "03:00 - 50H-496.93" at bounding box center [358, 134] width 94 height 13
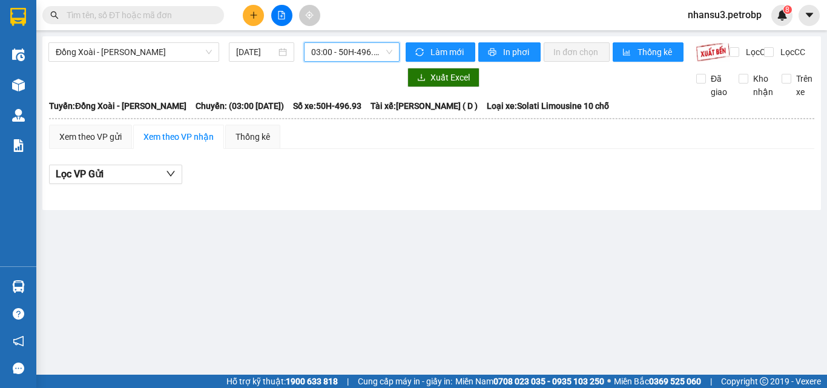
drag, startPoint x: 356, startPoint y: 58, endPoint x: 352, endPoint y: 76, distance: 17.9
click at [355, 57] on span "03:00 - 50H-496.93" at bounding box center [351, 52] width 81 height 18
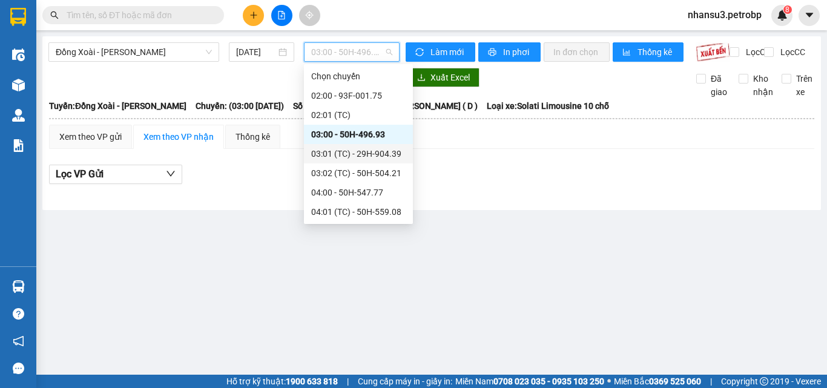
click at [359, 158] on div "03:01 (TC) - 29H-904.39" at bounding box center [358, 153] width 94 height 13
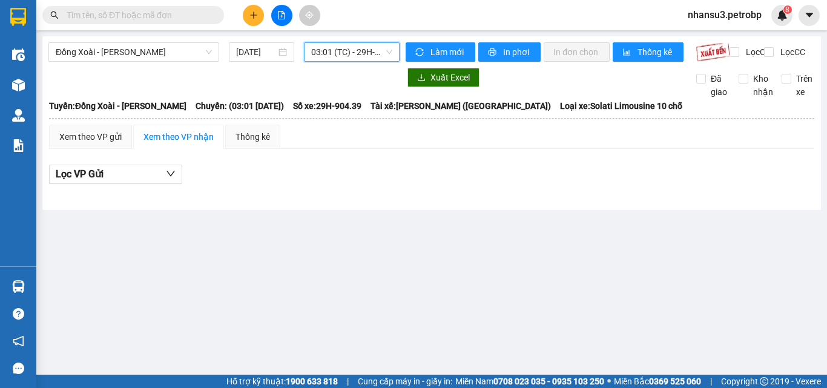
click at [354, 53] on span "03:01 (TC) - 29H-904.39" at bounding box center [351, 52] width 81 height 18
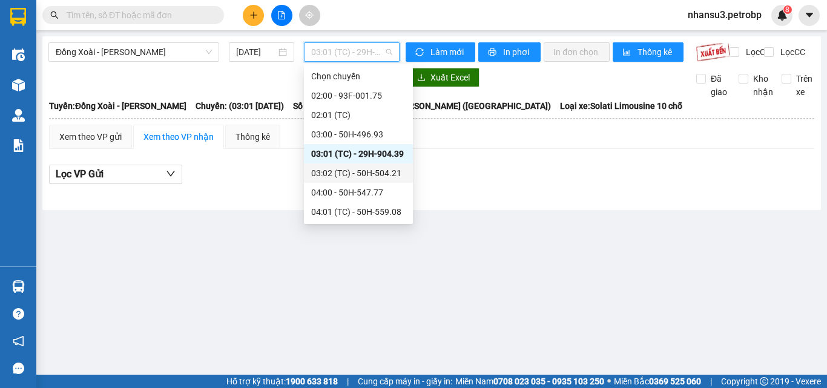
click at [373, 170] on div "03:02 (TC) - 50H-504.21" at bounding box center [358, 172] width 94 height 13
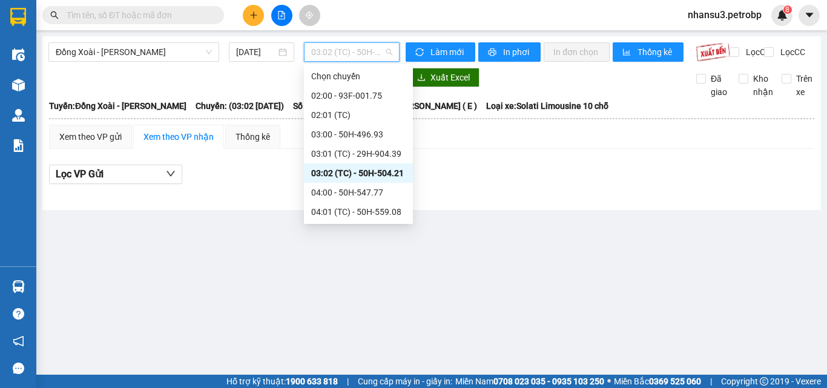
click at [358, 52] on span "03:02 (TC) - 50H-504.21" at bounding box center [351, 52] width 81 height 18
click at [365, 191] on div "04:00 - 50H-547.77" at bounding box center [358, 192] width 94 height 13
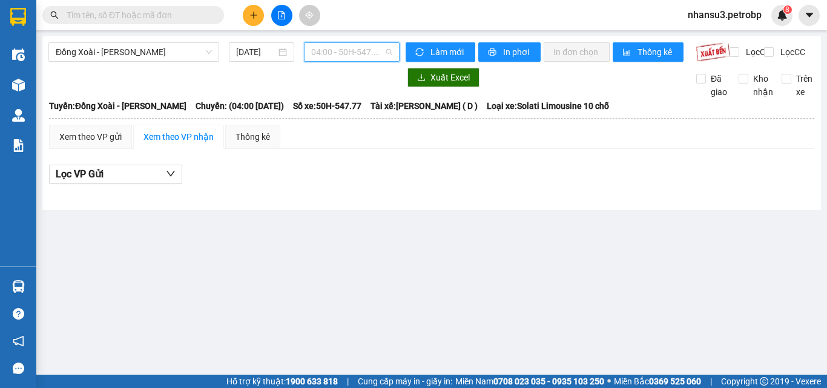
click at [372, 56] on span "04:00 - 50H-547.77" at bounding box center [351, 52] width 81 height 18
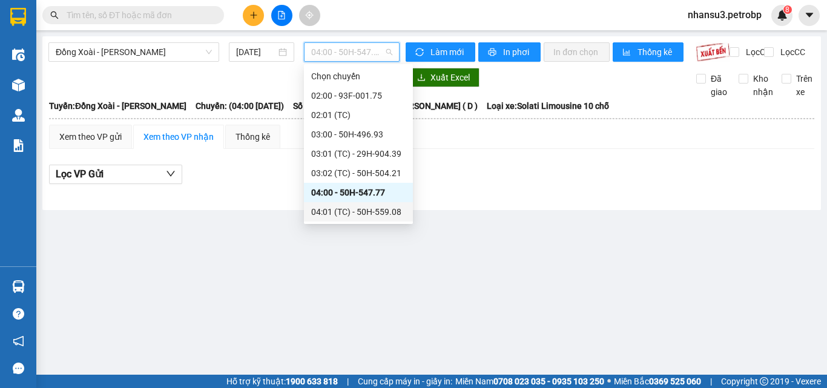
click at [357, 212] on div "04:01 (TC) - 50H-559.08" at bounding box center [358, 211] width 94 height 13
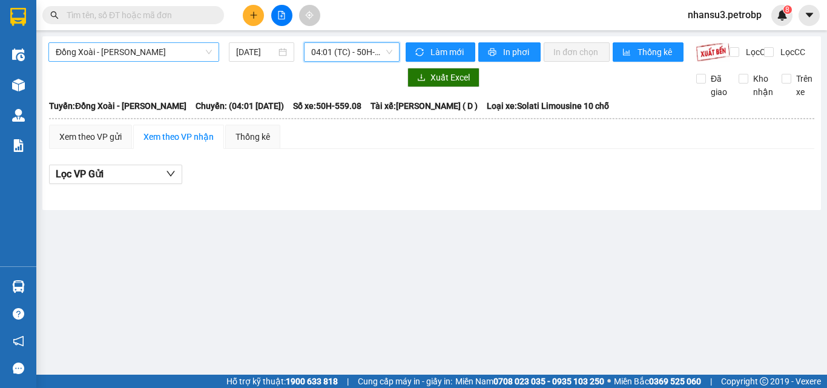
click at [125, 56] on span "Đồng Xoài - [PERSON_NAME]" at bounding box center [134, 52] width 156 height 18
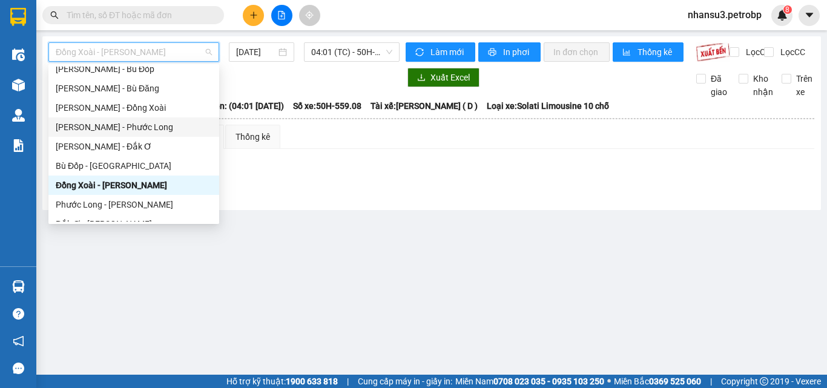
click at [144, 128] on div "[PERSON_NAME] - Phước Long" at bounding box center [134, 126] width 156 height 13
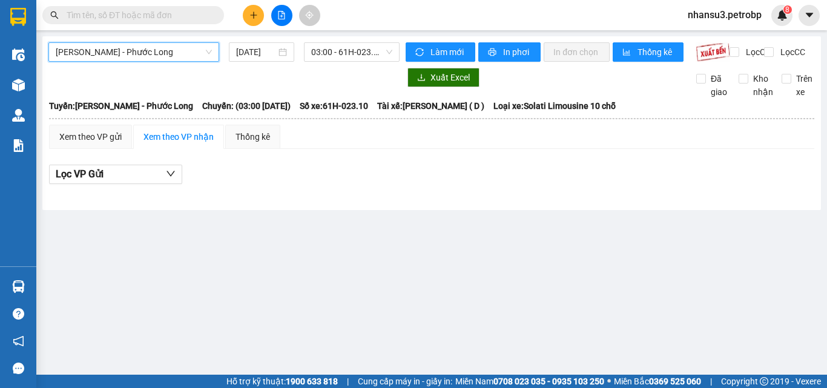
click at [145, 49] on span "[PERSON_NAME] - Phước Long" at bounding box center [134, 52] width 156 height 18
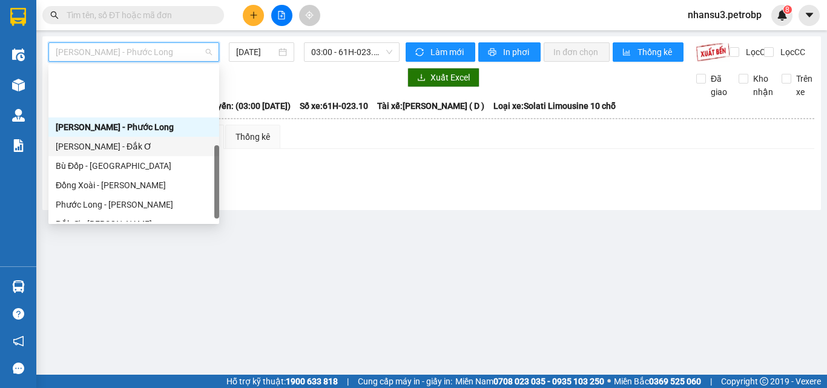
scroll to position [252, 0]
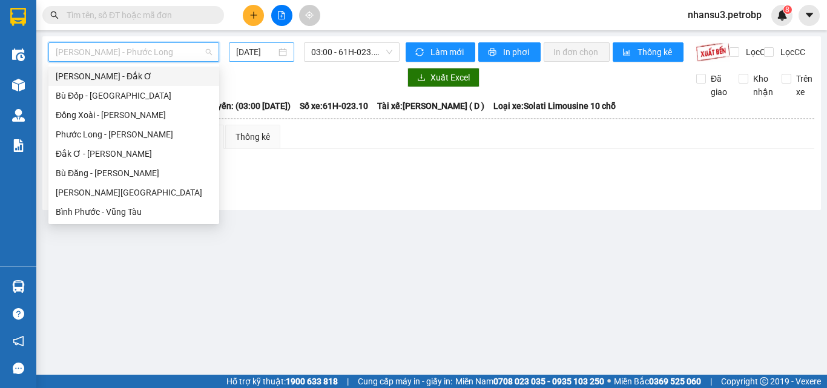
click at [276, 51] on input "[DATE]" at bounding box center [256, 51] width 40 height 13
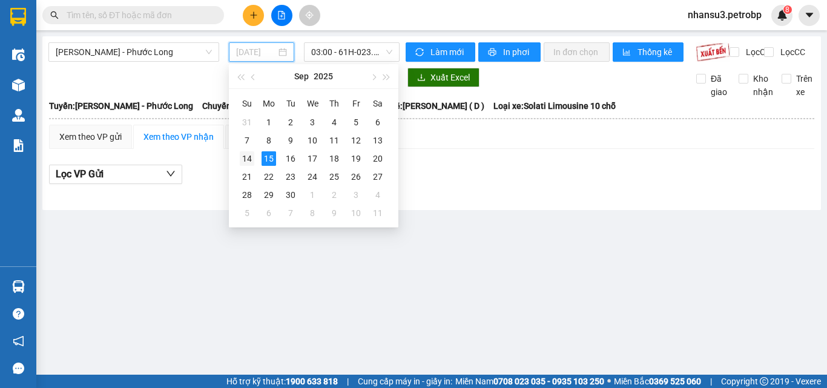
click at [244, 159] on div "14" at bounding box center [247, 158] width 15 height 15
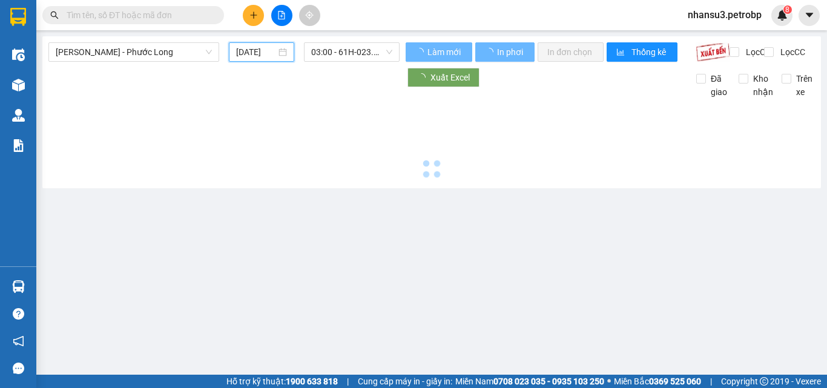
type input "[DATE]"
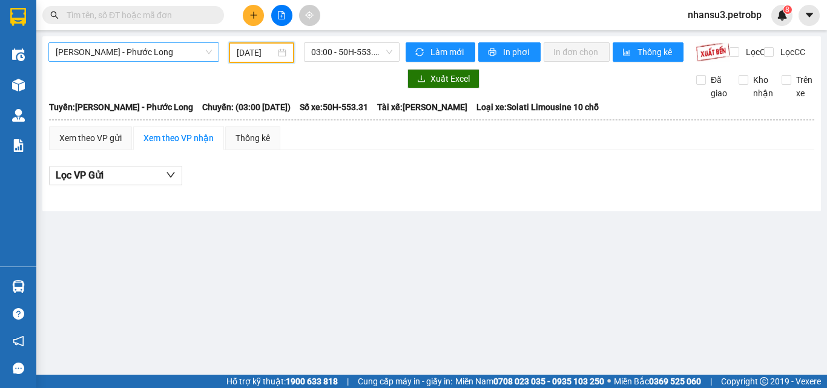
click at [128, 46] on span "[PERSON_NAME] - Phước Long" at bounding box center [134, 52] width 156 height 18
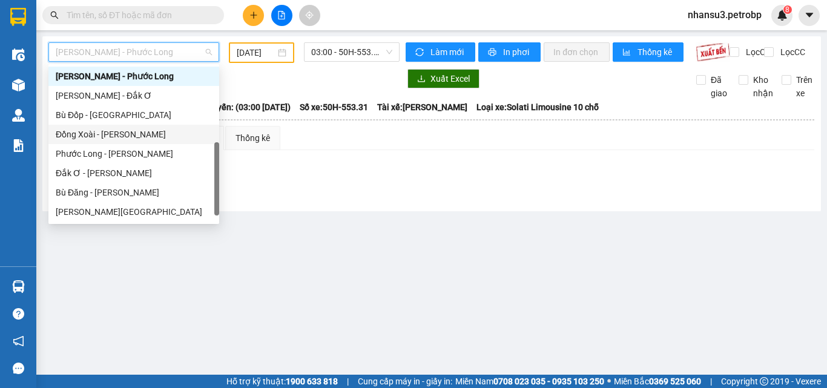
click at [128, 137] on div "Đồng Xoài - [PERSON_NAME]" at bounding box center [134, 134] width 156 height 13
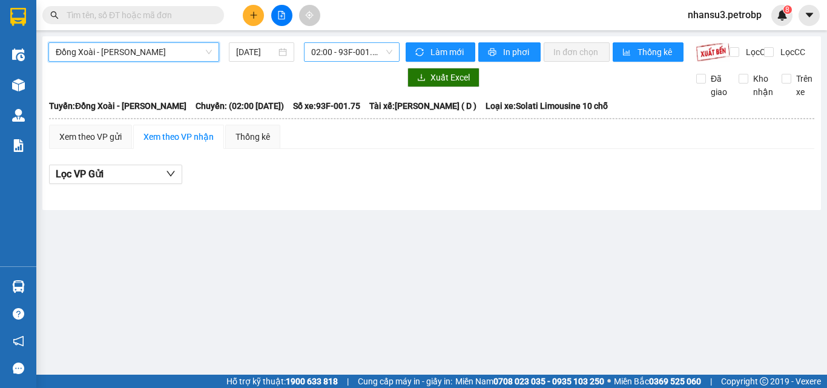
click at [343, 47] on span "02:00 - 93F-001.75" at bounding box center [351, 52] width 81 height 18
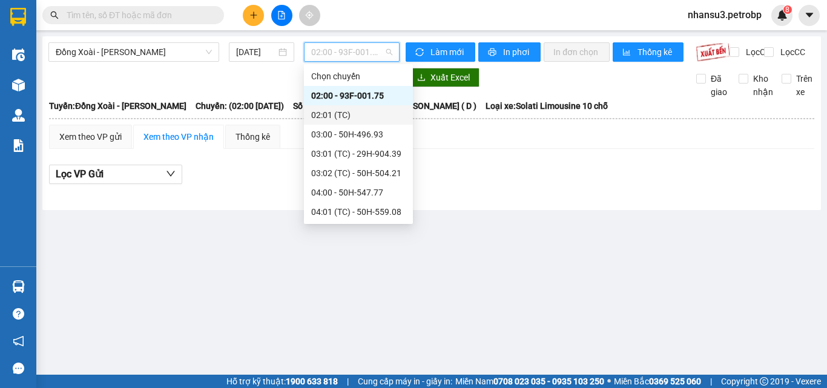
click at [352, 114] on div "02:01 (TC)" at bounding box center [358, 114] width 94 height 13
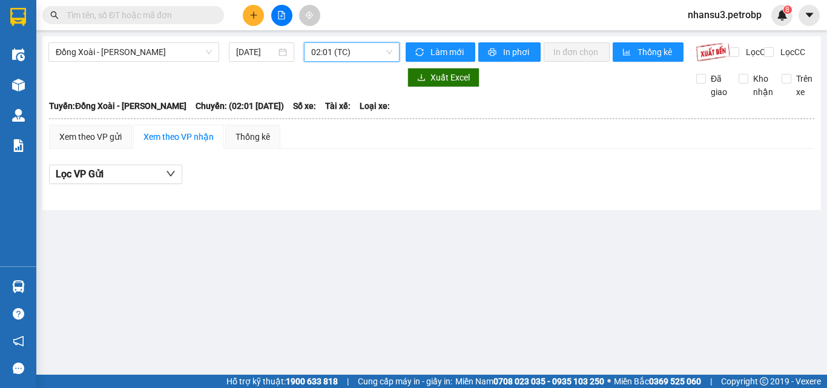
click at [356, 54] on span "02:01 (TC)" at bounding box center [351, 52] width 81 height 18
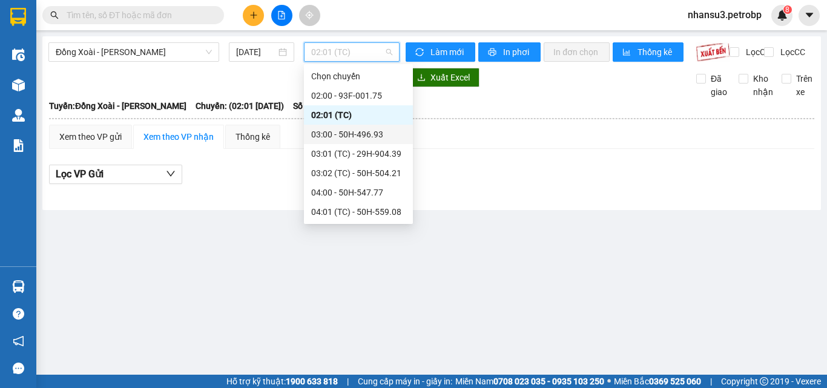
click at [355, 139] on div "03:00 - 50H-496.93" at bounding box center [358, 134] width 94 height 13
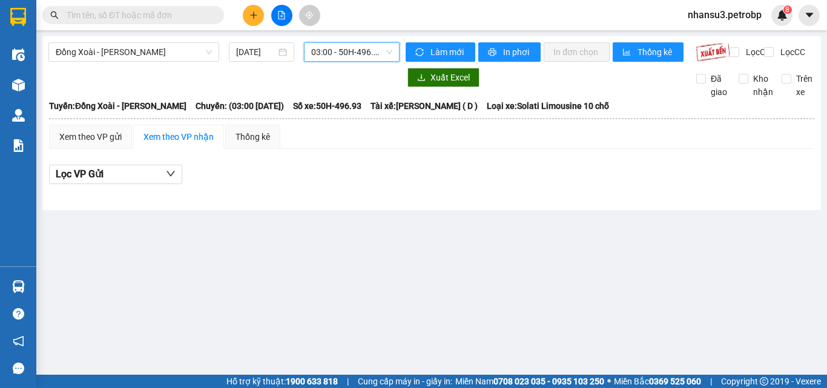
click at [342, 50] on span "03:00 - 50H-496.93" at bounding box center [351, 52] width 81 height 18
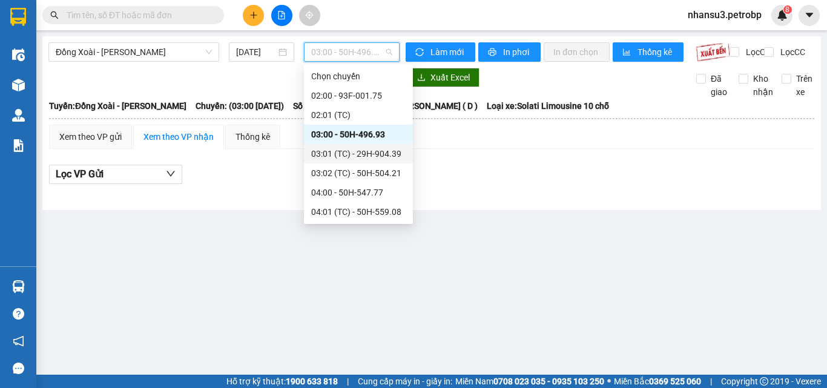
click at [370, 160] on div "03:01 (TC) - 29H-904.39" at bounding box center [358, 153] width 94 height 13
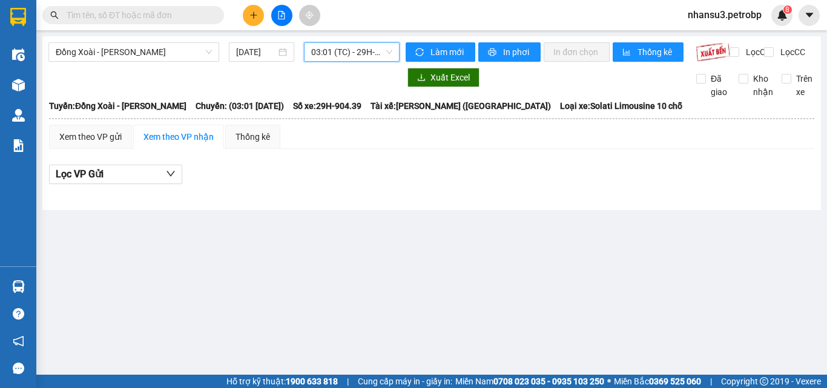
click at [340, 53] on span "03:01 (TC) - 29H-904.39" at bounding box center [351, 52] width 81 height 18
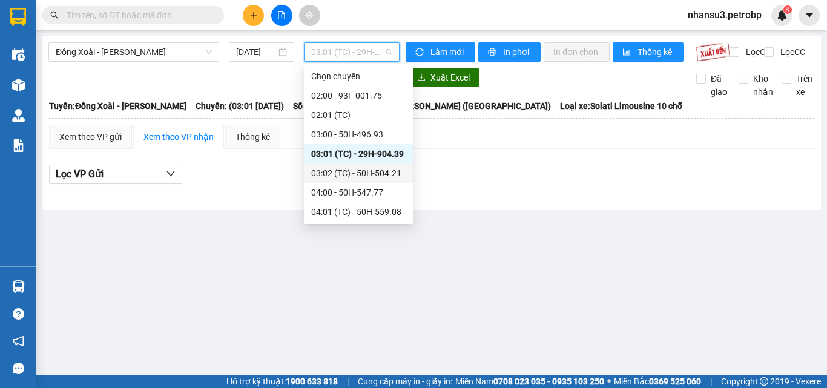
click at [346, 174] on div "03:02 (TC) - 50H-504.21" at bounding box center [358, 172] width 94 height 13
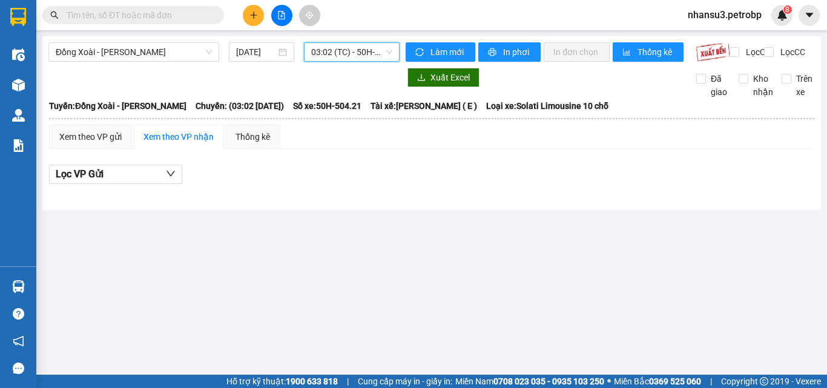
click at [345, 57] on span "03:02 (TC) - 50H-504.21" at bounding box center [351, 52] width 81 height 18
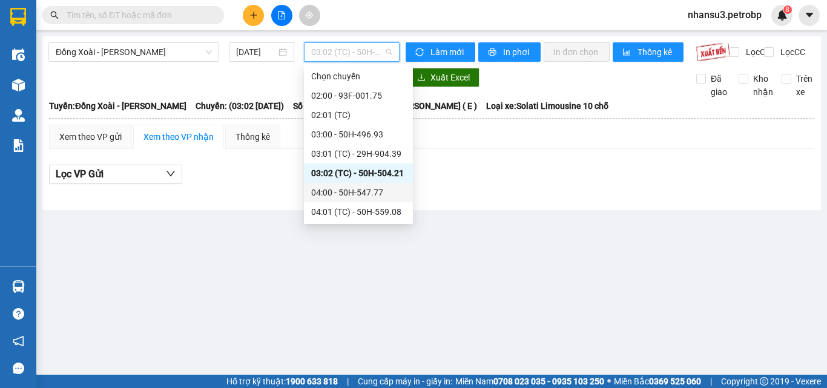
click at [361, 189] on div "04:00 - 50H-547.77" at bounding box center [358, 192] width 94 height 13
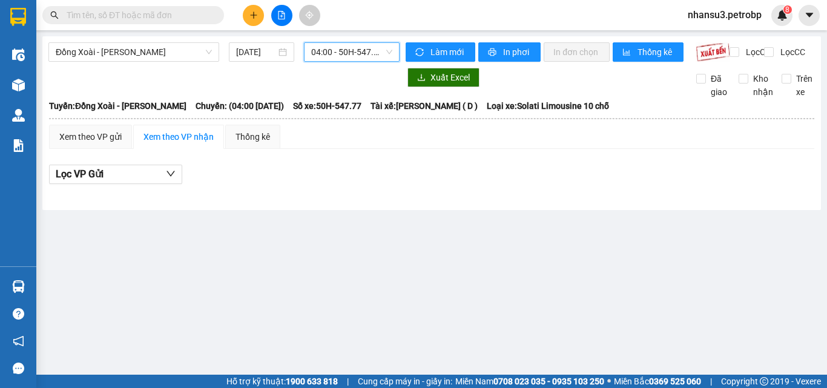
click at [358, 52] on span "04:00 - 50H-547.77" at bounding box center [351, 52] width 81 height 18
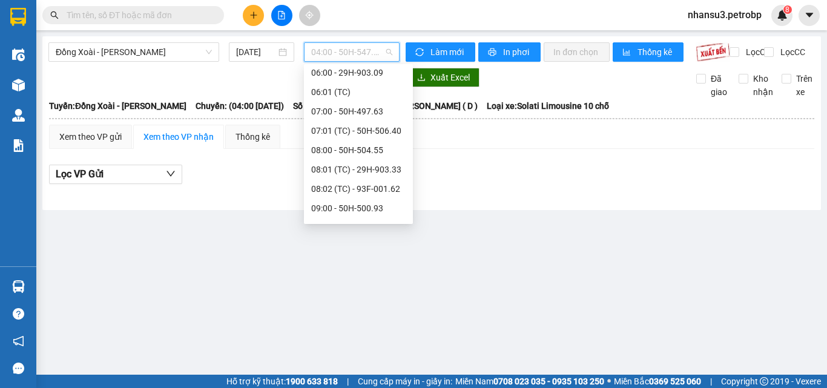
scroll to position [242, 0]
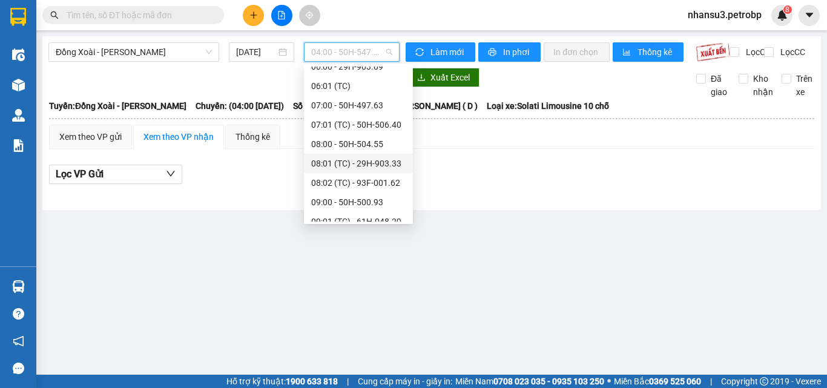
click at [373, 161] on div "08:01 (TC) - 29H-903.33" at bounding box center [358, 163] width 94 height 13
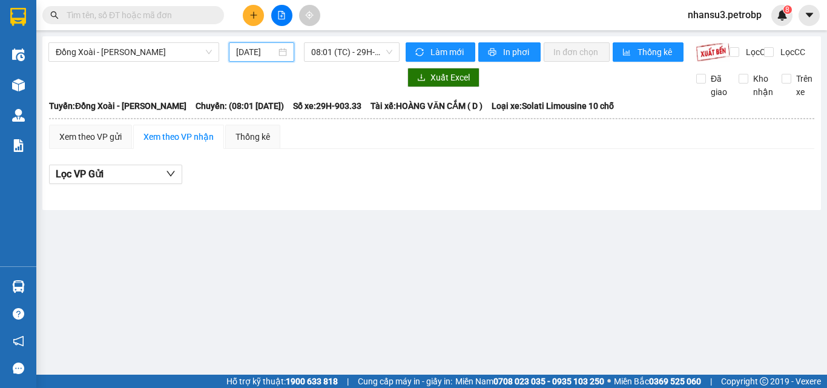
click at [257, 51] on input "[DATE]" at bounding box center [256, 51] width 40 height 13
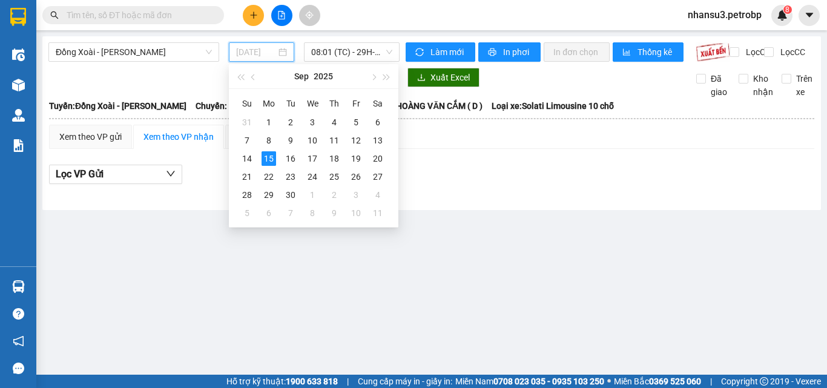
type input "[DATE]"
click at [272, 157] on div "15" at bounding box center [268, 158] width 15 height 15
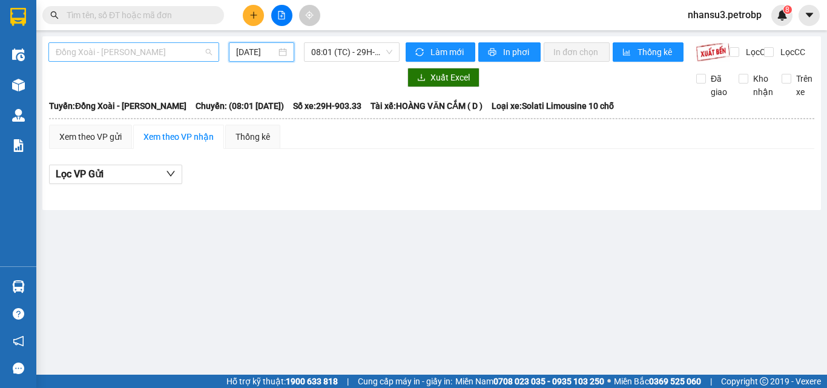
click at [144, 52] on span "Đồng Xoài - [PERSON_NAME]" at bounding box center [134, 52] width 156 height 18
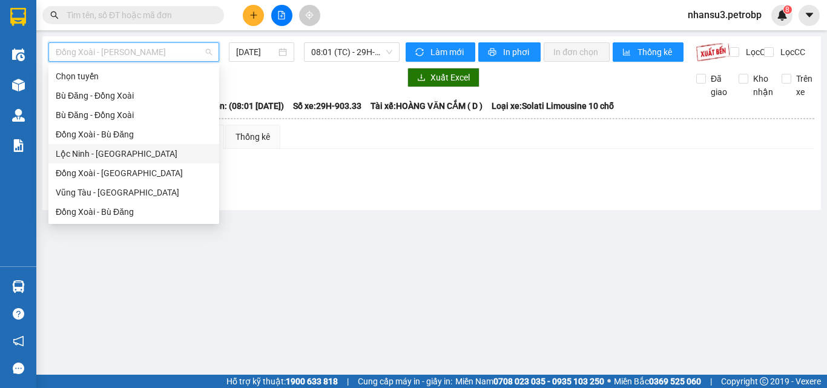
scroll to position [61, 0]
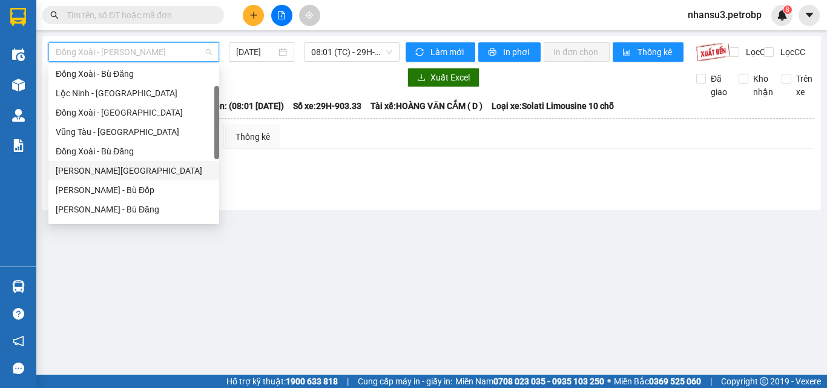
click at [121, 172] on div "[PERSON_NAME][GEOGRAPHIC_DATA]" at bounding box center [134, 170] width 156 height 13
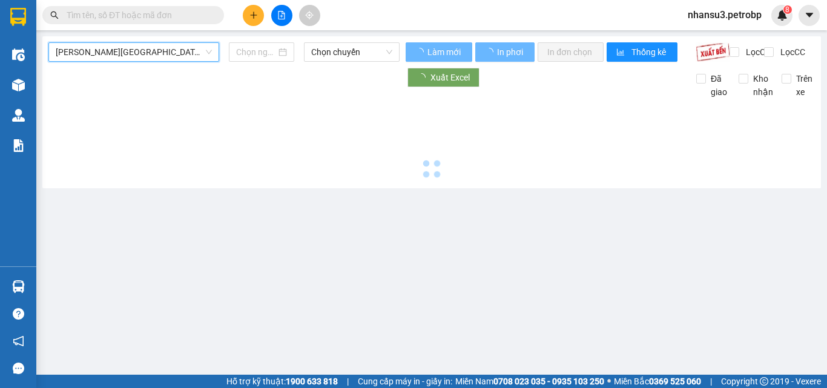
type input "[DATE]"
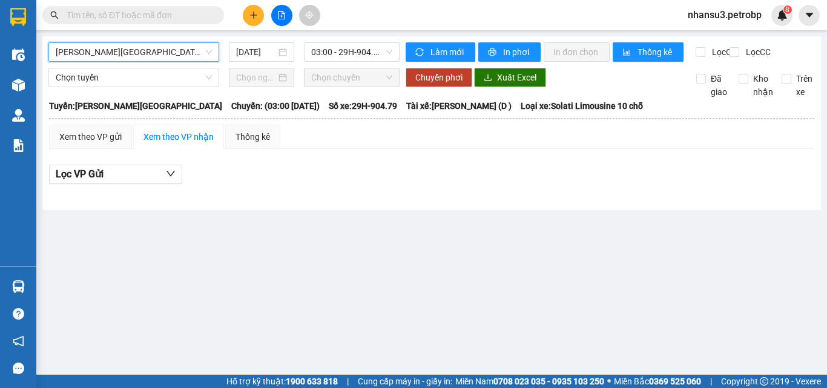
click at [125, 57] on span "[PERSON_NAME][GEOGRAPHIC_DATA]" at bounding box center [134, 52] width 156 height 18
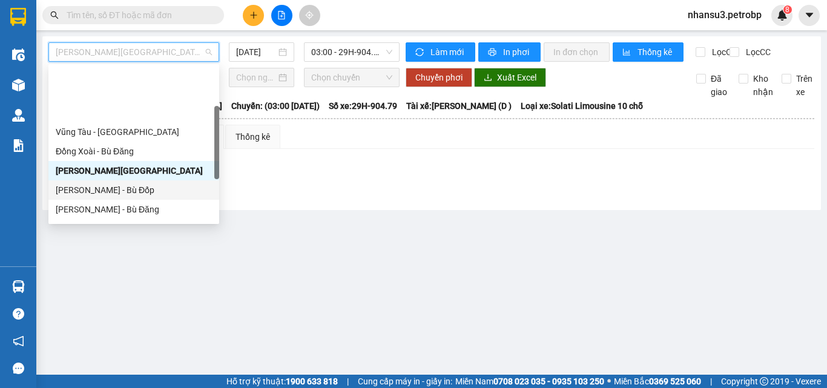
scroll to position [121, 0]
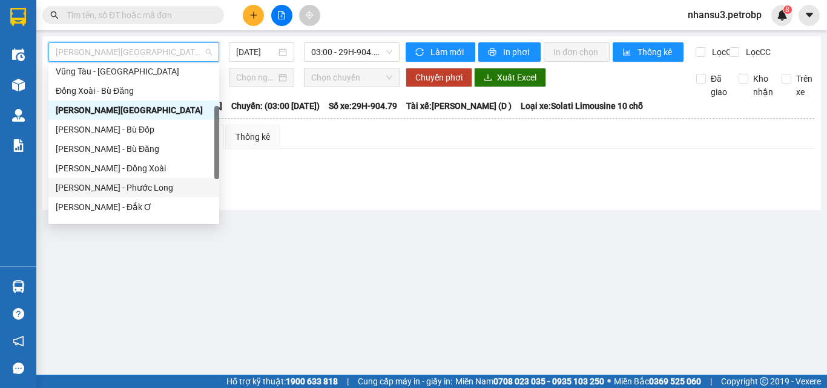
click at [127, 190] on div "[PERSON_NAME] - Phước Long" at bounding box center [134, 187] width 156 height 13
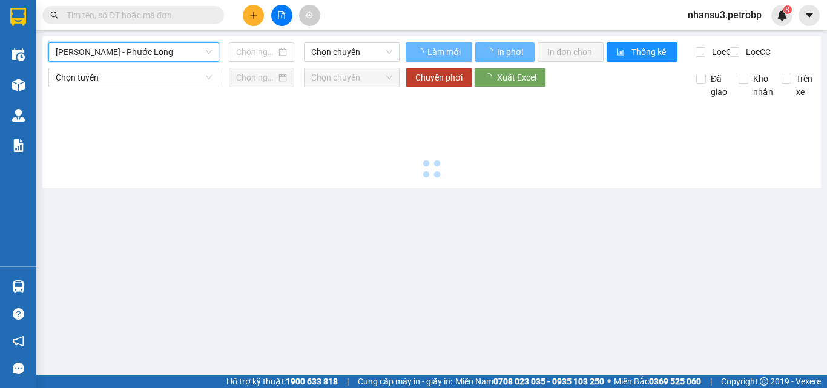
type input "[DATE]"
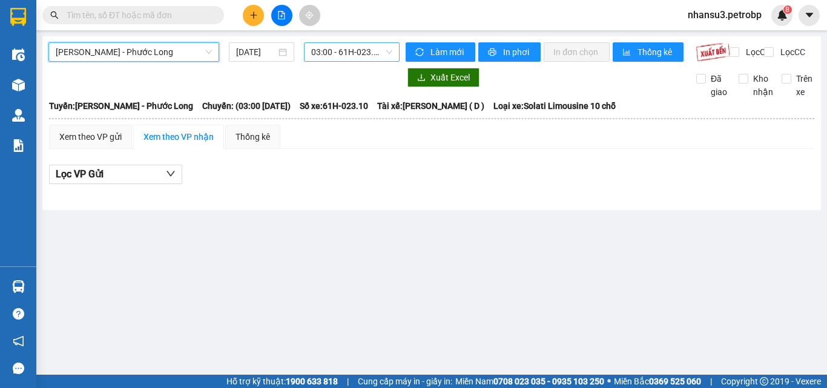
click at [358, 54] on span "03:00 - 61H-023.10" at bounding box center [351, 52] width 81 height 18
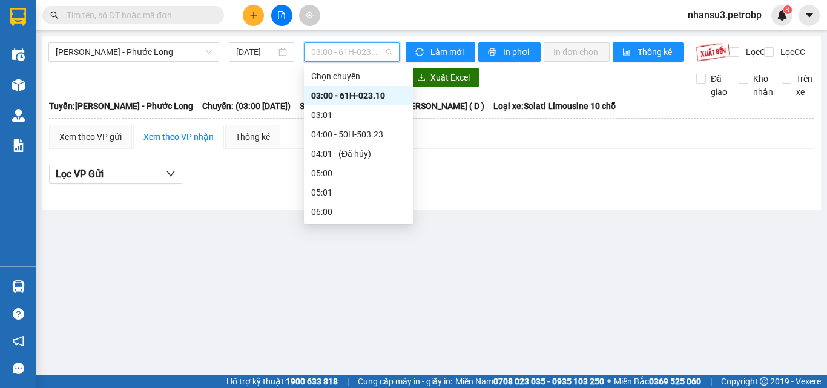
click at [353, 90] on div "03:00 - 61H-023.10" at bounding box center [358, 95] width 94 height 13
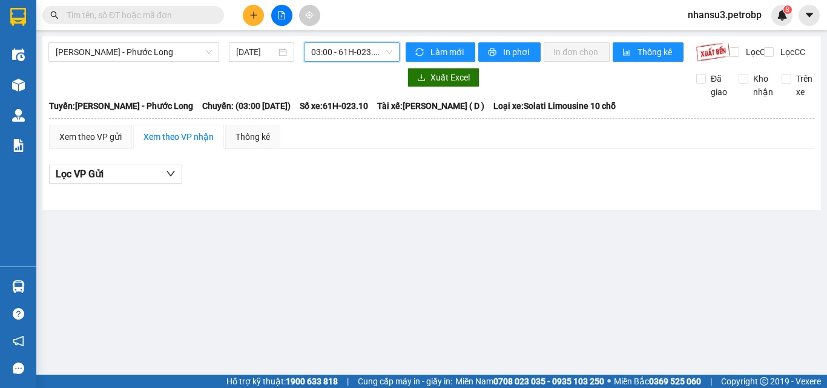
click at [353, 54] on span "03:00 - 61H-023.10" at bounding box center [351, 52] width 81 height 18
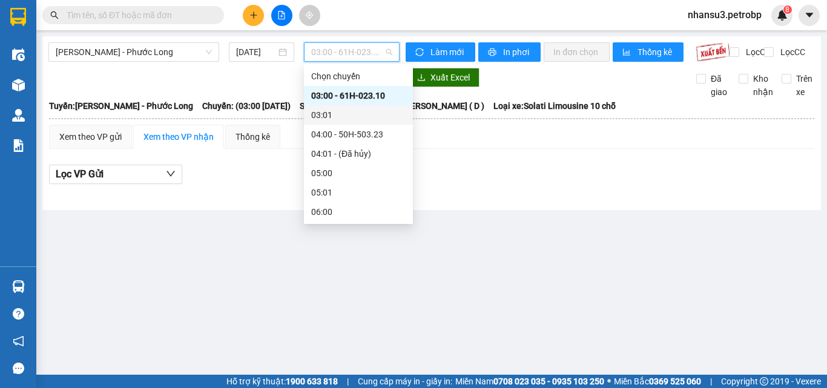
click at [326, 114] on div "03:01" at bounding box center [358, 114] width 94 height 13
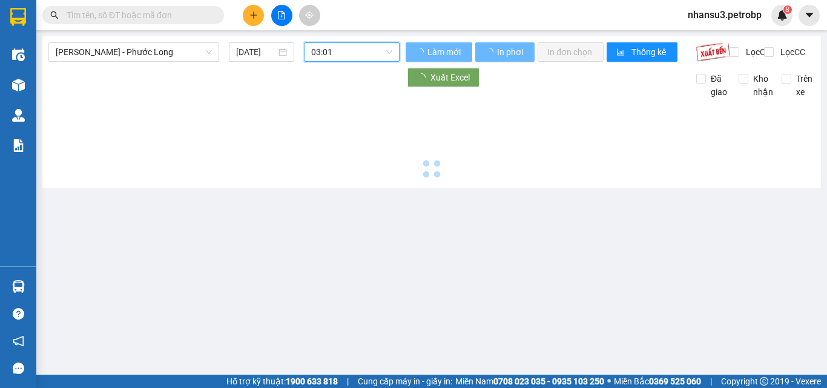
click at [348, 52] on span "03:01" at bounding box center [351, 52] width 81 height 18
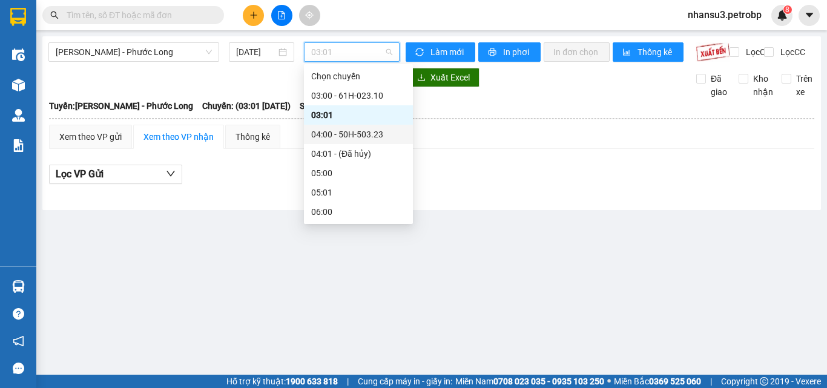
click at [351, 135] on div "04:00 - 50H-503.23" at bounding box center [358, 134] width 94 height 13
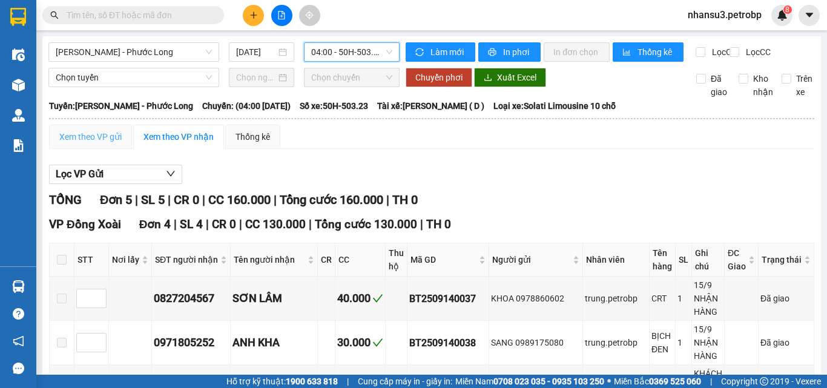
click at [100, 140] on div "Xem theo VP gửi" at bounding box center [90, 137] width 83 height 24
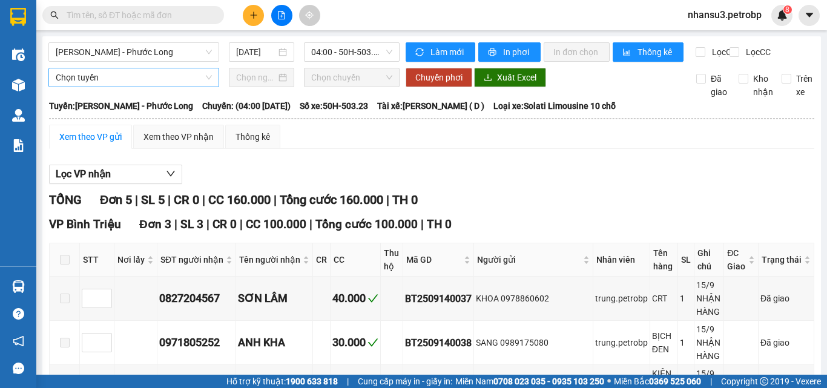
click at [183, 87] on span "Chọn tuyến" at bounding box center [134, 77] width 156 height 18
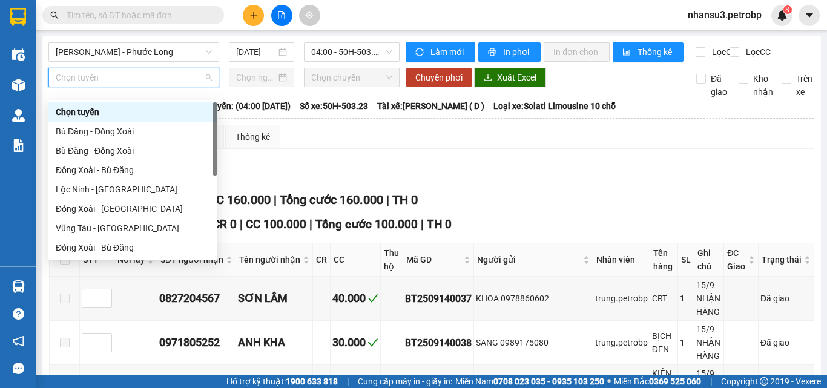
click at [183, 87] on span "Chọn tuyến" at bounding box center [134, 77] width 156 height 18
